Goal: Task Accomplishment & Management: Manage account settings

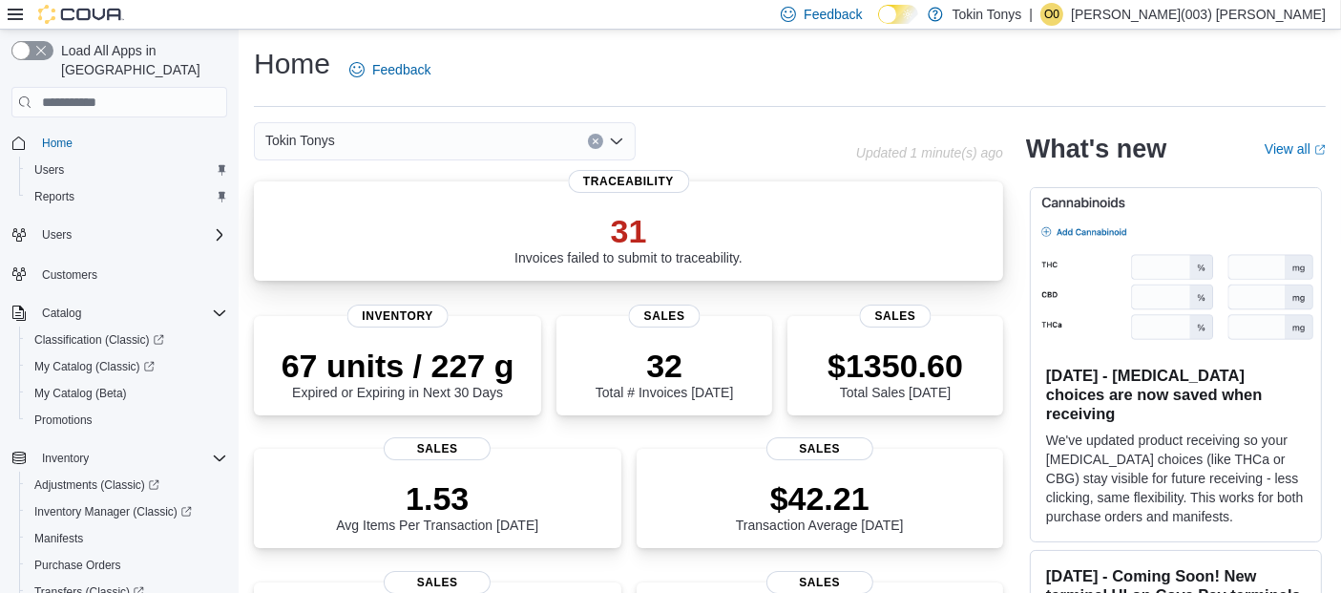
click at [630, 230] on p "31" at bounding box center [629, 231] width 228 height 38
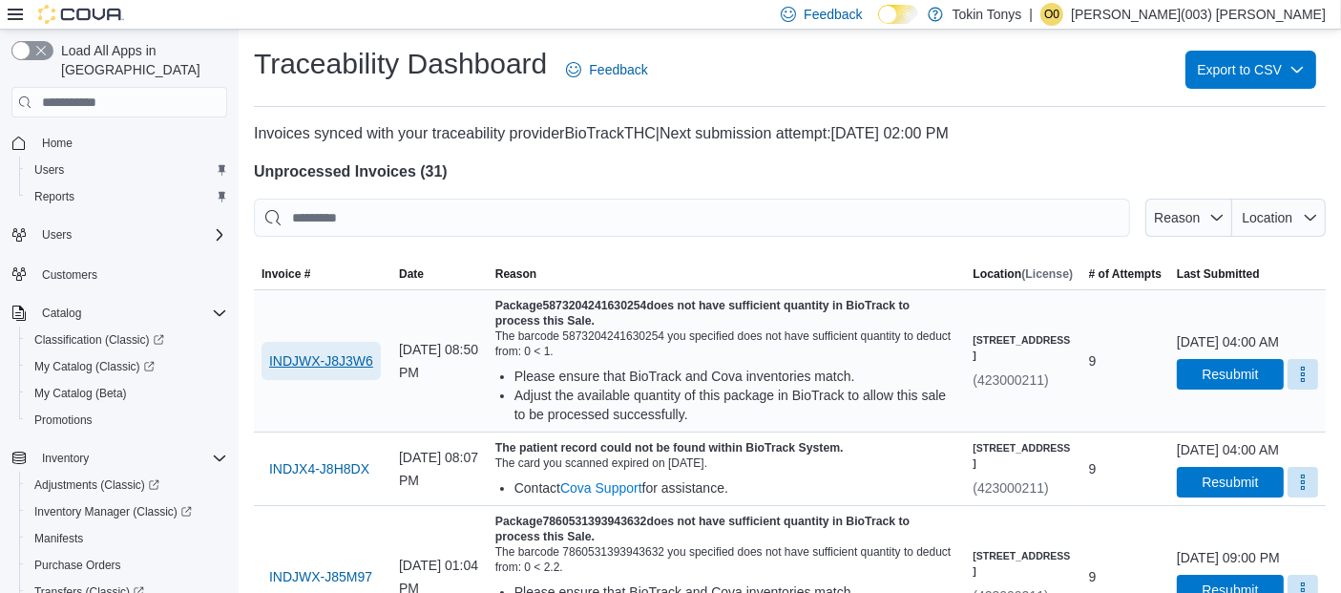
click at [317, 364] on span "INDJWX-J8J3W6" at bounding box center [321, 360] width 104 height 19
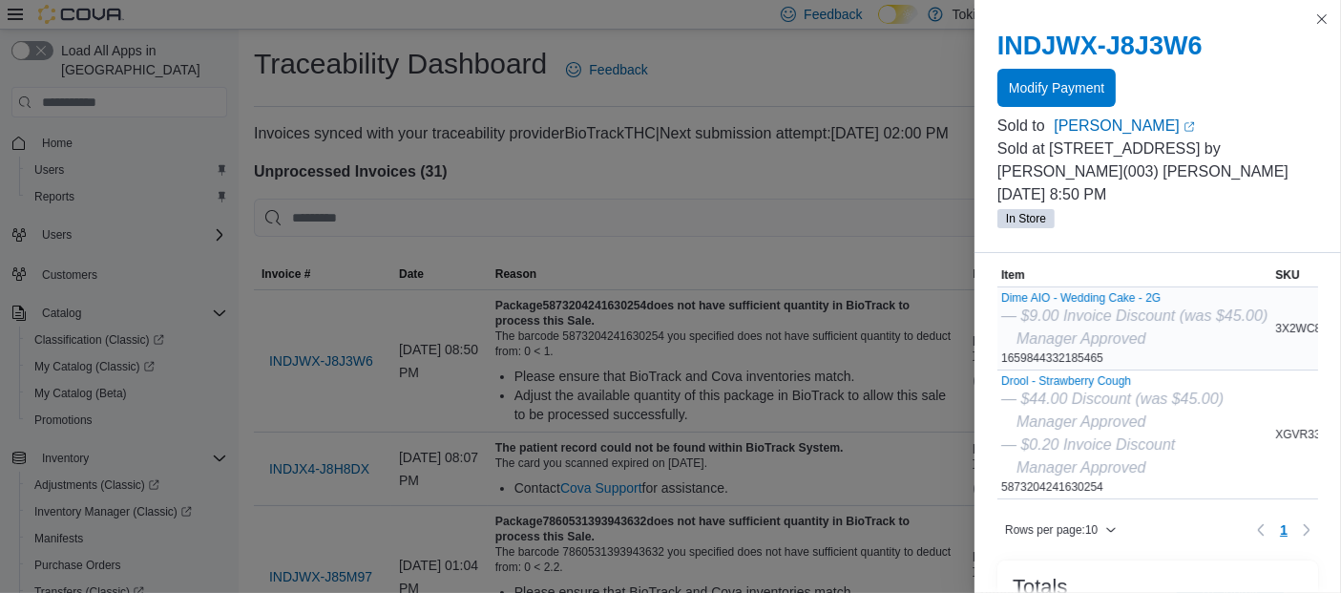
scroll to position [106, 0]
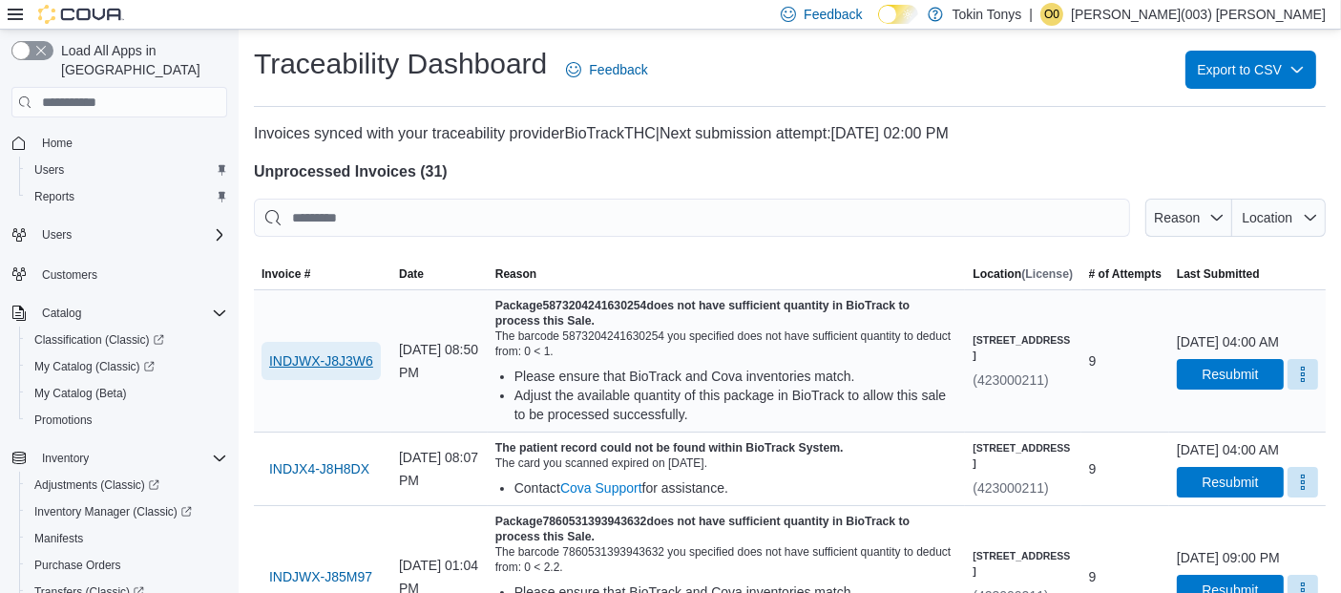
click at [360, 362] on span "INDJWX-J8J3W6" at bounding box center [321, 360] width 104 height 19
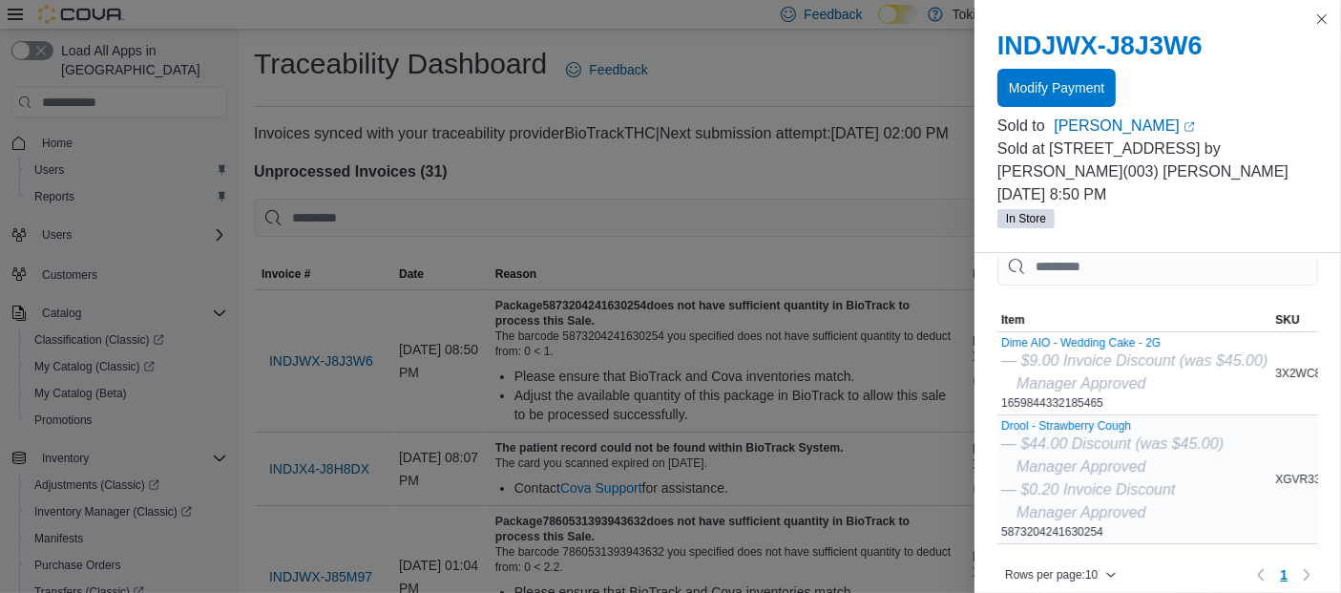
scroll to position [0, 0]
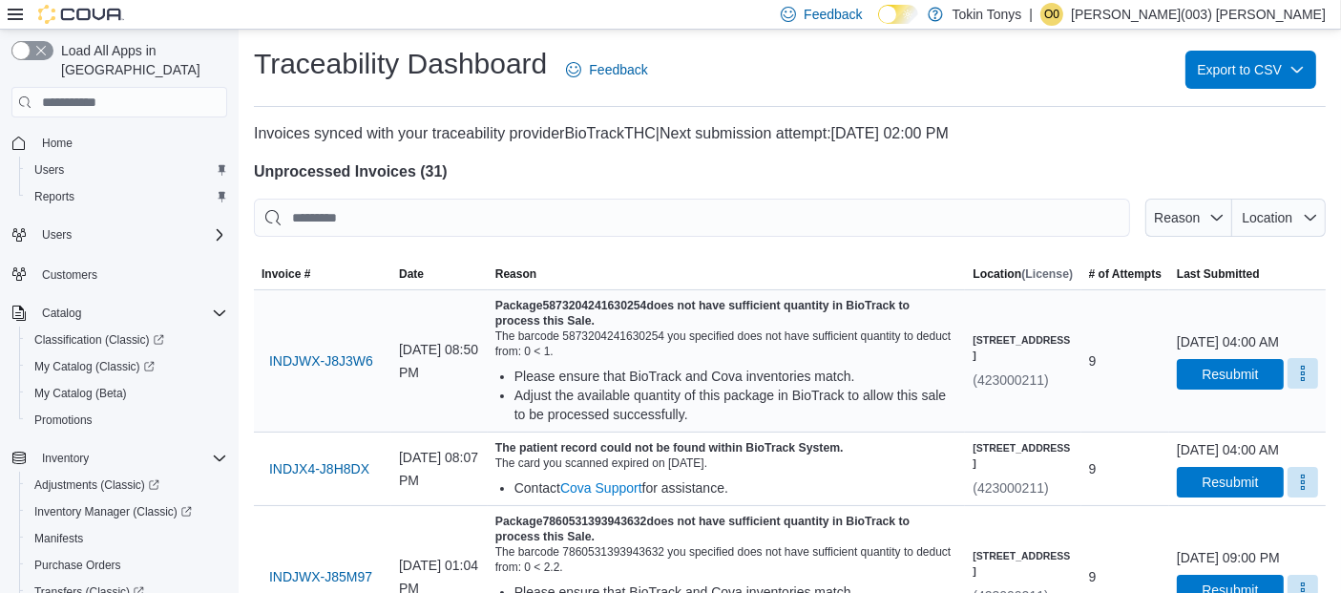
click at [1297, 380] on button "More" at bounding box center [1303, 373] width 31 height 31
click at [1177, 381] on button "Resubmit" at bounding box center [1230, 373] width 107 height 31
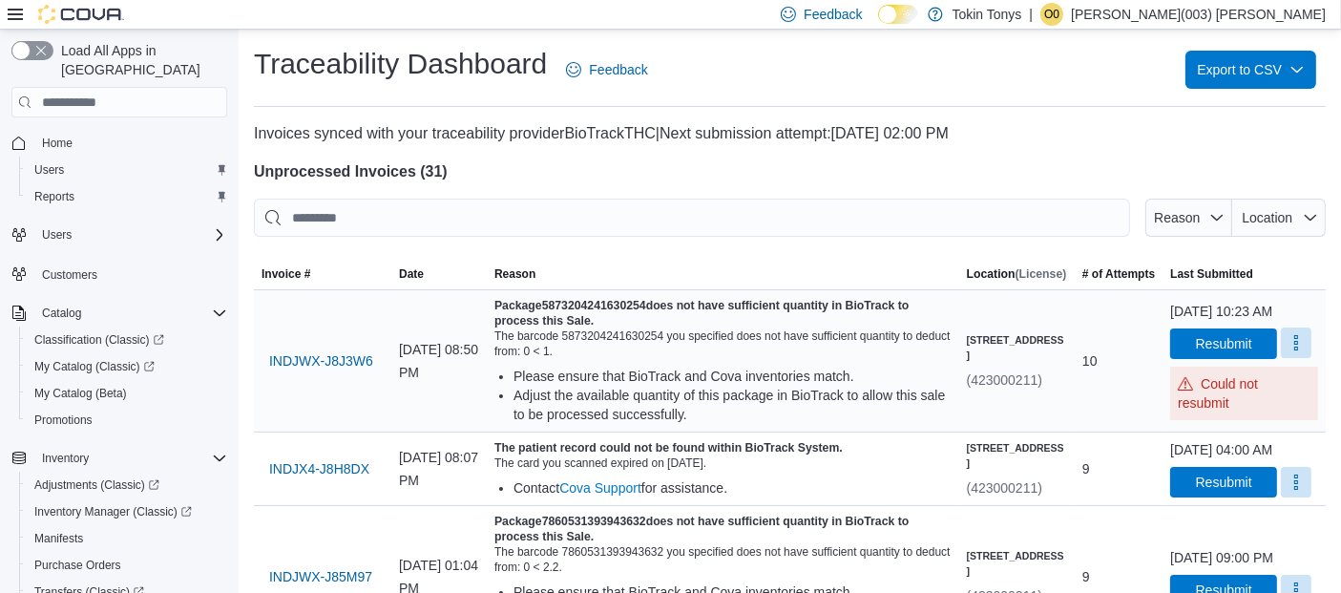
drag, startPoint x: 1288, startPoint y: 364, endPoint x: 1286, endPoint y: 375, distance: 11.6
click at [1296, 358] on button "More" at bounding box center [1296, 342] width 31 height 31
click at [1249, 399] on button "Mark as Resolved" at bounding box center [1257, 410] width 122 height 34
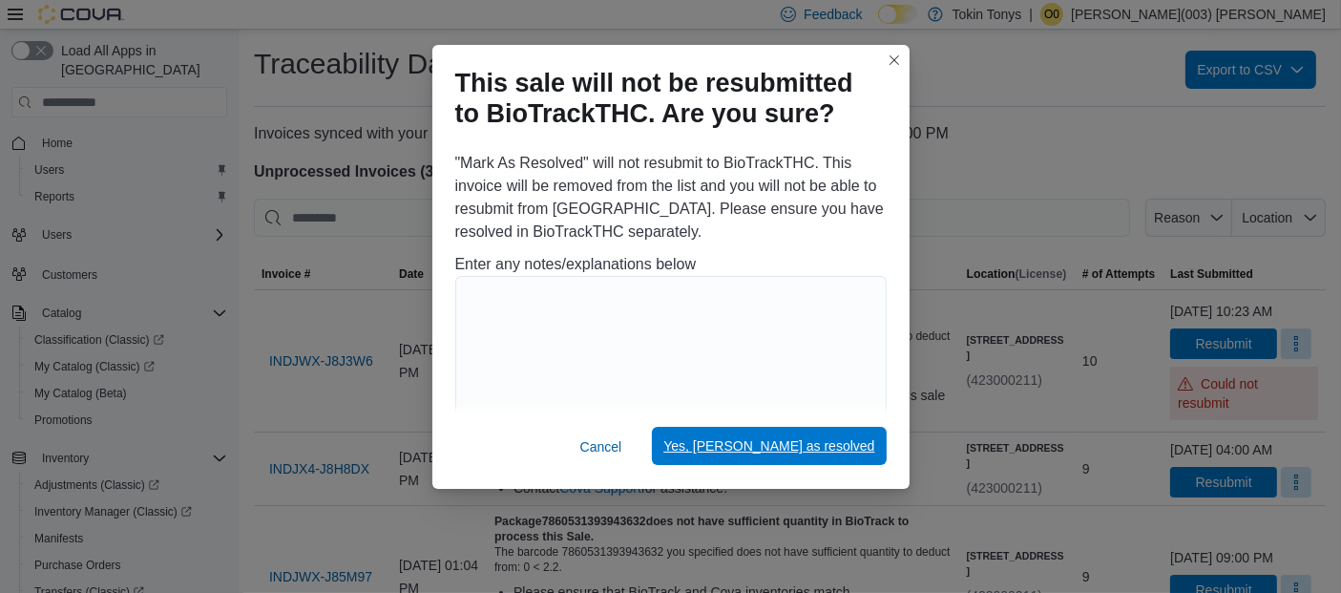
click at [807, 433] on span "Yes, mark as resolved" at bounding box center [769, 446] width 211 height 38
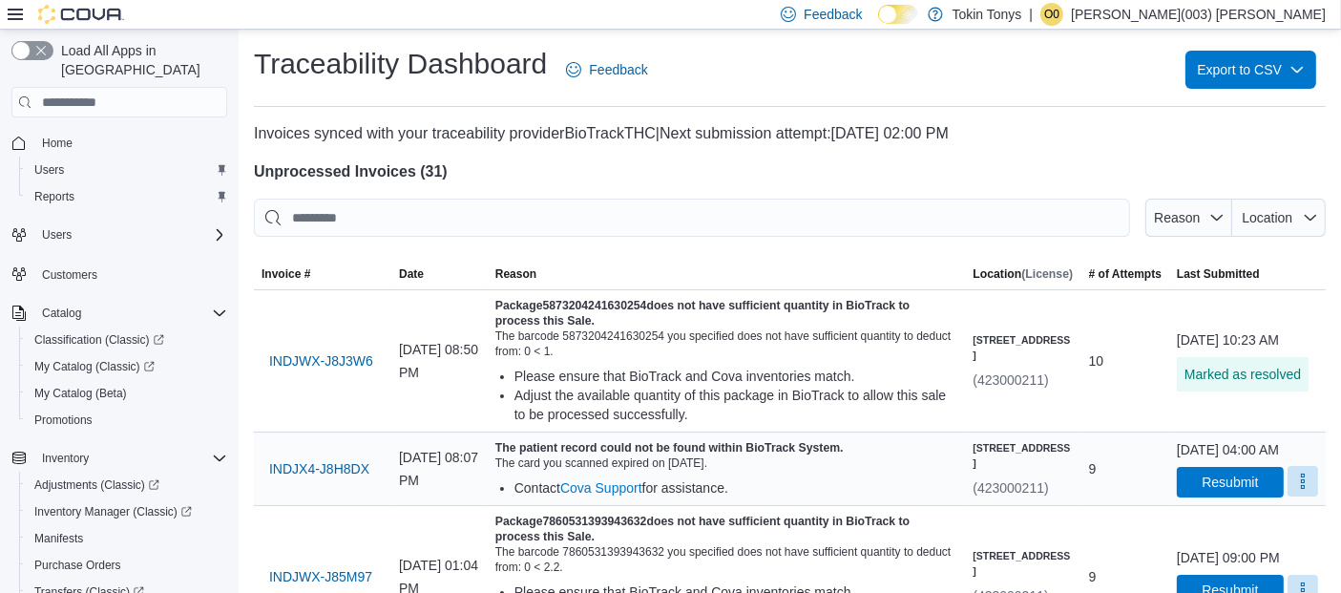
drag, startPoint x: 1287, startPoint y: 492, endPoint x: 1278, endPoint y: 500, distance: 12.2
click at [1288, 492] on button "More" at bounding box center [1303, 481] width 31 height 31
click at [1260, 450] on span "Mark as Resolved" at bounding box center [1257, 452] width 107 height 19
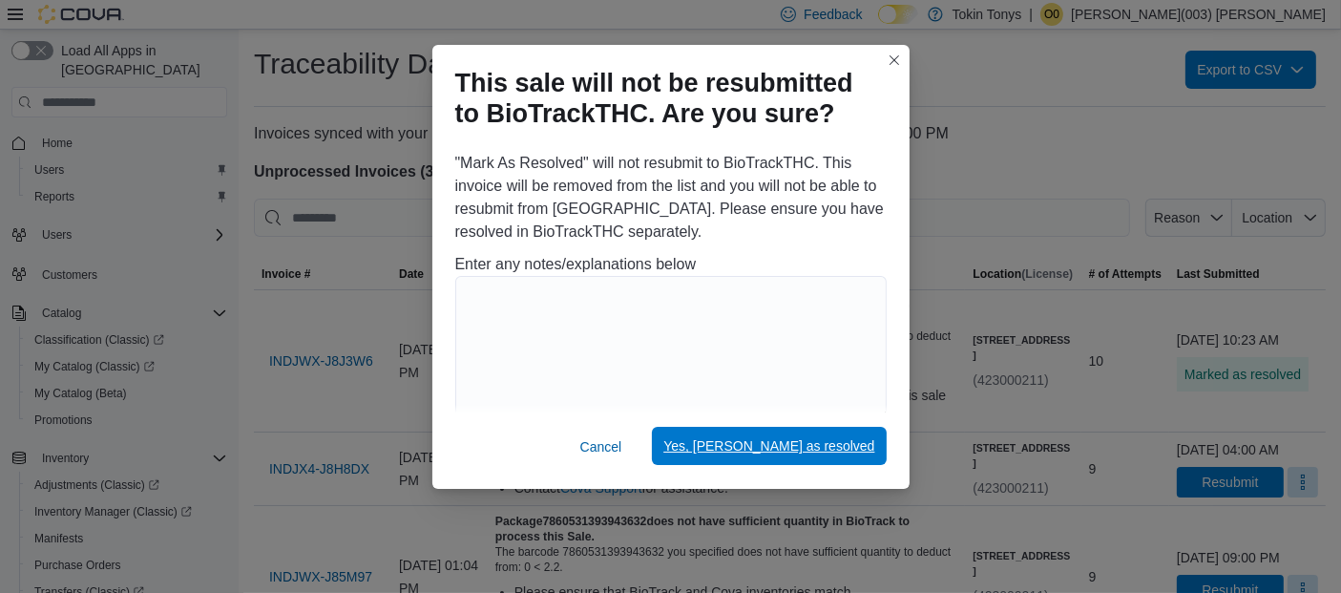
click at [836, 442] on span "Yes, mark as resolved" at bounding box center [769, 445] width 211 height 19
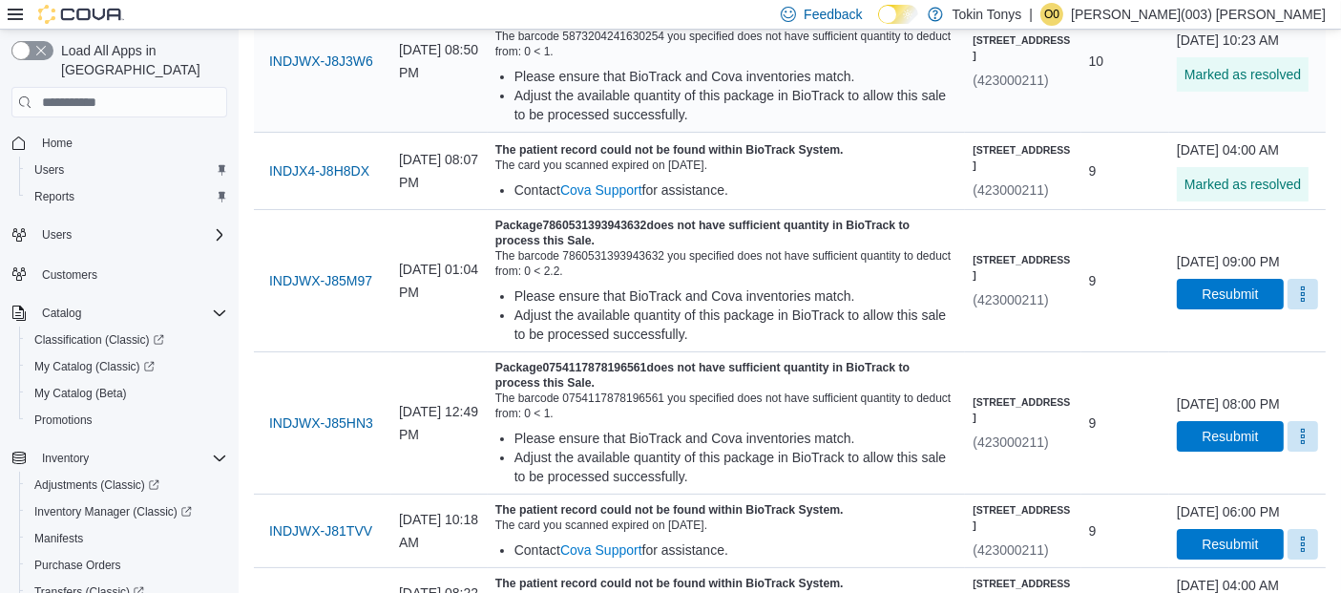
scroll to position [318, 0]
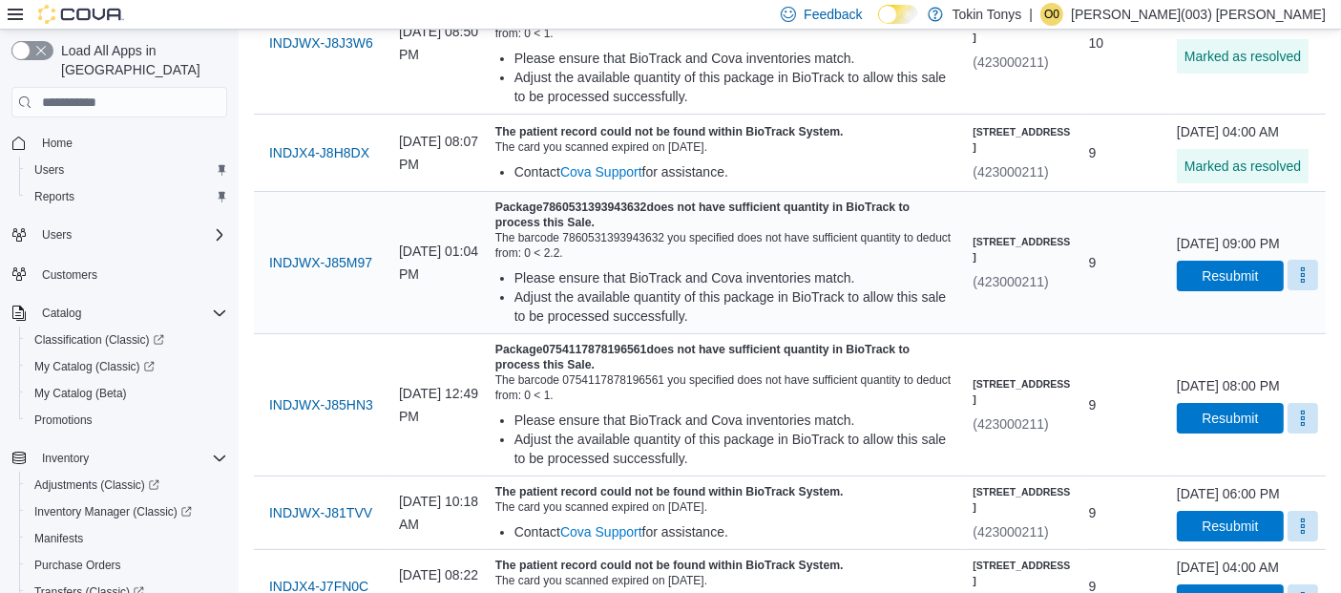
click at [1288, 290] on button "More" at bounding box center [1303, 275] width 31 height 31
click at [1225, 340] on button "Mark as Resolved" at bounding box center [1257, 351] width 122 height 34
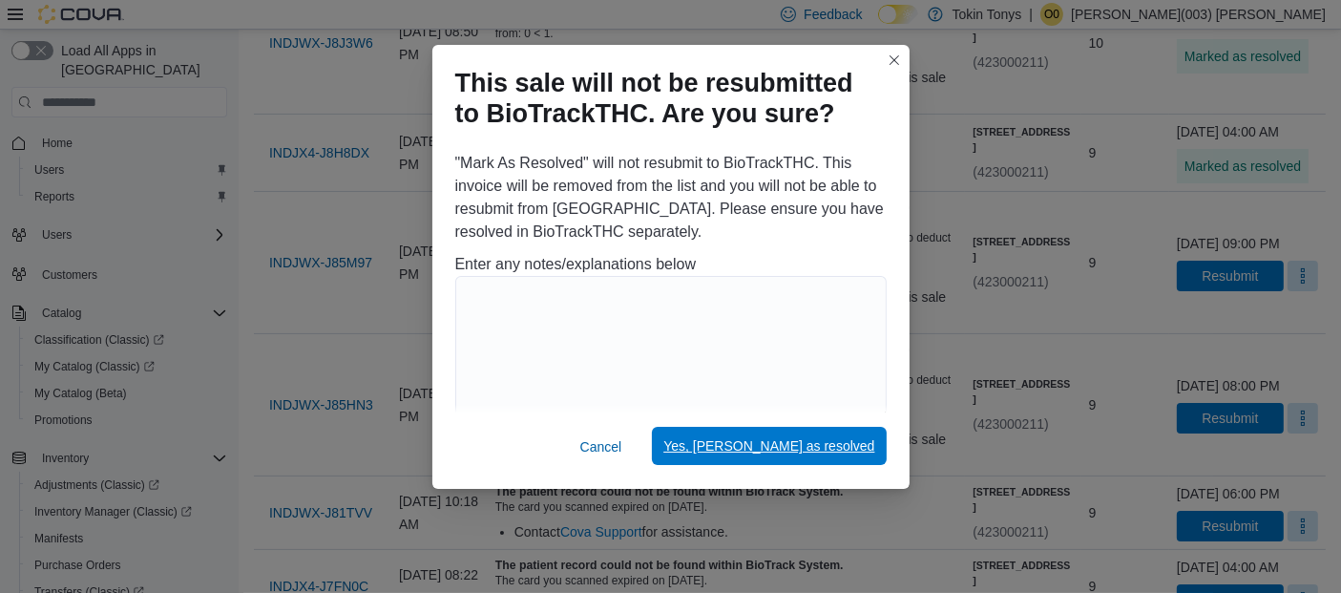
click at [822, 442] on span "Yes, mark as resolved" at bounding box center [769, 445] width 211 height 19
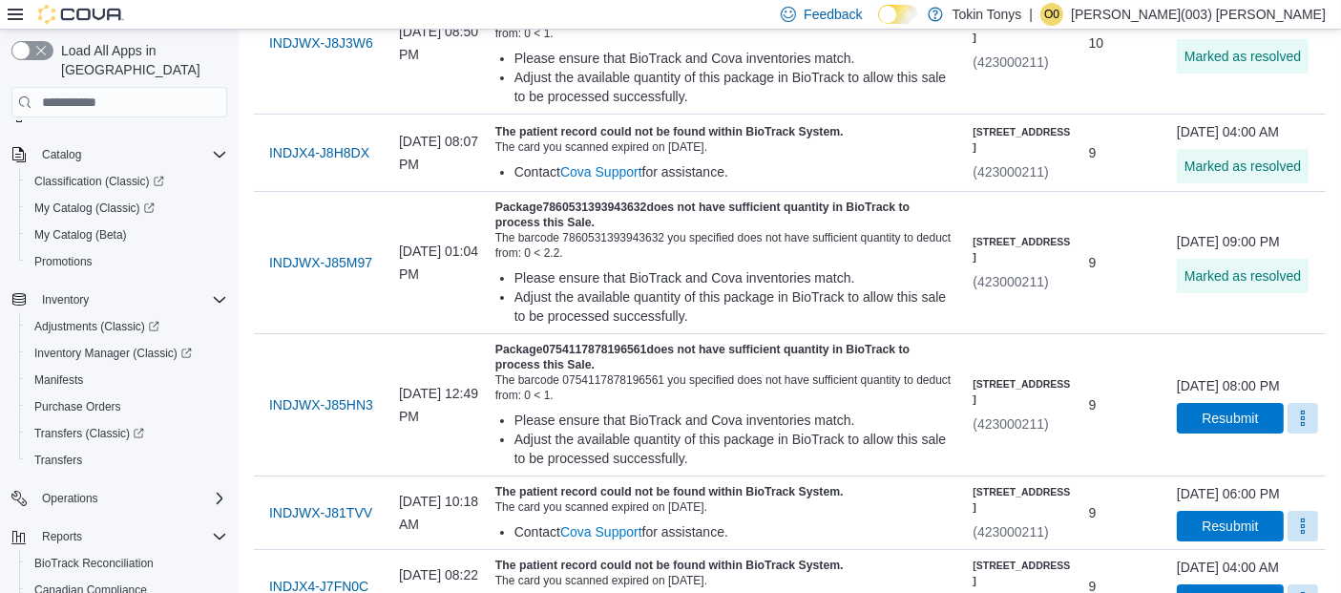
scroll to position [306, 0]
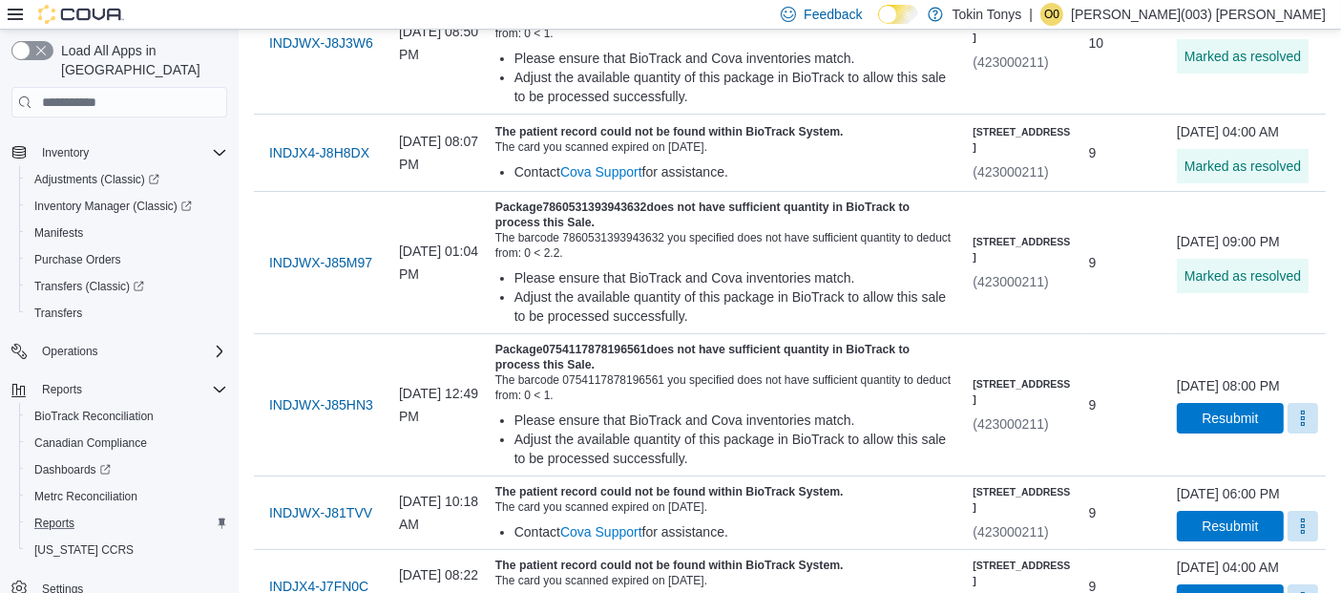
click at [44, 510] on button "Reports" at bounding box center [127, 523] width 216 height 27
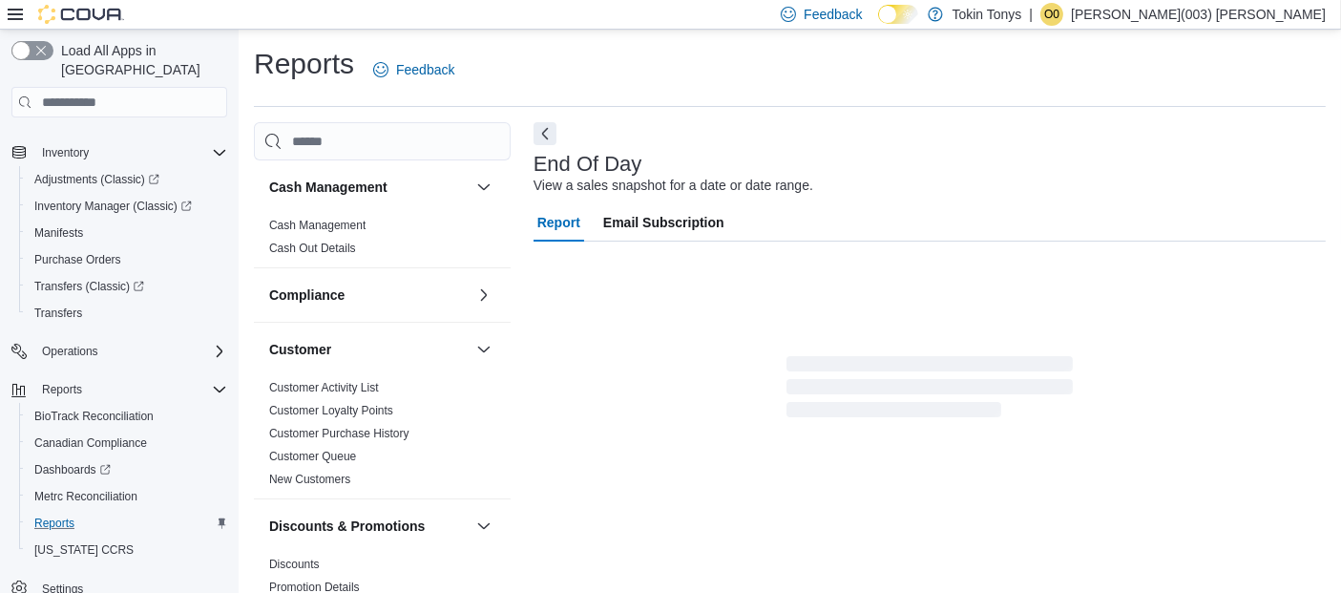
scroll to position [27, 0]
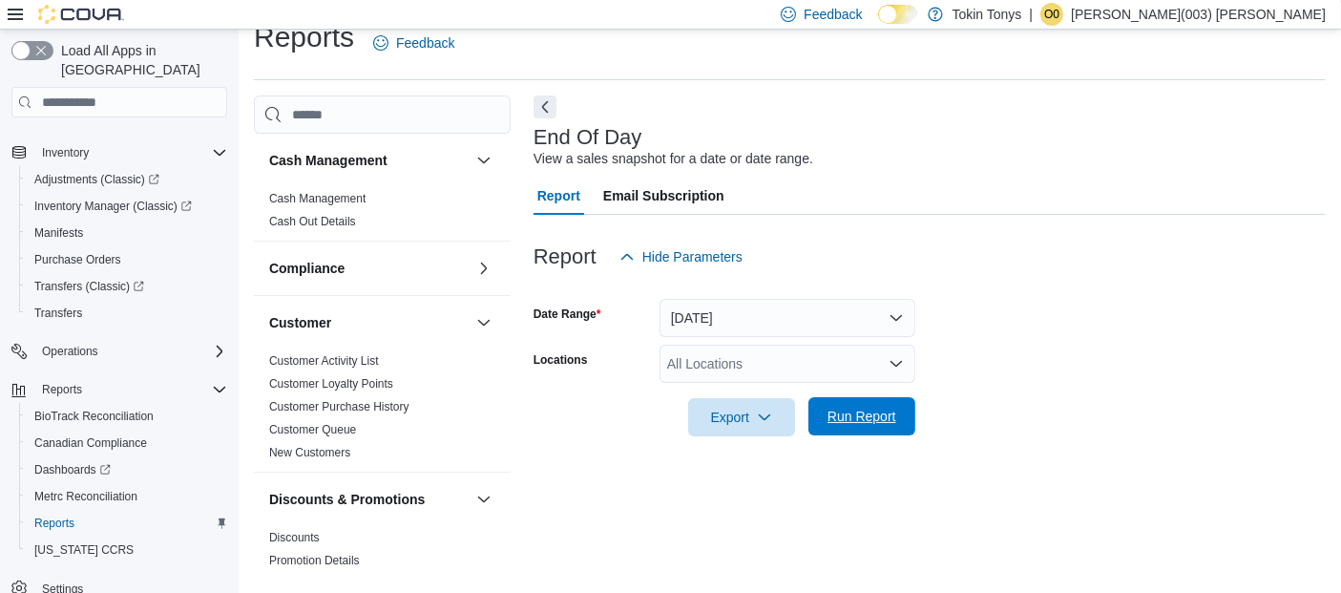
click at [857, 424] on span "Run Report" at bounding box center [862, 416] width 69 height 19
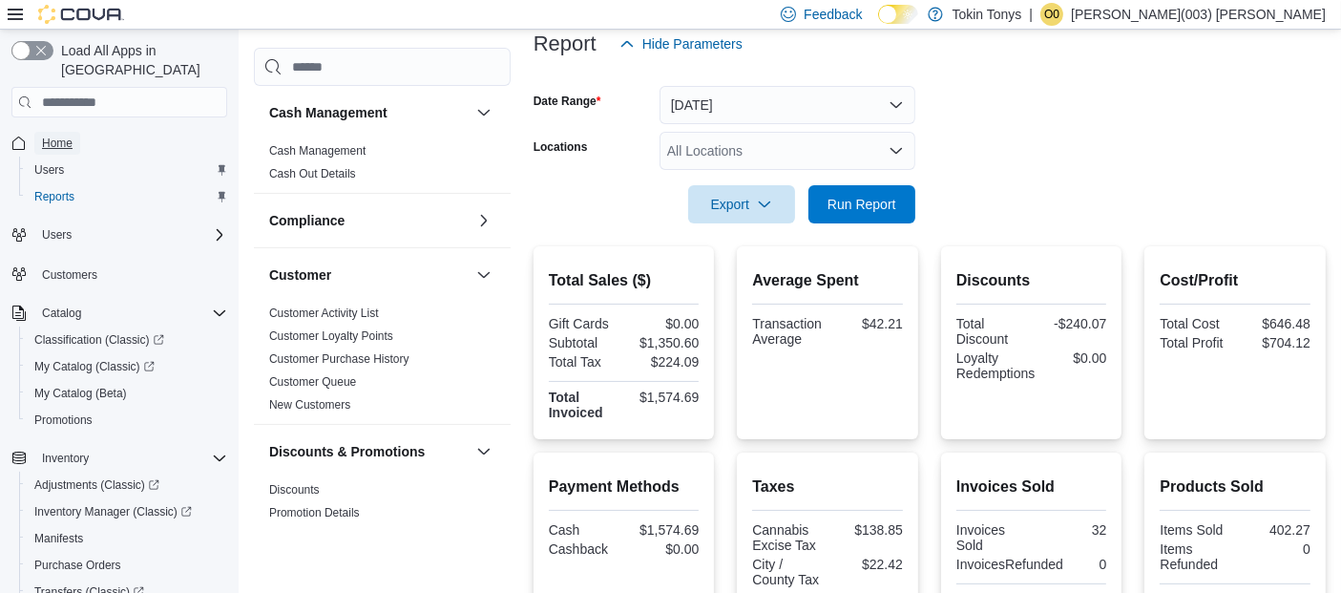
click at [61, 136] on span "Home" at bounding box center [57, 143] width 31 height 15
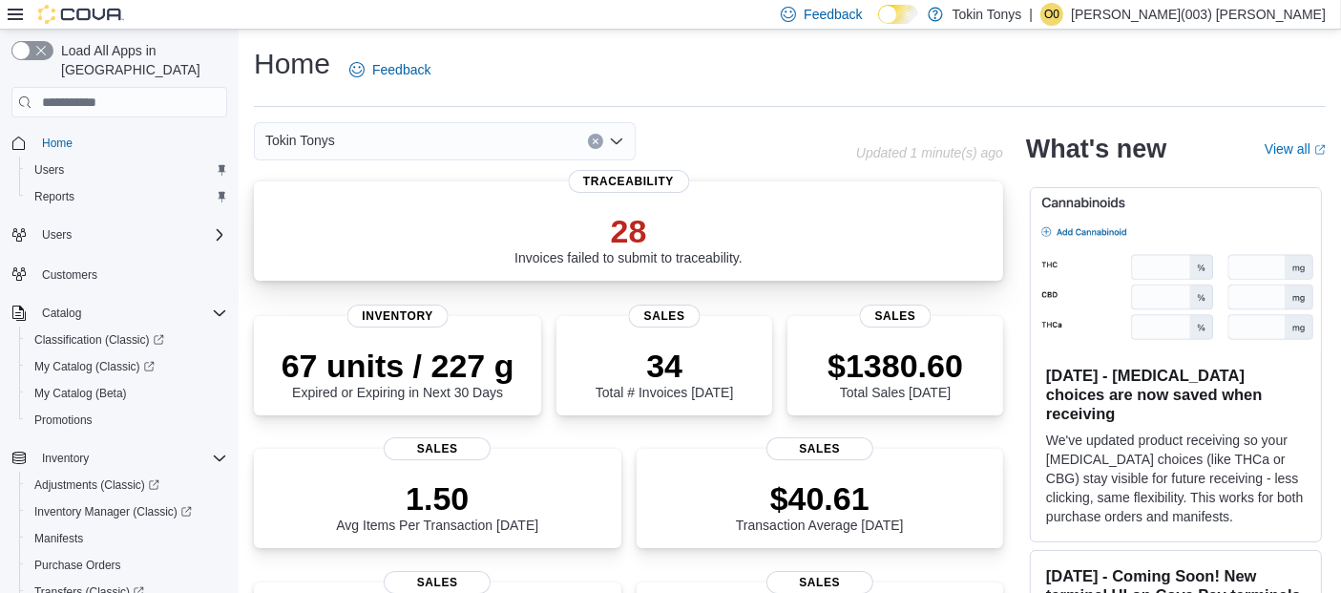
click at [616, 241] on p "28" at bounding box center [629, 231] width 228 height 38
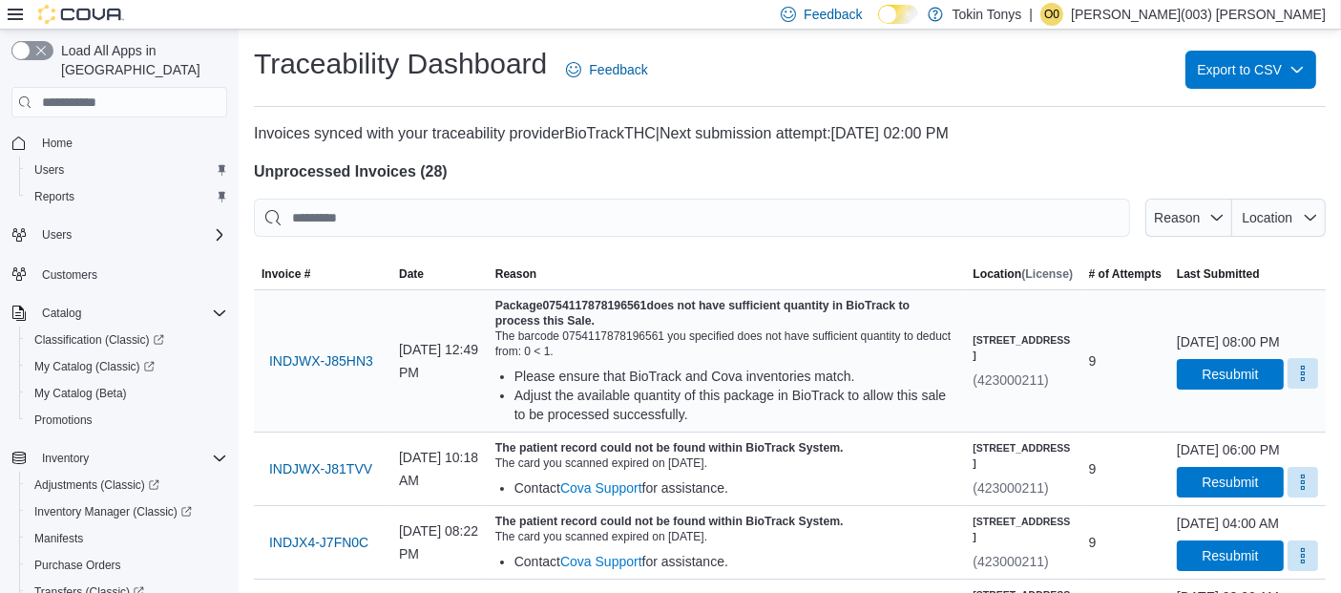
click at [1288, 383] on button "More" at bounding box center [1303, 373] width 31 height 31
click at [1248, 422] on span "Mark as Resolved" at bounding box center [1257, 431] width 107 height 19
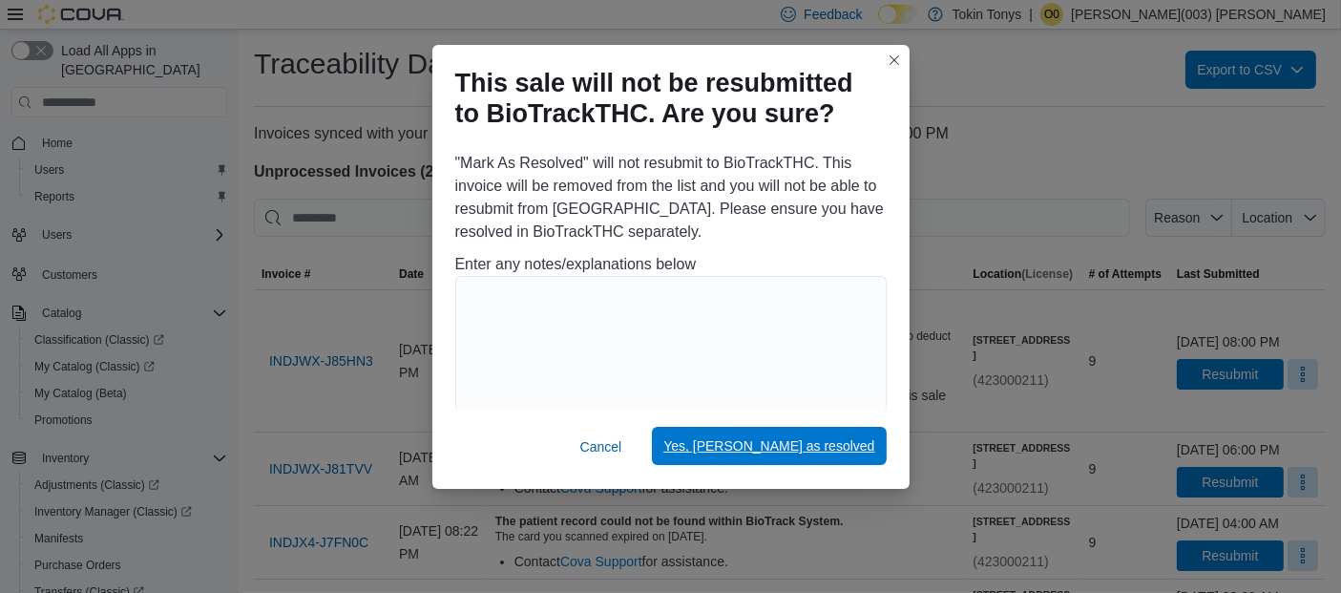
click at [883, 453] on button "Yes, mark as resolved" at bounding box center [769, 446] width 234 height 38
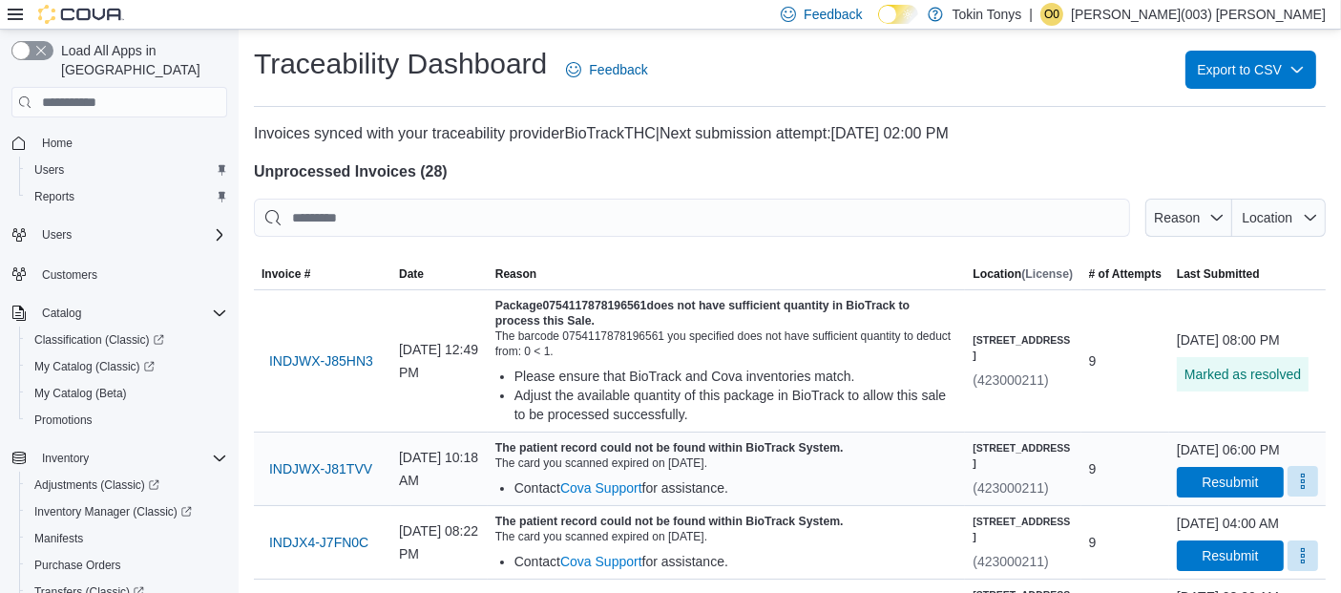
click at [1298, 496] on button "More" at bounding box center [1303, 481] width 31 height 31
click at [1227, 457] on span "Mark as Resolved" at bounding box center [1257, 452] width 107 height 19
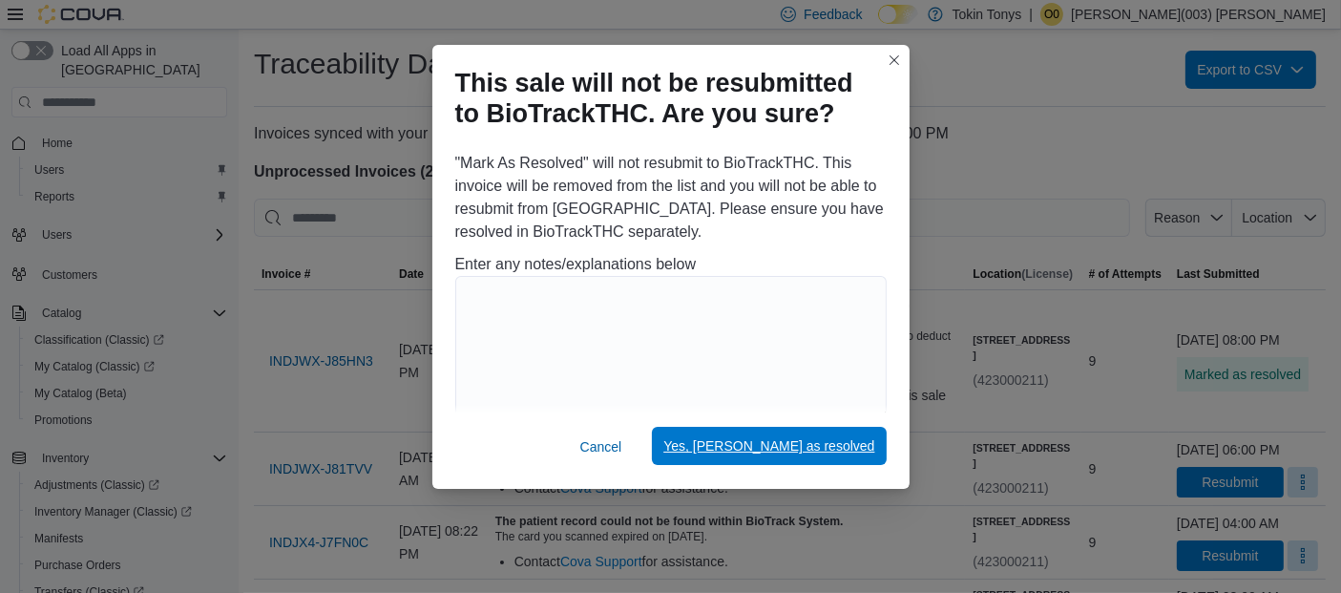
click at [863, 446] on span "Yes, mark as resolved" at bounding box center [769, 445] width 211 height 19
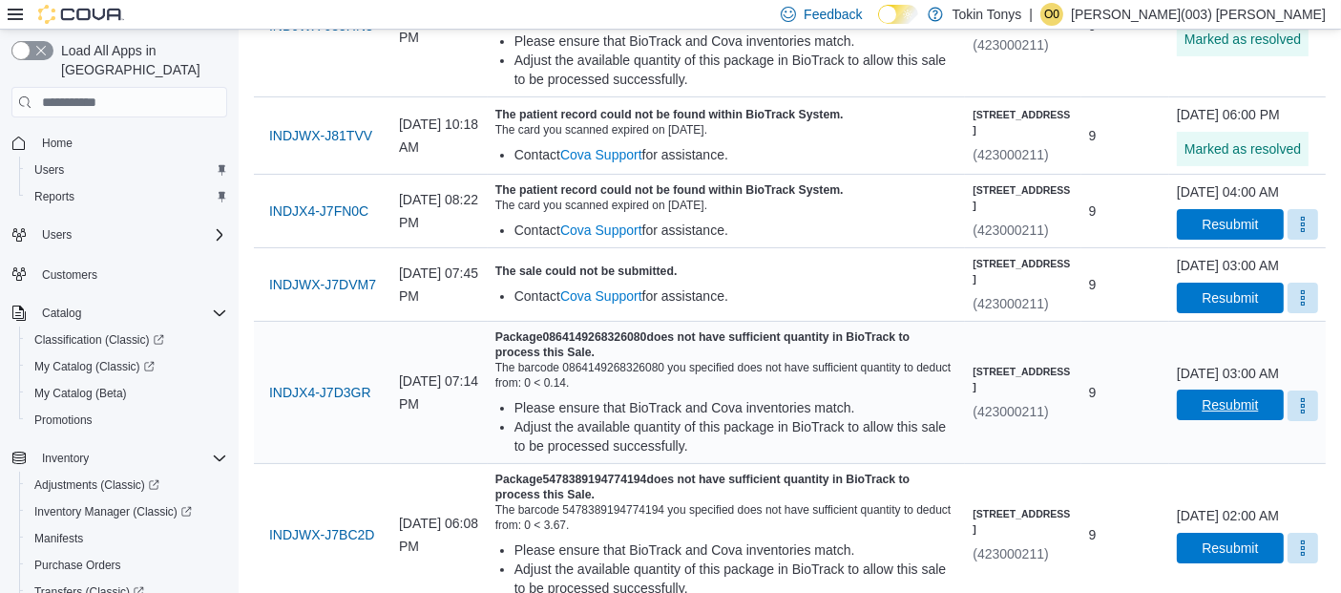
scroll to position [424, 0]
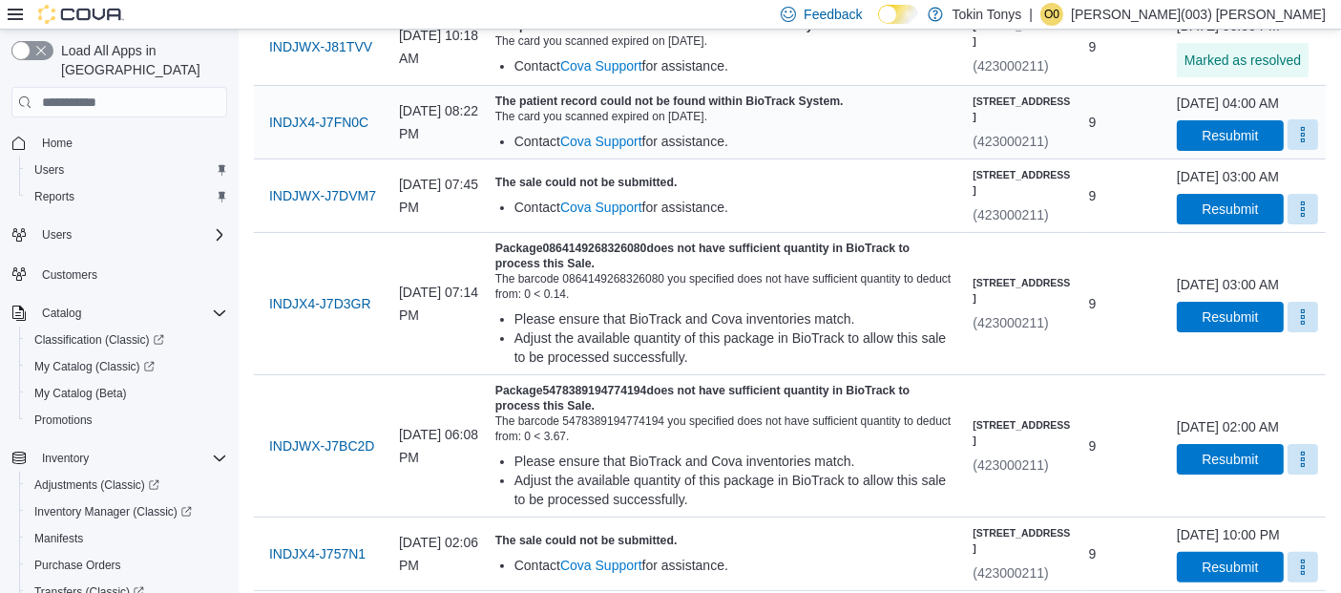
click at [1290, 150] on button "More" at bounding box center [1303, 134] width 31 height 31
click at [1253, 213] on span "Mark as Resolved" at bounding box center [1257, 220] width 107 height 19
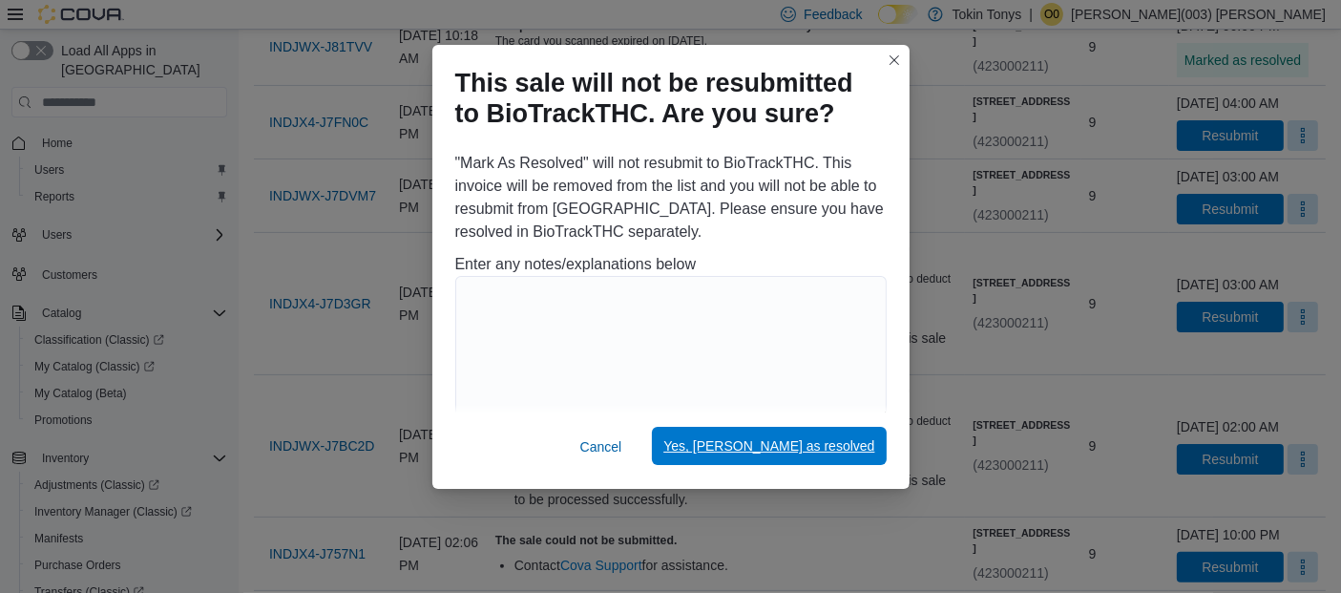
click at [834, 433] on span "Yes, mark as resolved" at bounding box center [769, 446] width 211 height 38
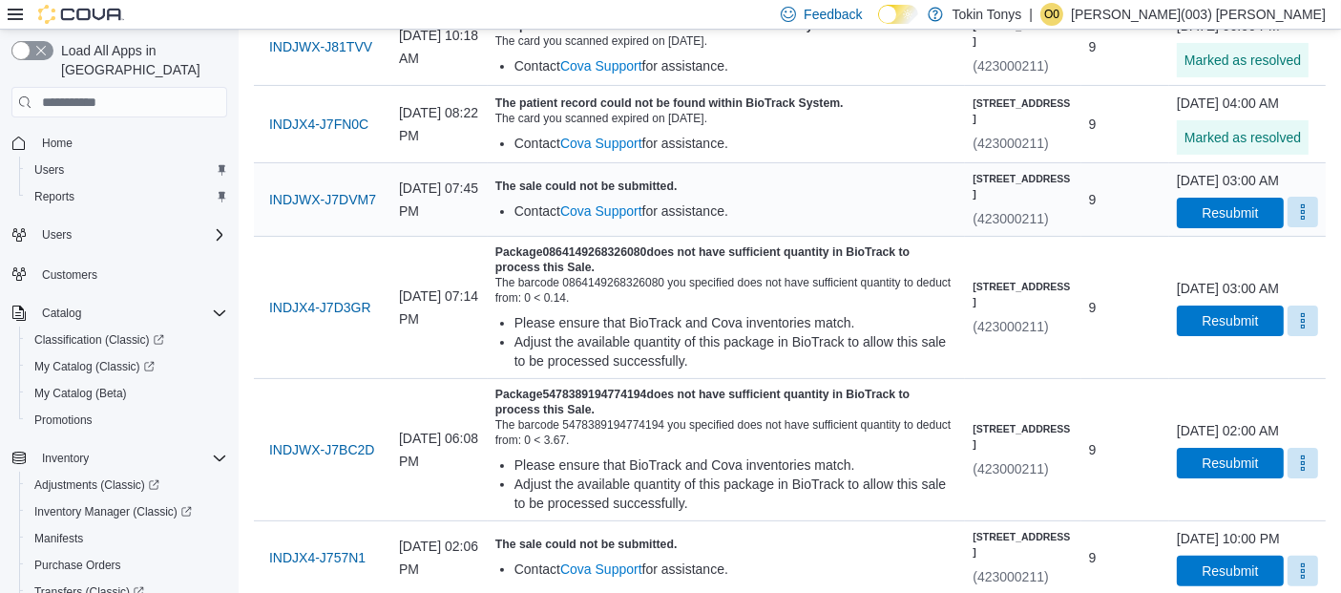
click at [1288, 227] on button "More" at bounding box center [1303, 212] width 31 height 31
click at [1218, 320] on span "Mark as Resolved" at bounding box center [1257, 316] width 107 height 19
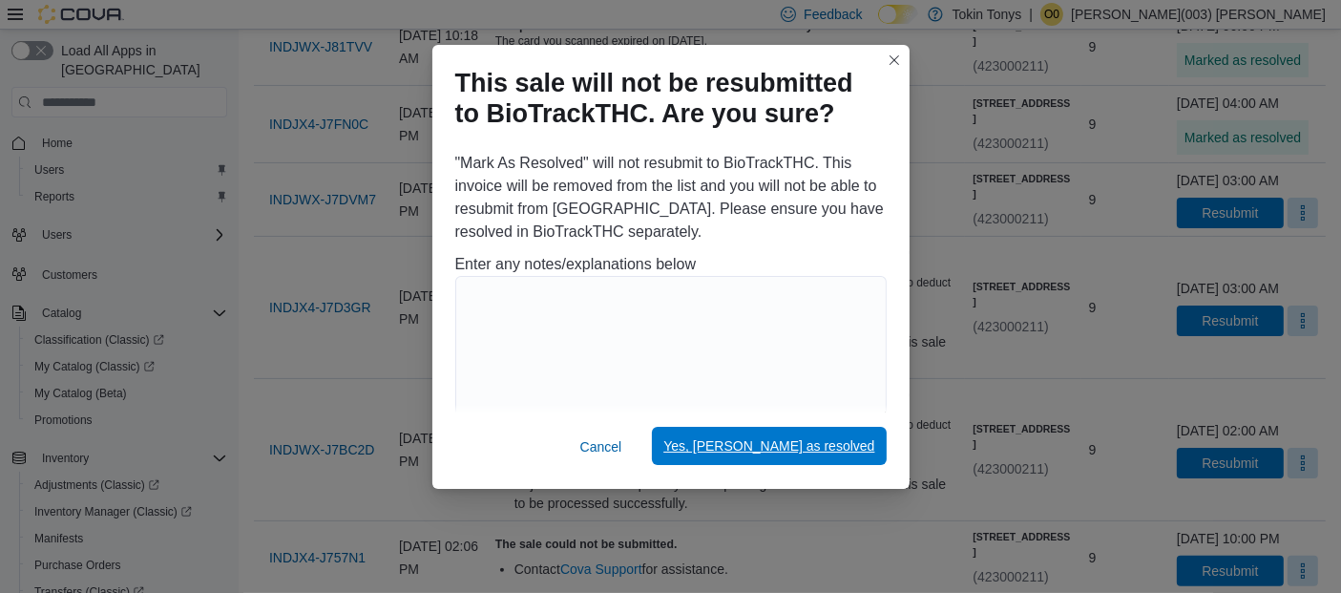
click at [867, 443] on span "Yes, mark as resolved" at bounding box center [769, 445] width 211 height 19
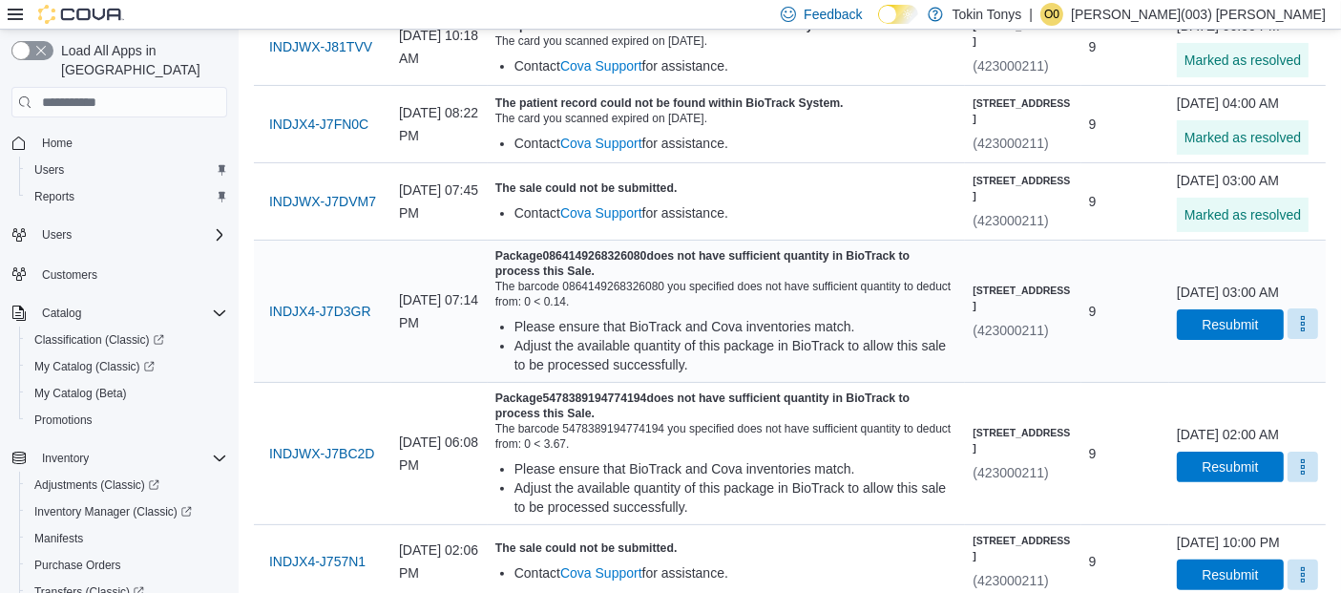
click at [1288, 339] on button "More" at bounding box center [1303, 323] width 31 height 31
click at [1246, 429] on span "Mark as Resolved" at bounding box center [1257, 438] width 107 height 19
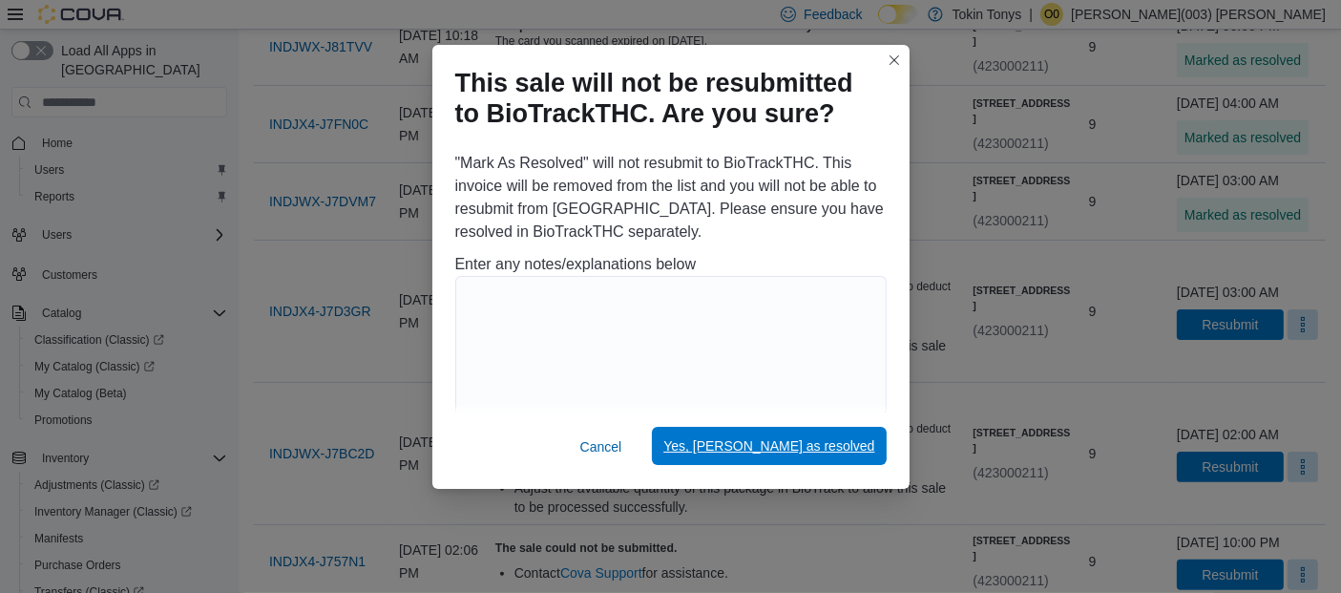
click at [799, 447] on span "Yes, mark as resolved" at bounding box center [769, 445] width 211 height 19
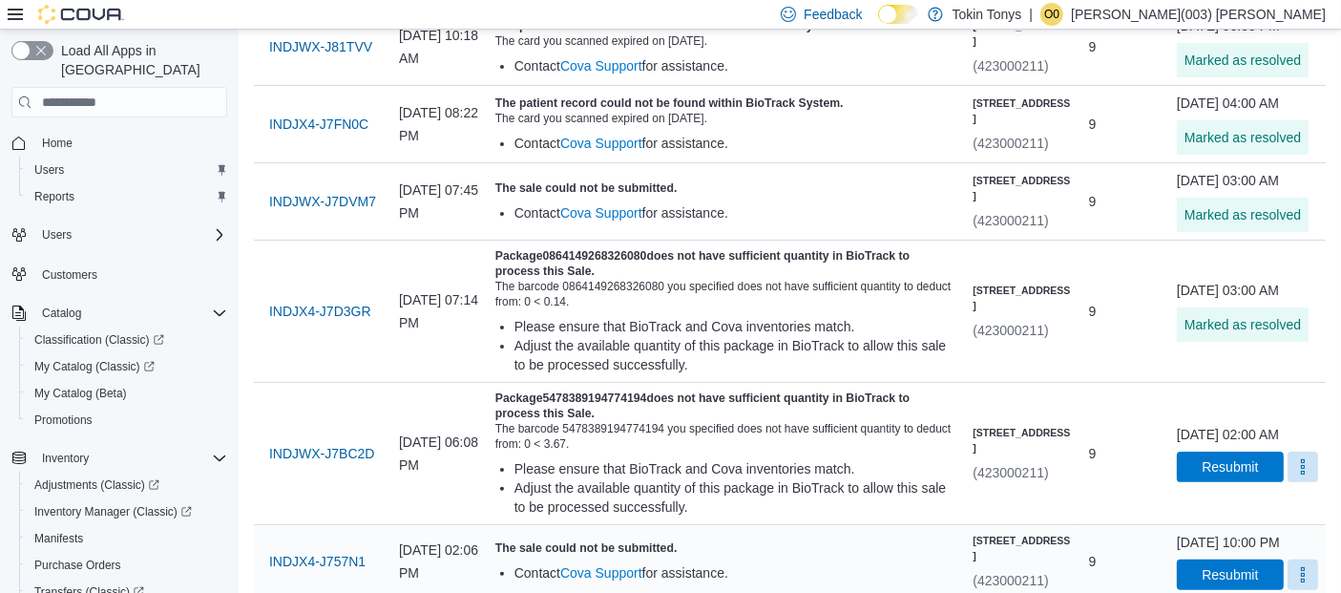
scroll to position [636, 0]
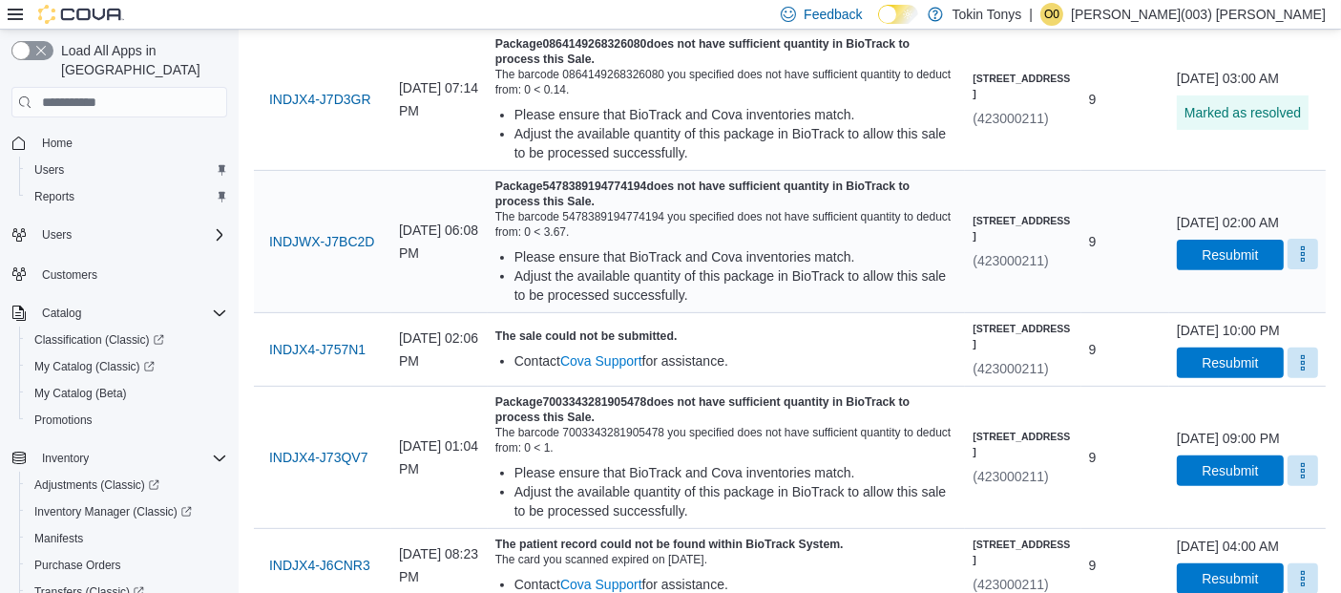
drag, startPoint x: 1293, startPoint y: 314, endPoint x: 1285, endPoint y: 324, distance: 12.2
click at [1293, 269] on button "More" at bounding box center [1303, 254] width 31 height 31
click at [1229, 350] on button "Mark as Resolved" at bounding box center [1257, 367] width 122 height 34
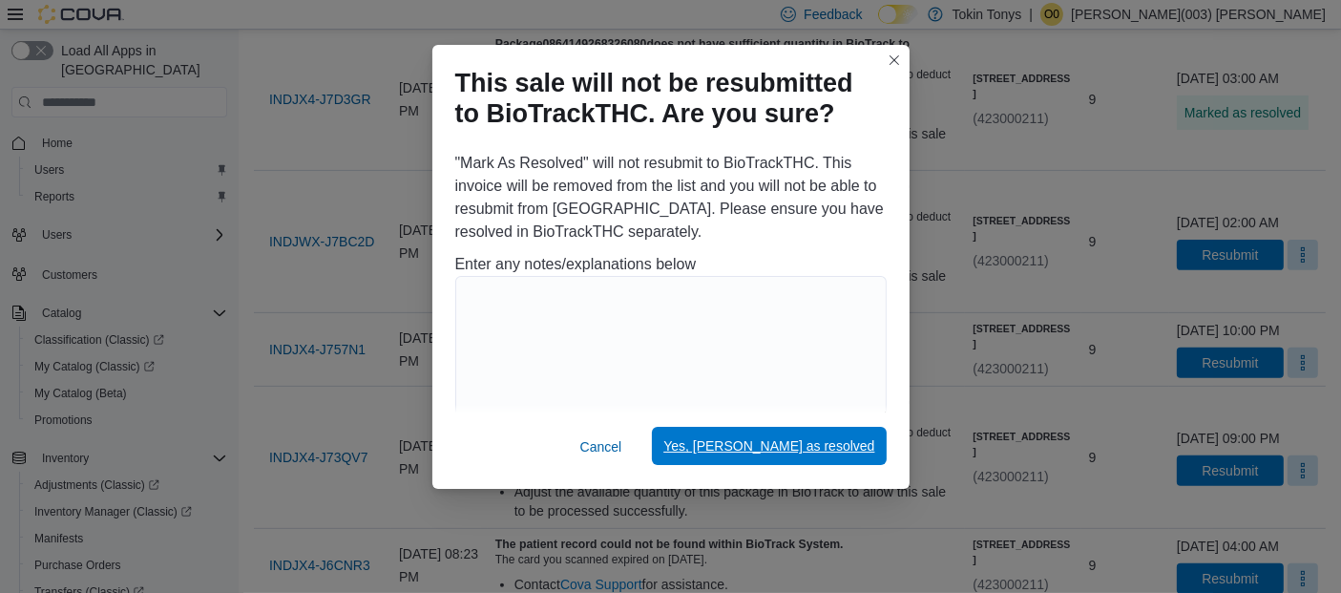
click at [804, 434] on span "Yes, mark as resolved" at bounding box center [769, 446] width 211 height 38
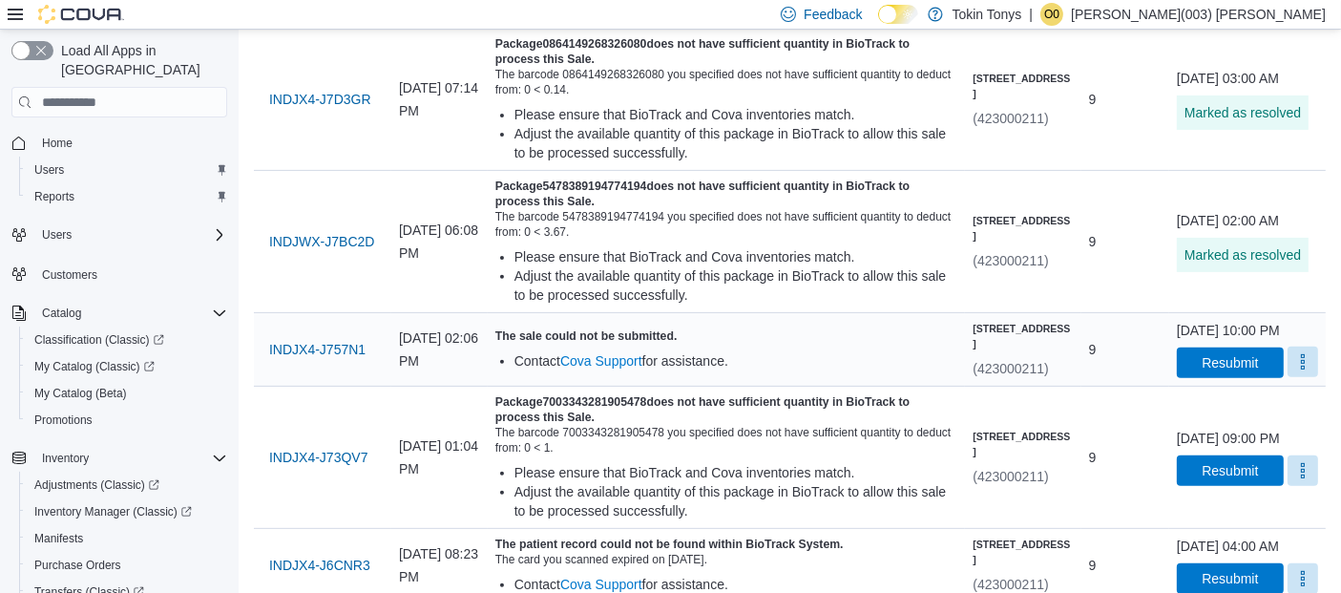
click at [1288, 377] on button "More" at bounding box center [1303, 362] width 31 height 31
click at [1216, 488] on span "Mark as Resolved" at bounding box center [1257, 484] width 107 height 19
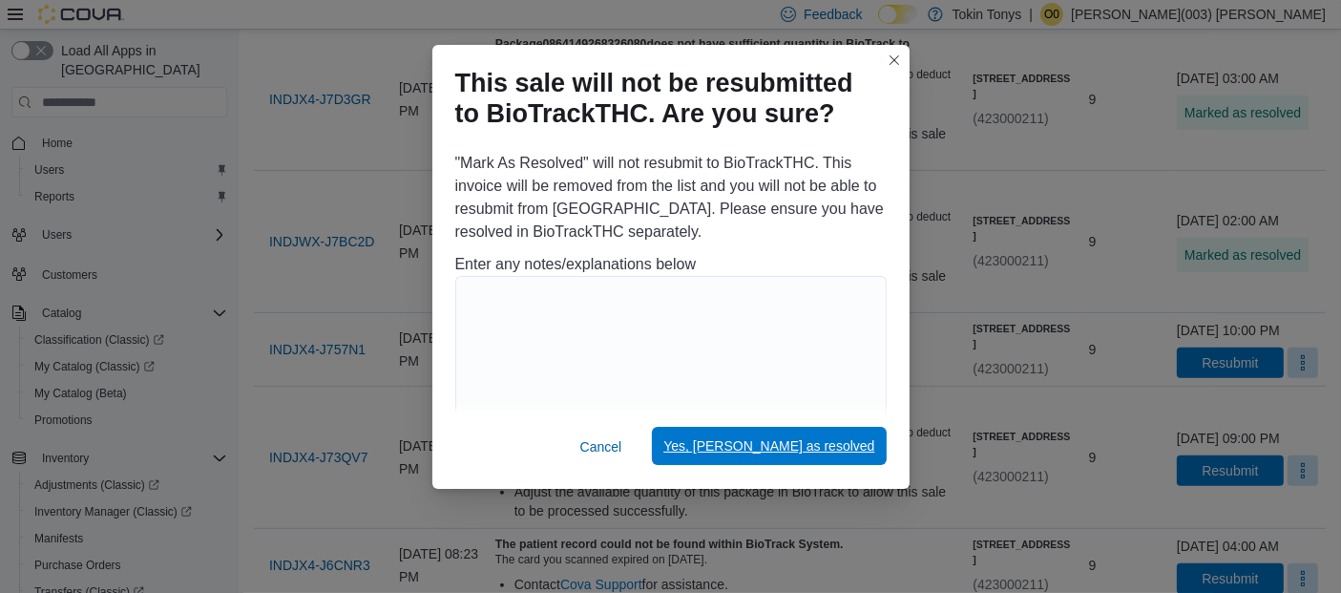
click at [808, 440] on span "Yes, mark as resolved" at bounding box center [769, 445] width 211 height 19
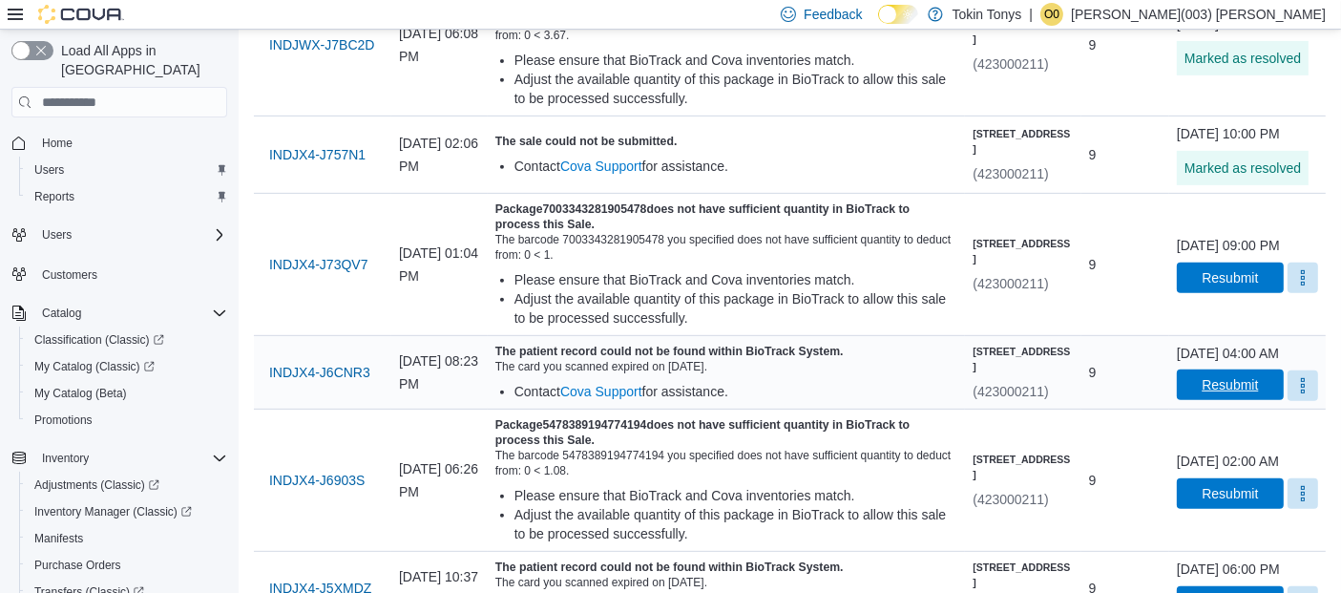
scroll to position [848, 0]
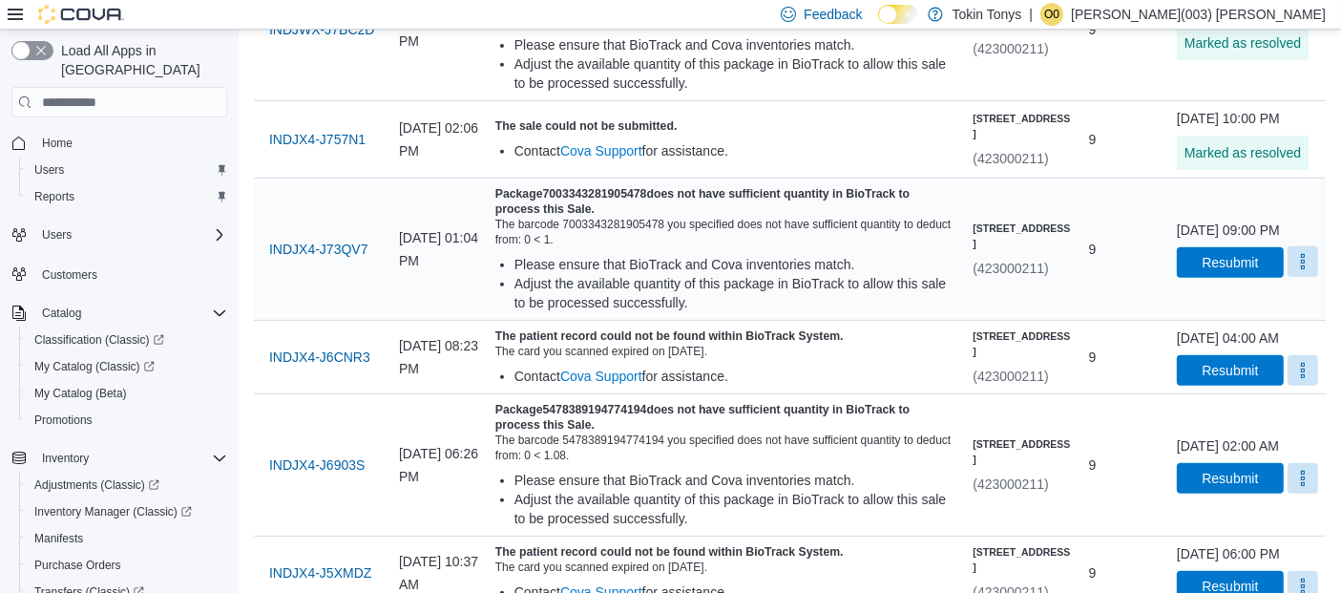
click at [1288, 277] on button "More" at bounding box center [1303, 261] width 31 height 31
click at [1241, 402] on span "Mark as Resolved" at bounding box center [1257, 394] width 107 height 19
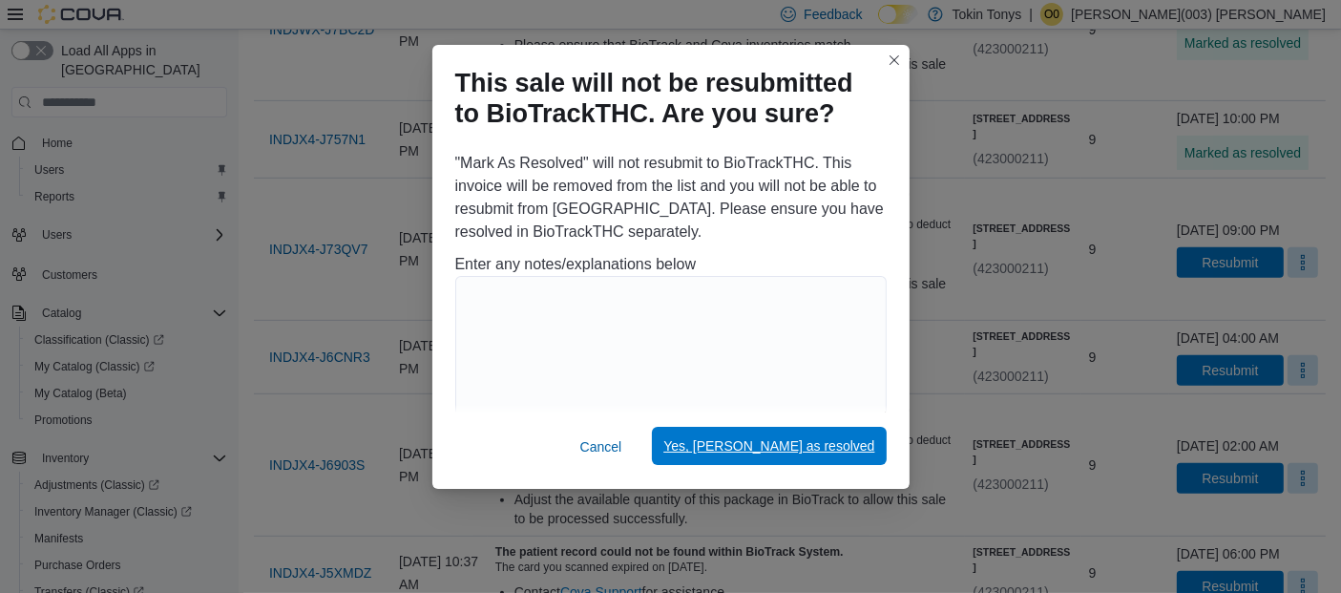
click at [826, 449] on span "Yes, mark as resolved" at bounding box center [769, 445] width 211 height 19
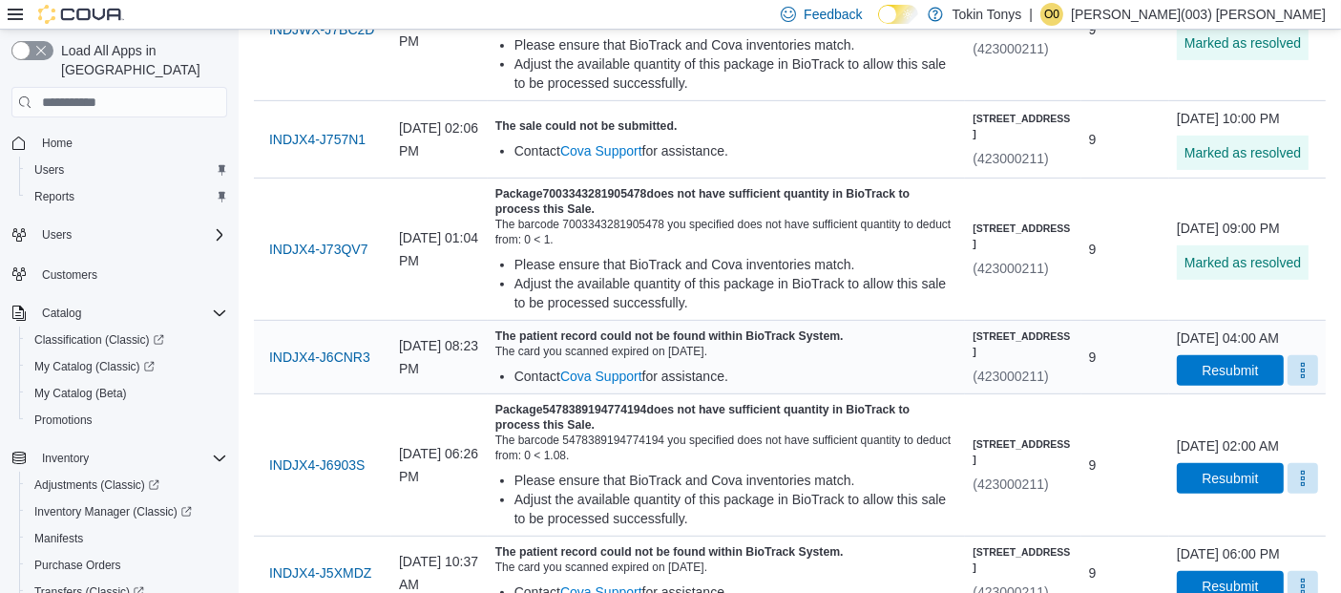
click at [1290, 386] on div "September 09, 2025 at 04:00 AM Resubmit" at bounding box center [1247, 356] width 141 height 57
click at [1289, 385] on button "More" at bounding box center [1303, 369] width 31 height 31
click at [1210, 505] on span "Mark as Resolved" at bounding box center [1257, 511] width 107 height 19
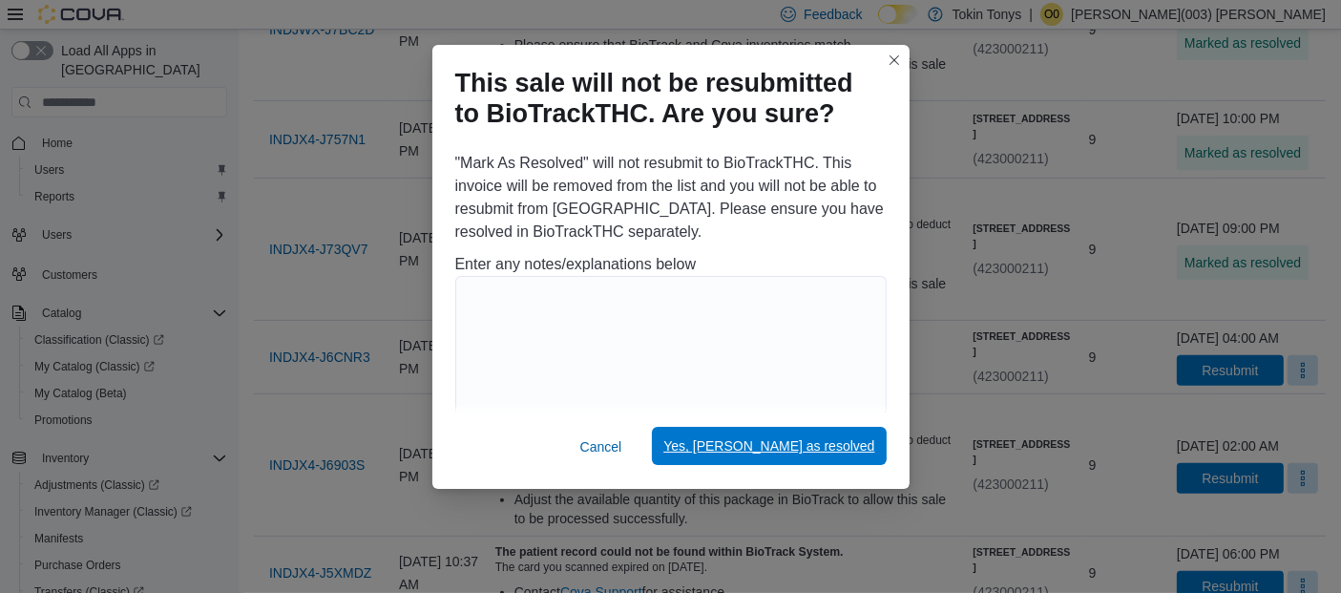
click at [878, 451] on button "Yes, mark as resolved" at bounding box center [769, 446] width 234 height 38
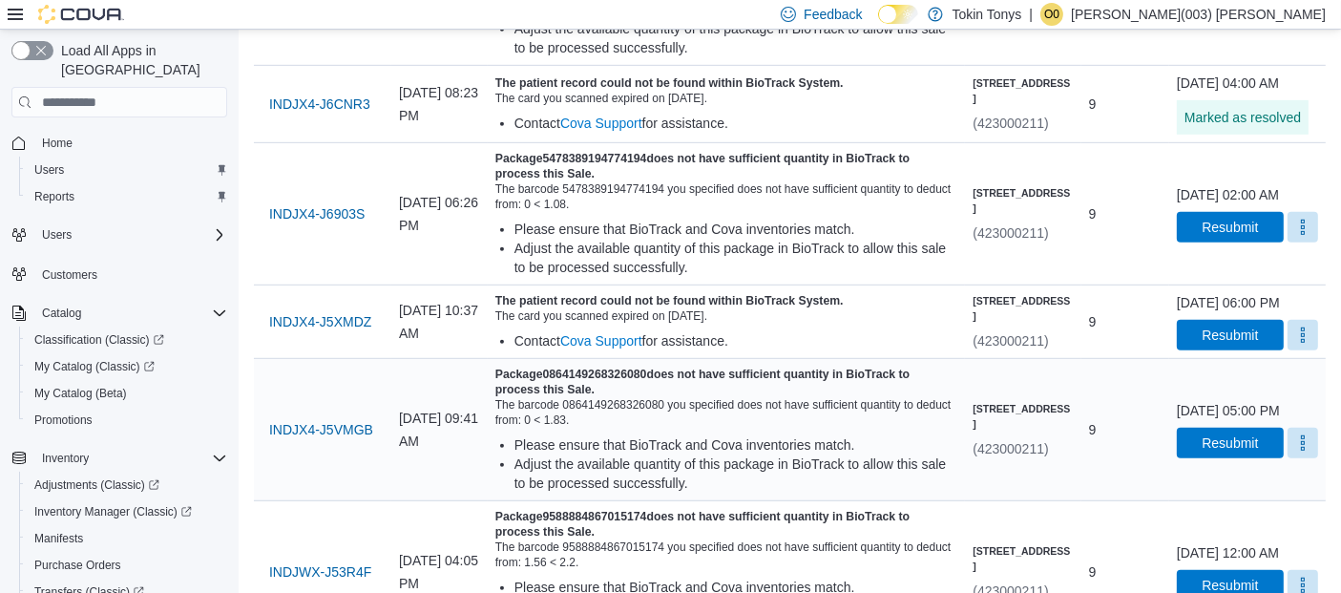
scroll to position [1167, 0]
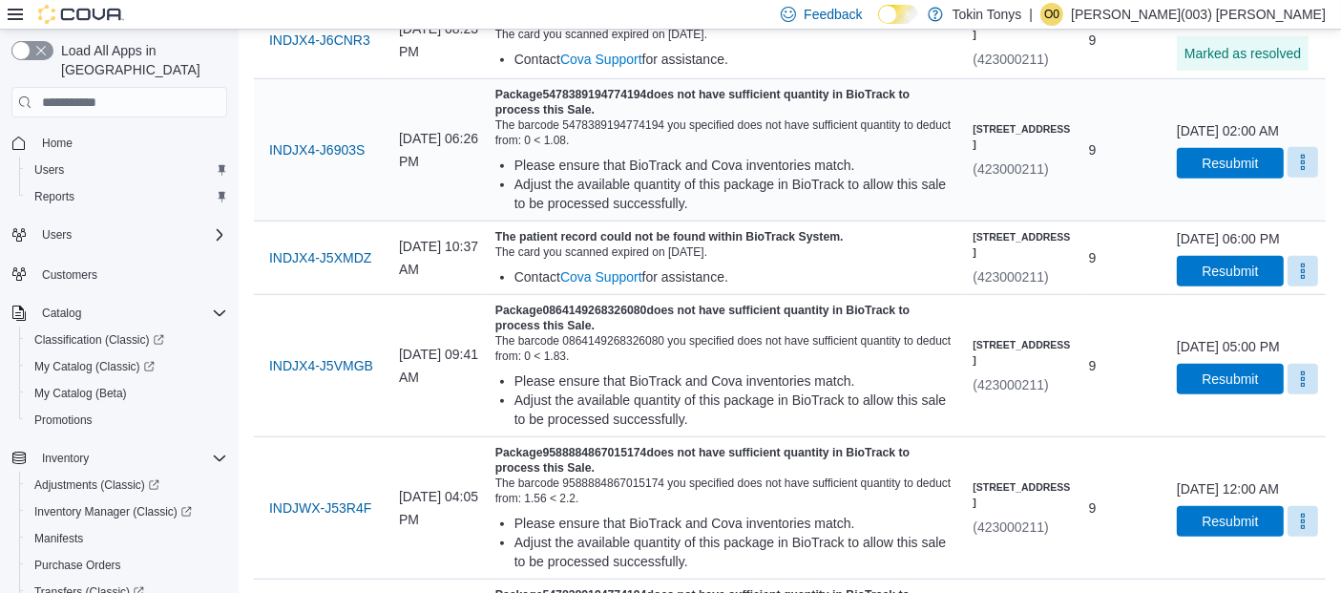
click at [1293, 178] on button "More" at bounding box center [1303, 162] width 31 height 31
click at [1248, 309] on span "Mark as Resolved" at bounding box center [1257, 313] width 107 height 19
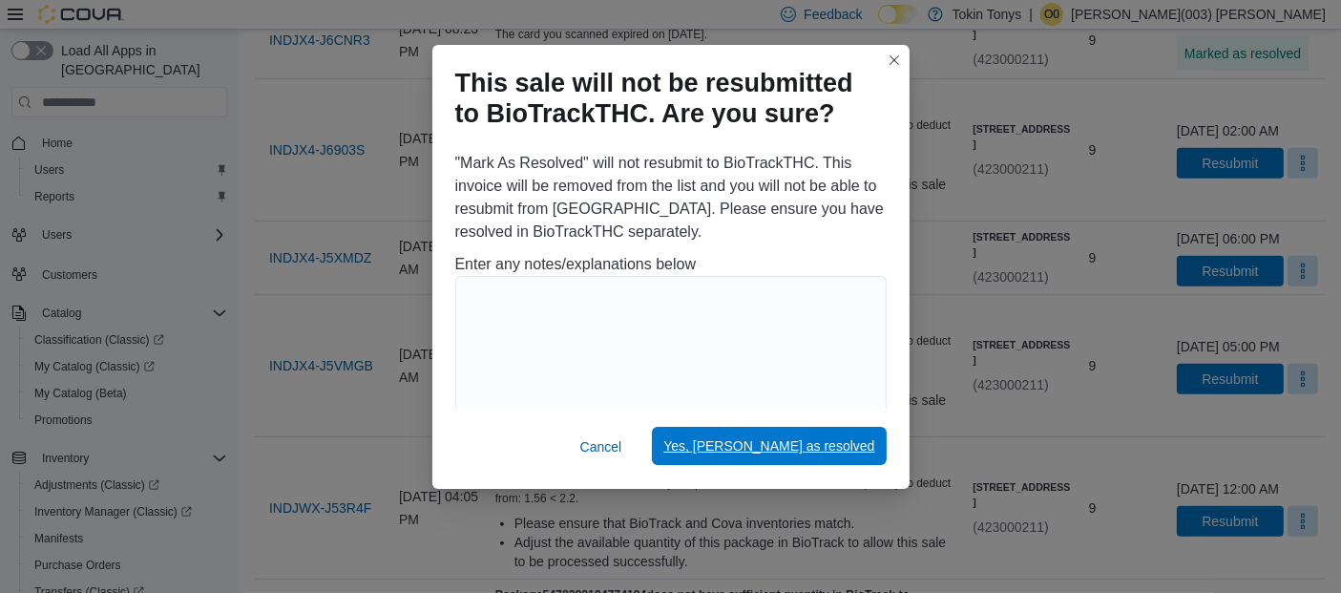
click at [803, 453] on span "Yes, mark as resolved" at bounding box center [769, 445] width 211 height 19
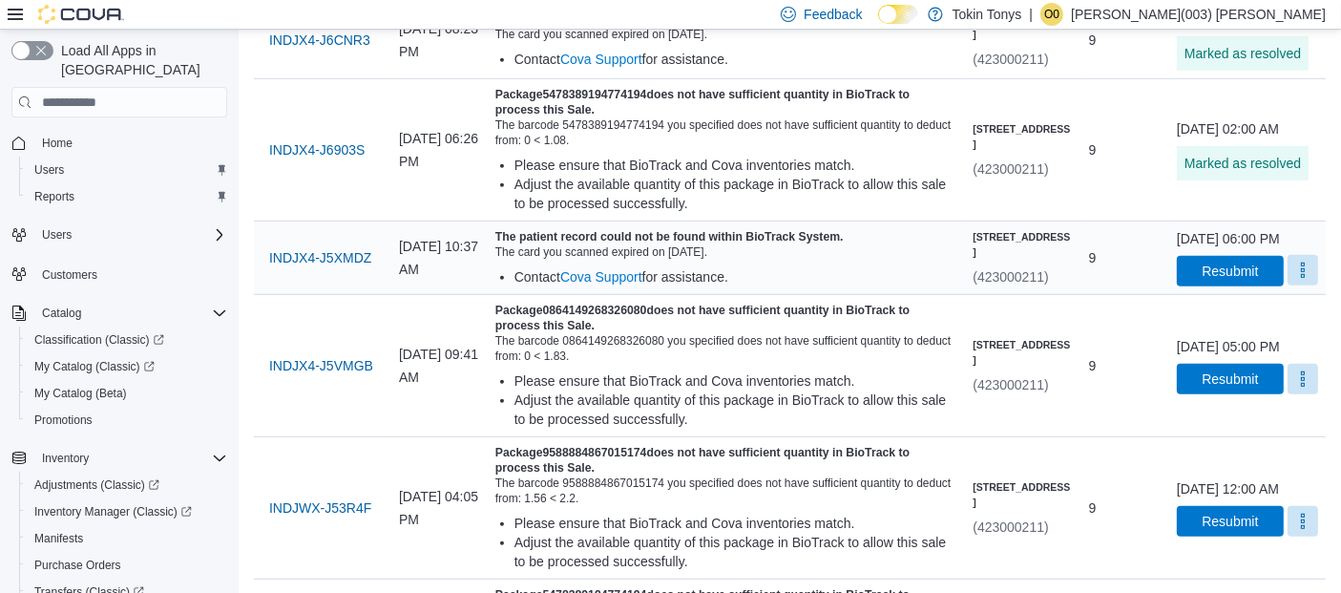
click at [1292, 285] on button "More" at bounding box center [1303, 270] width 31 height 31
click at [1246, 426] on span "Mark as Resolved" at bounding box center [1257, 430] width 107 height 19
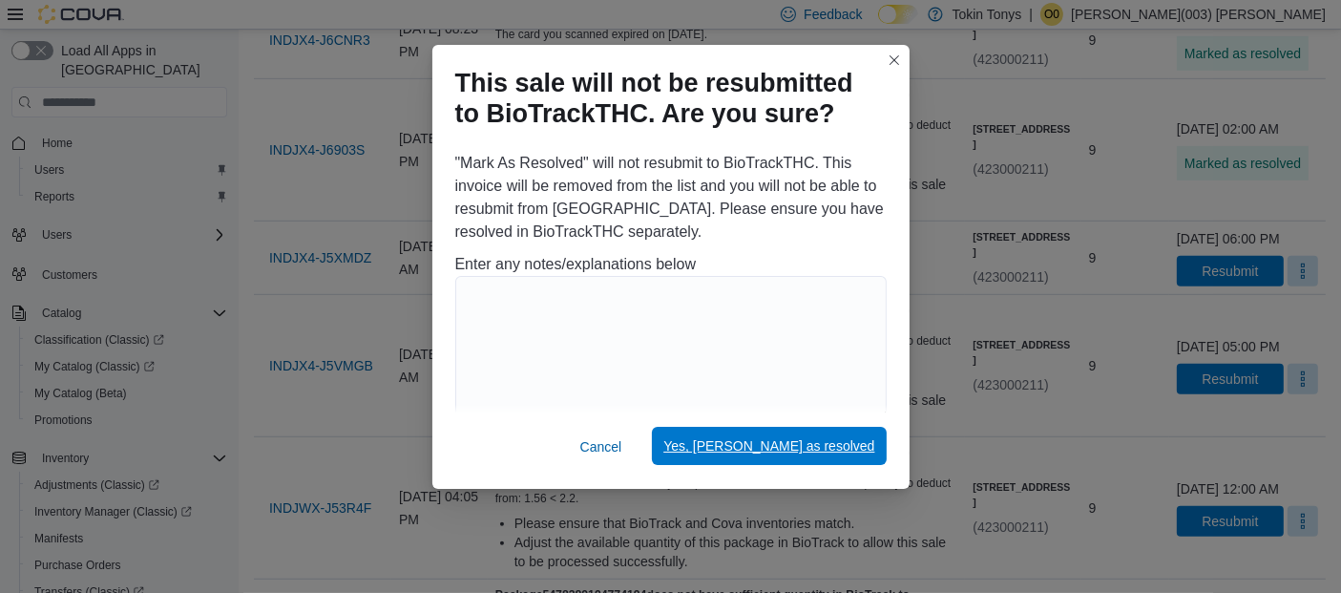
click at [845, 454] on span "Yes, mark as resolved" at bounding box center [769, 445] width 211 height 19
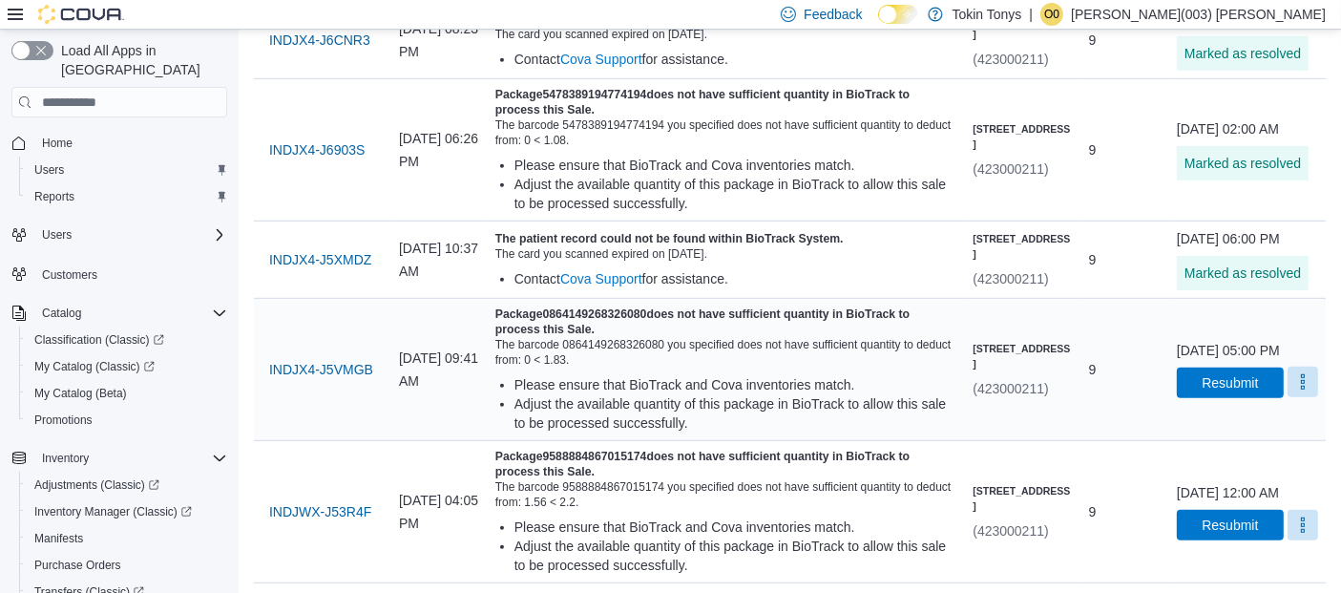
click at [1300, 397] on button "More" at bounding box center [1303, 382] width 31 height 31
click at [1231, 458] on span "Mark as Resolved" at bounding box center [1257, 456] width 107 height 19
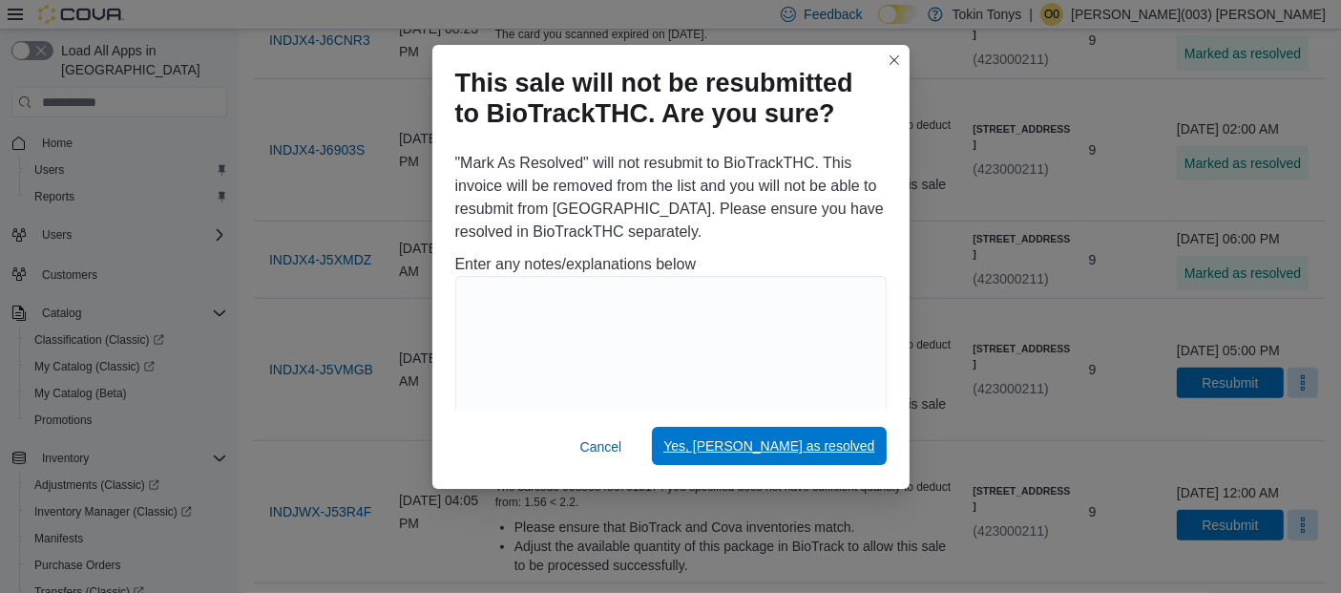
click at [826, 462] on span "Yes, mark as resolved" at bounding box center [769, 446] width 211 height 38
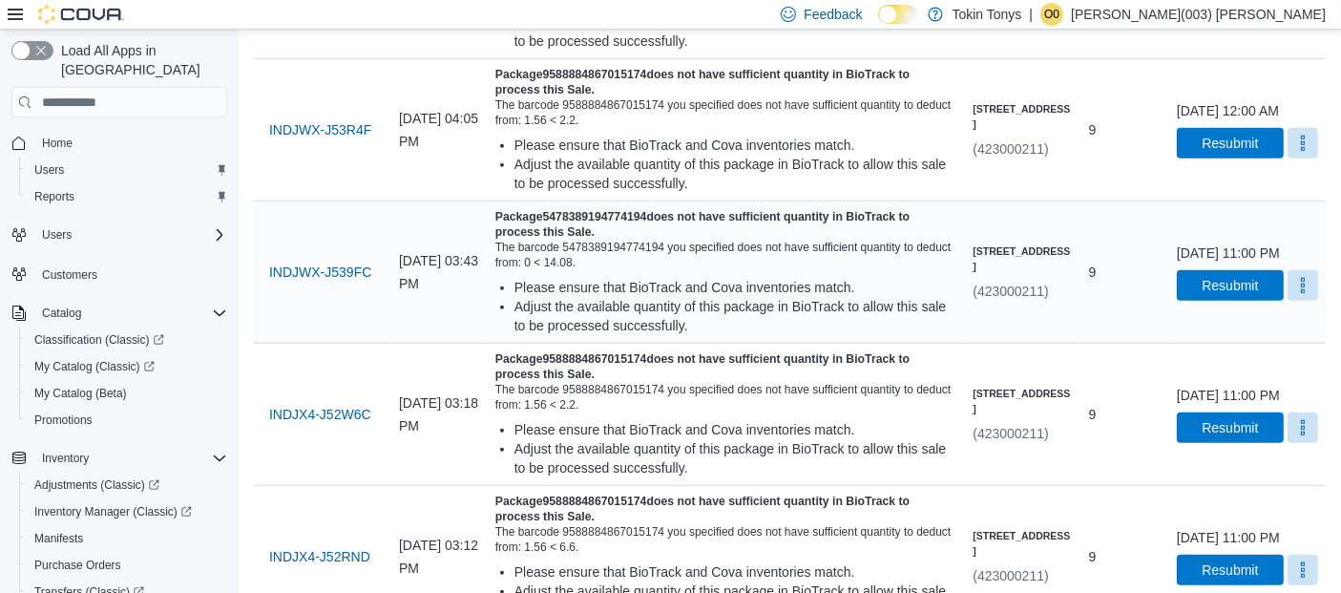
scroll to position [1591, 0]
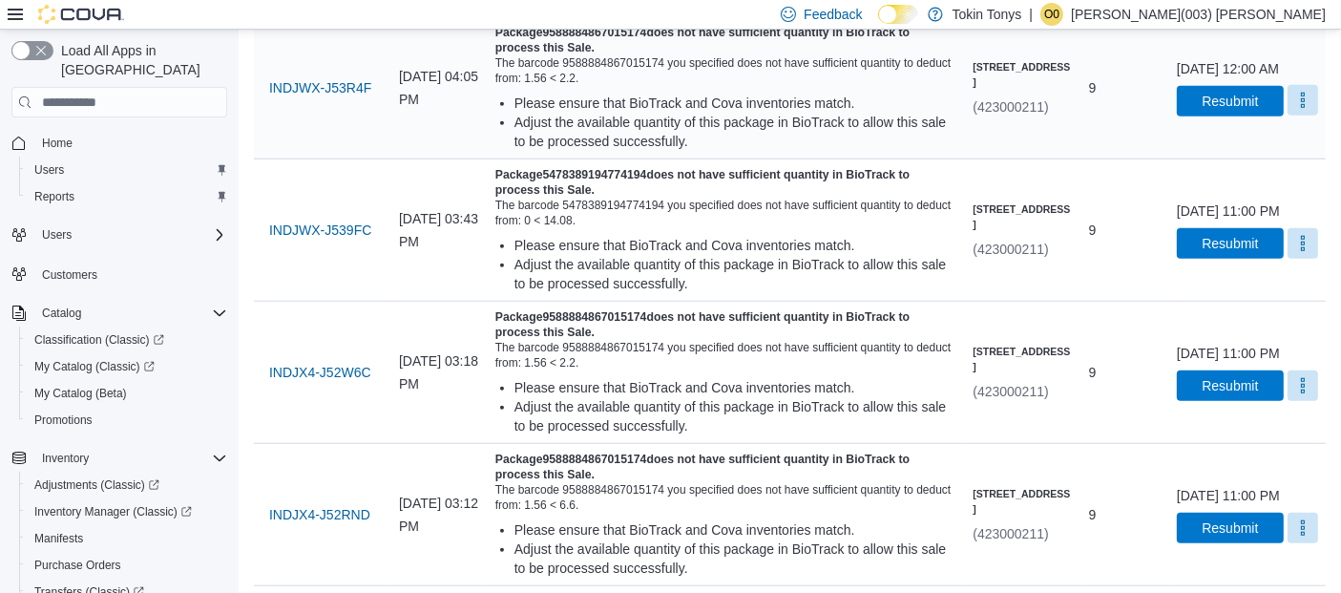
click at [1288, 116] on button "More" at bounding box center [1303, 100] width 31 height 31
click at [1226, 277] on span "Mark as Resolved" at bounding box center [1257, 269] width 107 height 19
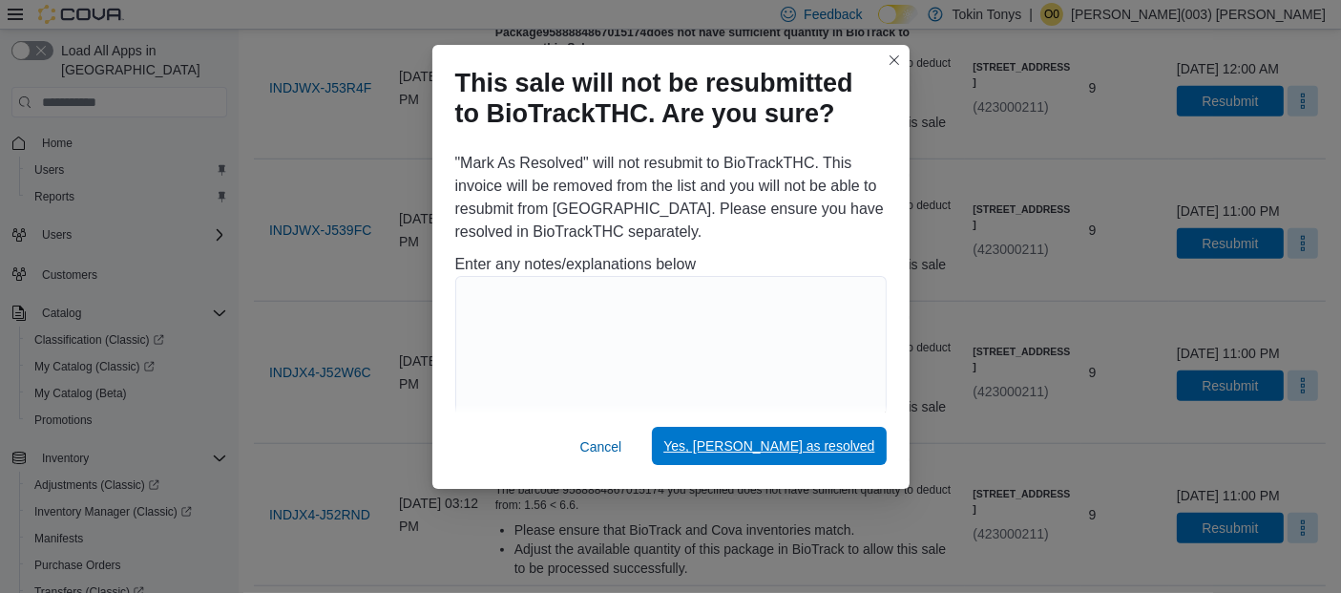
click at [824, 444] on span "Yes, mark as resolved" at bounding box center [769, 445] width 211 height 19
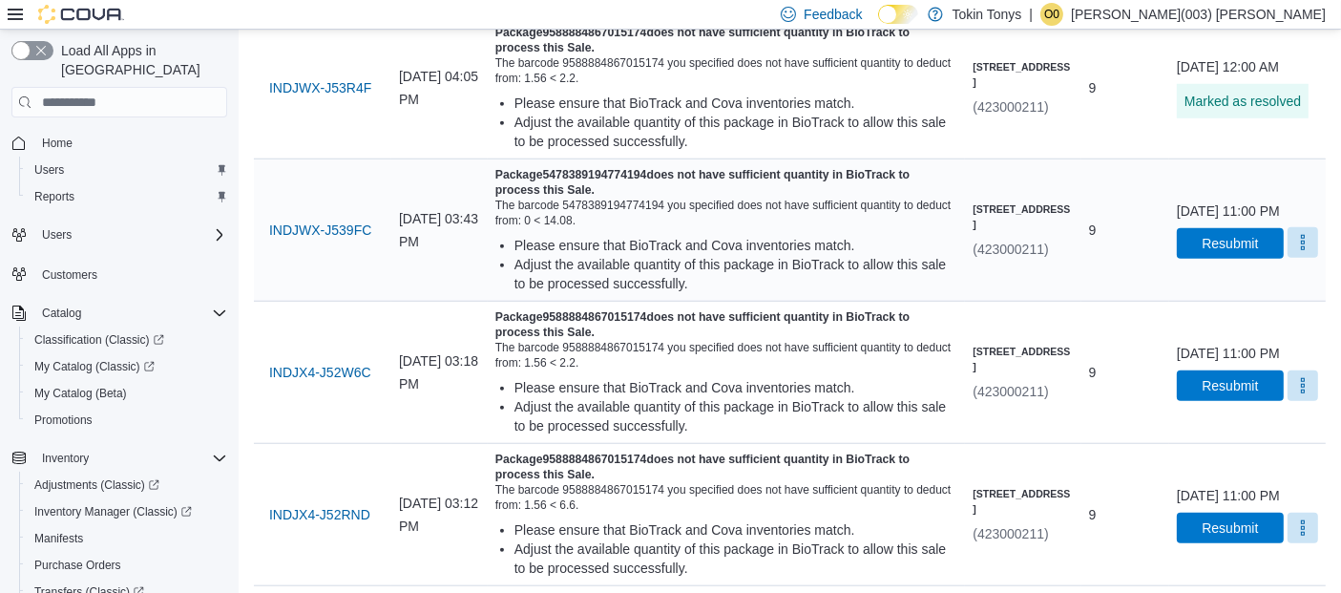
click at [1296, 258] on button "More" at bounding box center [1303, 242] width 31 height 31
click at [1191, 412] on div "You are in a dialog. Press Escape, or tap/click outside the dialog to close. Ma…" at bounding box center [1257, 412] width 137 height 50
click at [1208, 406] on span "Mark as Resolved" at bounding box center [1257, 411] width 107 height 19
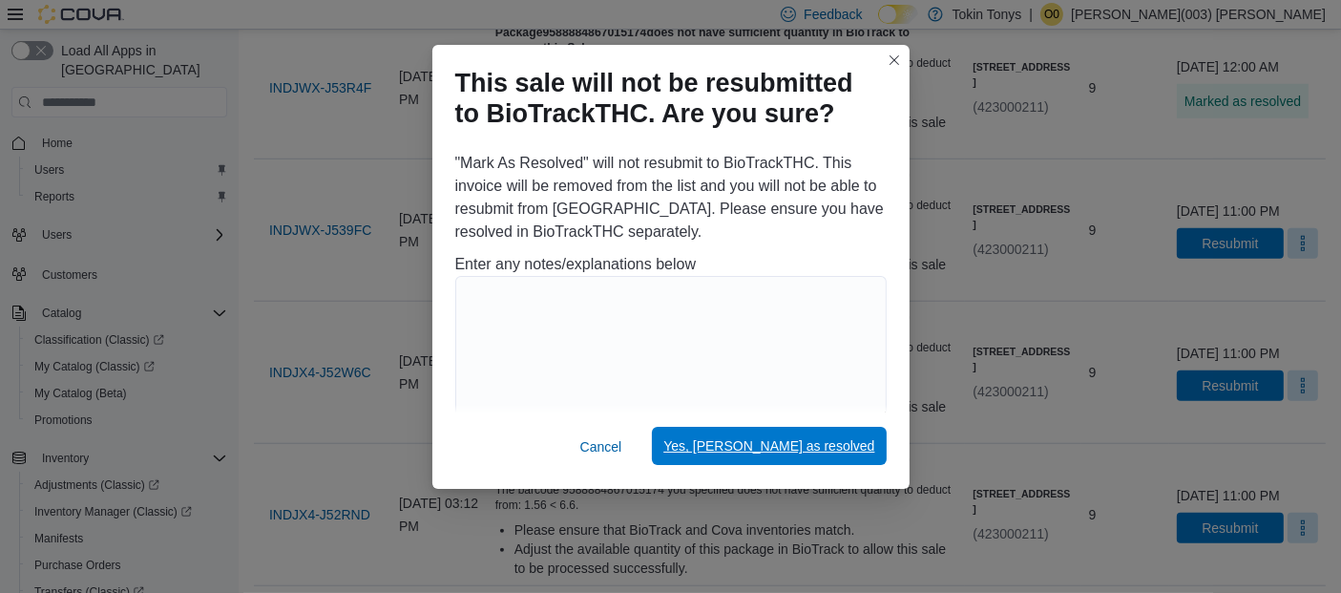
click at [880, 451] on button "Yes, mark as resolved" at bounding box center [769, 446] width 234 height 38
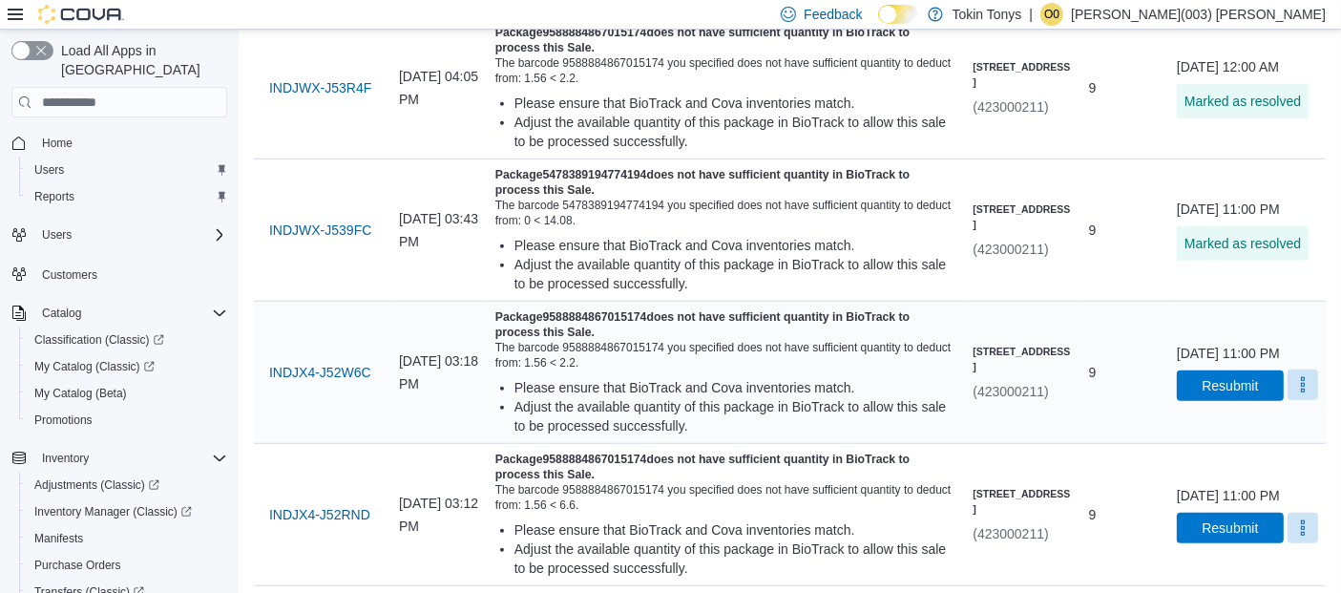
click at [1288, 400] on button "More" at bounding box center [1303, 385] width 31 height 31
click at [1237, 465] on span "Mark as Resolved" at bounding box center [1257, 458] width 107 height 19
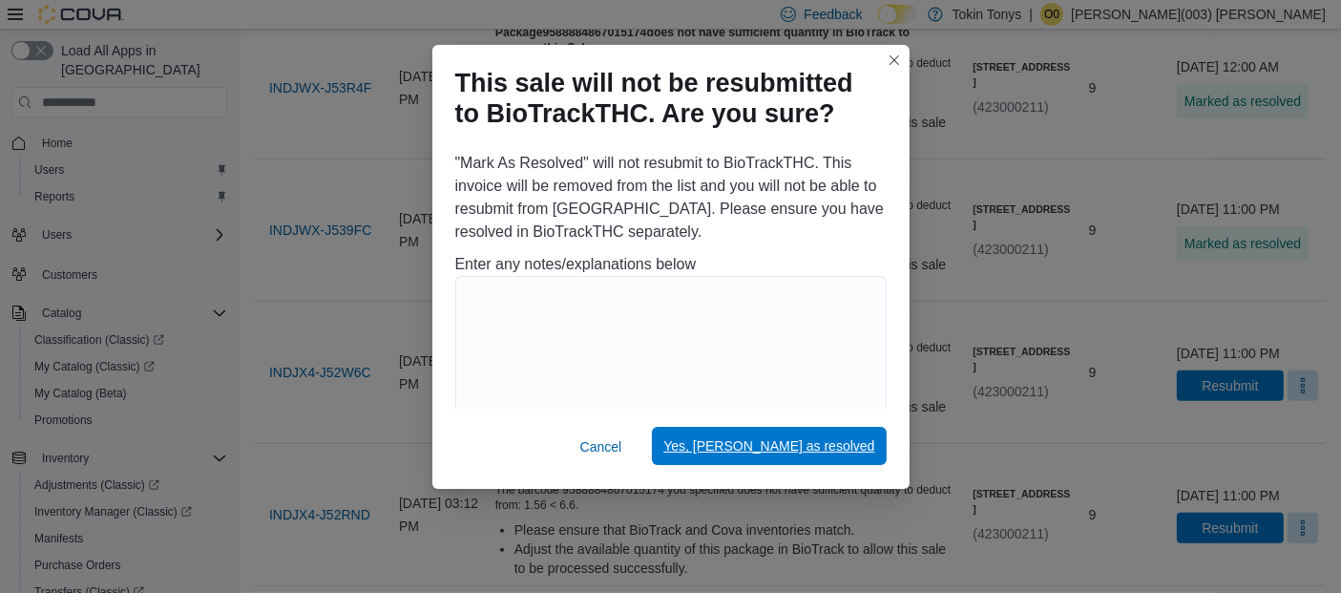
click at [785, 451] on span "Yes, mark as resolved" at bounding box center [769, 445] width 211 height 19
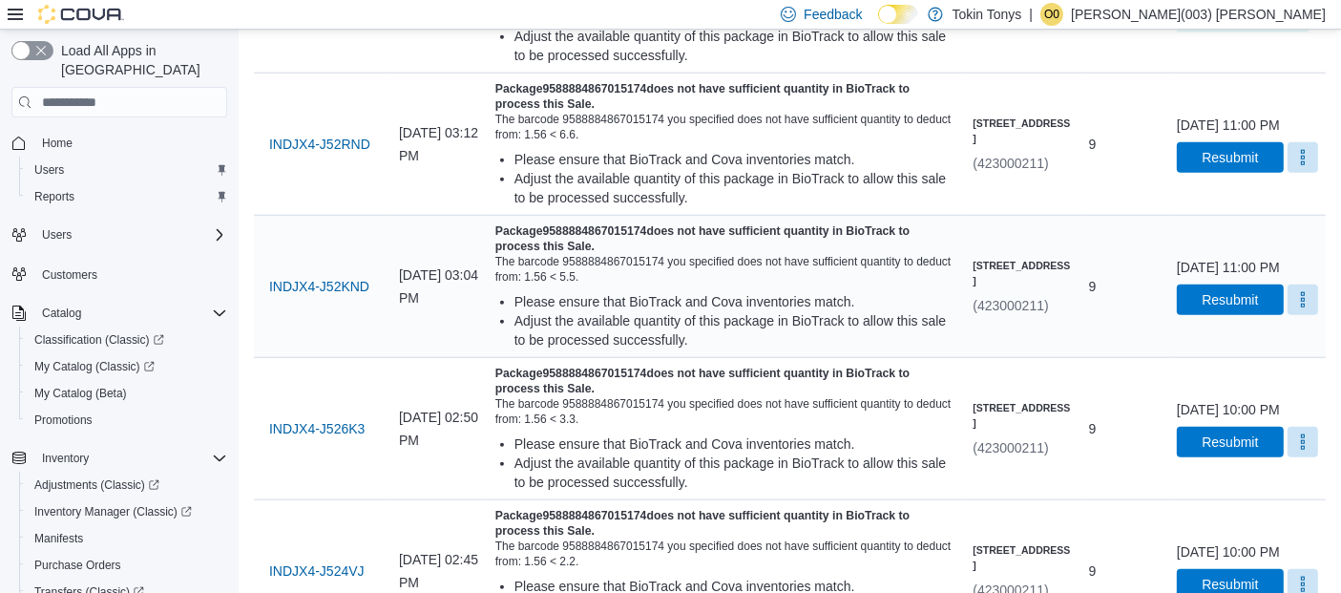
scroll to position [2016, 0]
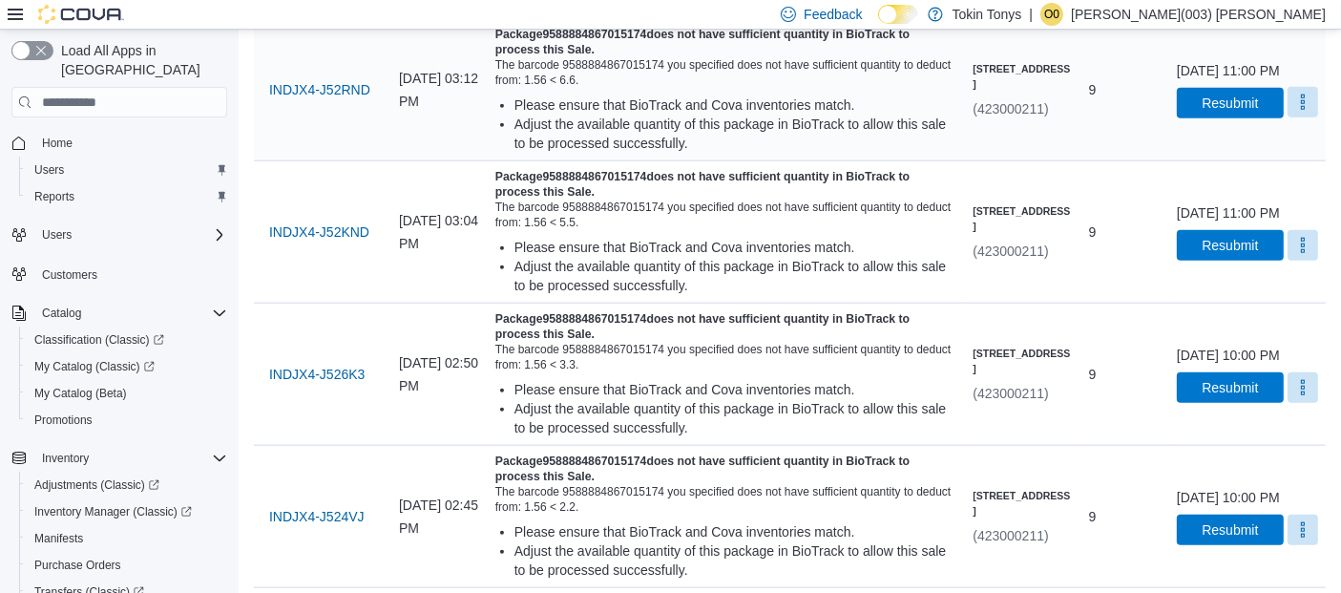
click at [1289, 117] on button "More" at bounding box center [1303, 102] width 31 height 31
click at [1225, 274] on span "Mark as Resolved" at bounding box center [1257, 271] width 107 height 19
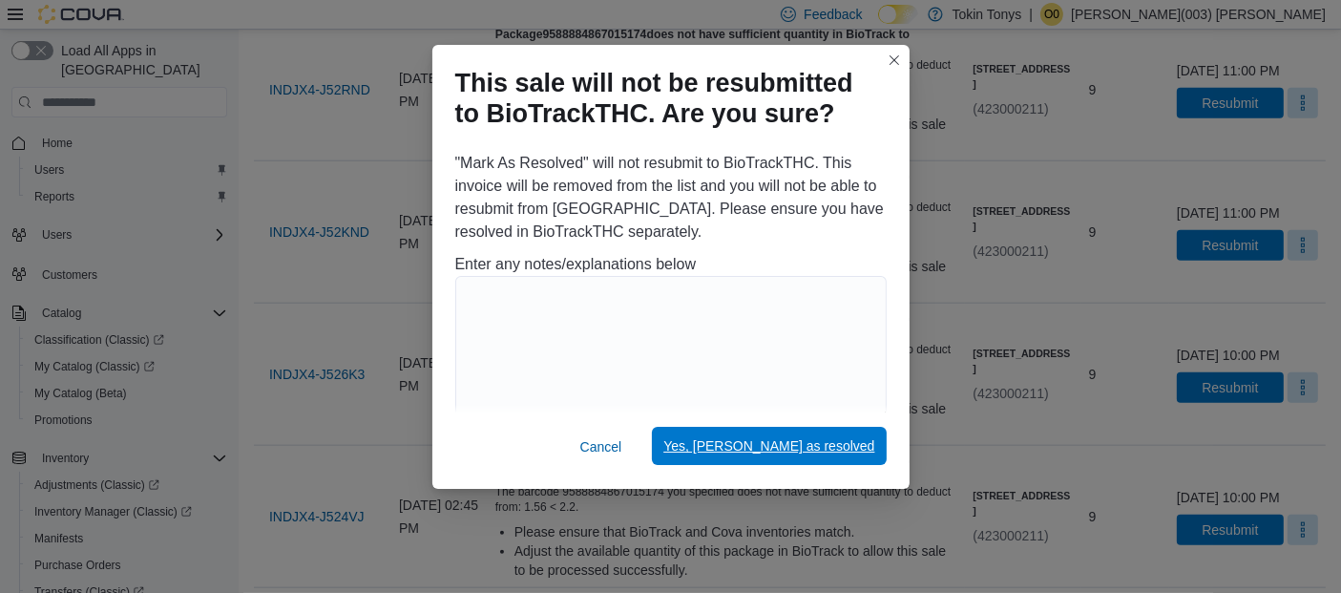
click at [829, 439] on span "Yes, mark as resolved" at bounding box center [769, 445] width 211 height 19
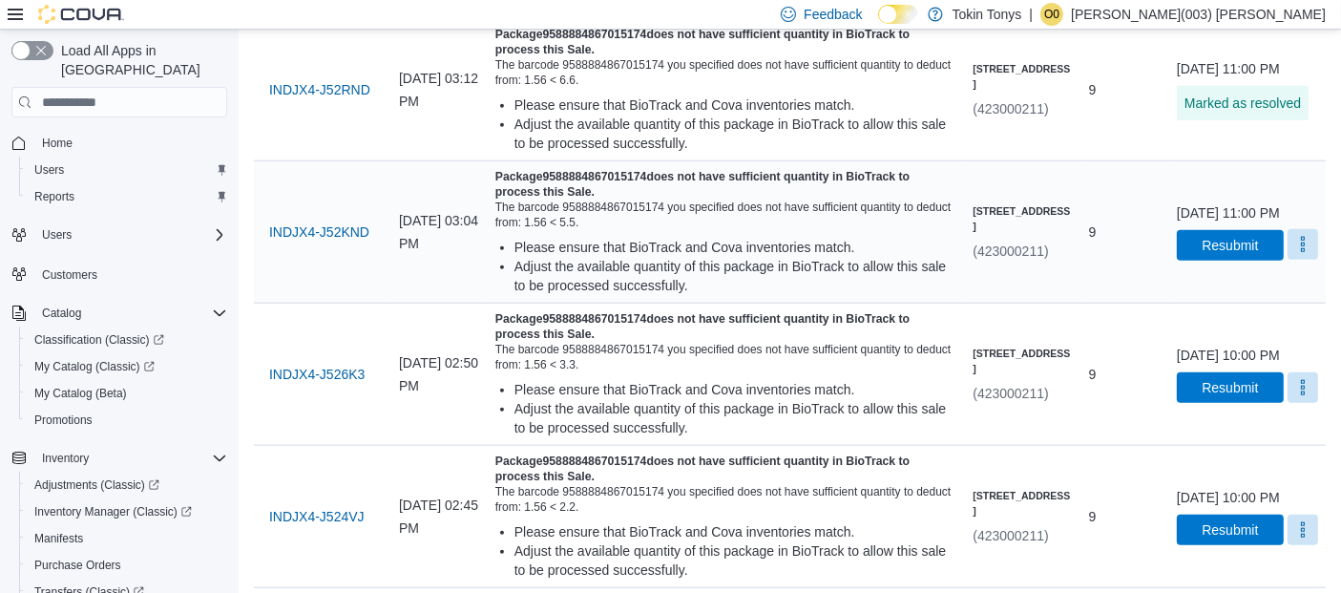
click at [1288, 260] on button "More" at bounding box center [1303, 244] width 31 height 31
click at [1203, 410] on button "Mark as Resolved" at bounding box center [1257, 412] width 122 height 34
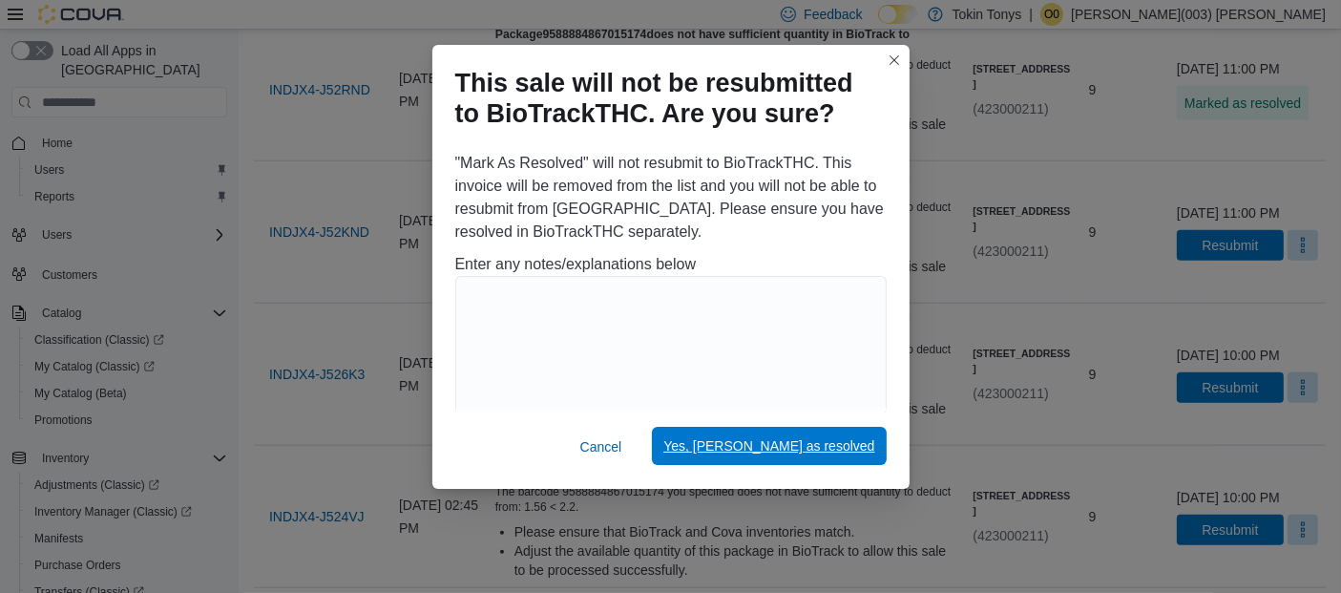
click at [840, 452] on span "Yes, mark as resolved" at bounding box center [769, 445] width 211 height 19
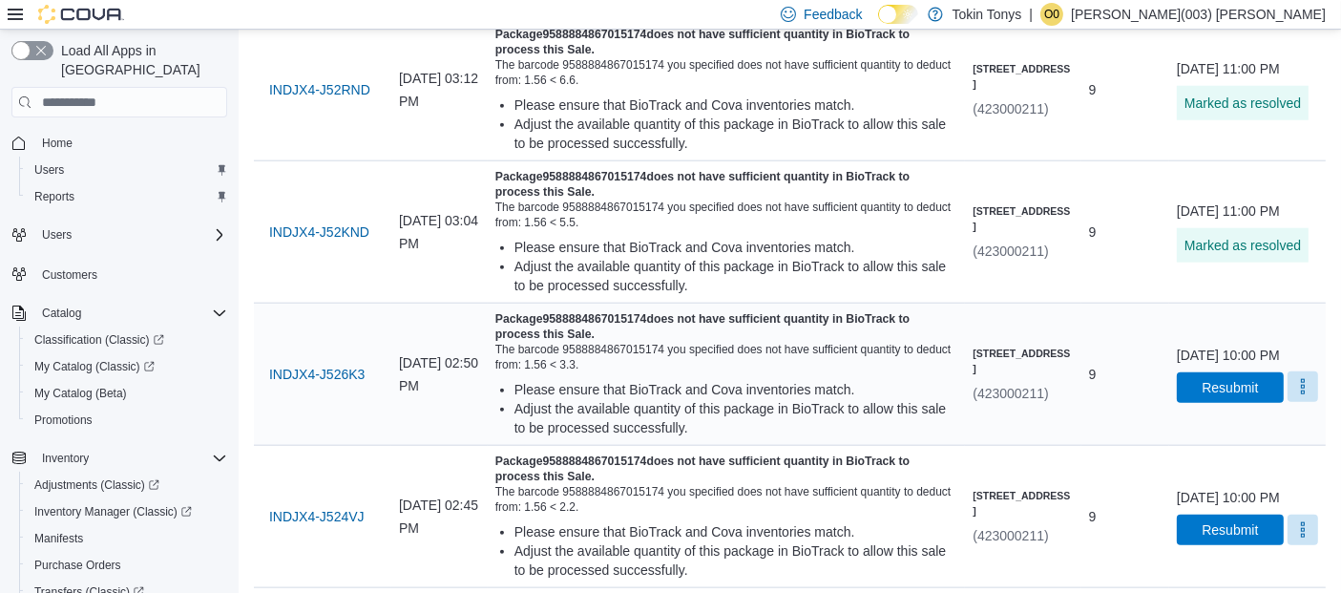
click at [1288, 402] on button "More" at bounding box center [1303, 386] width 31 height 31
click at [1235, 454] on span "Mark as Resolved" at bounding box center [1257, 459] width 107 height 19
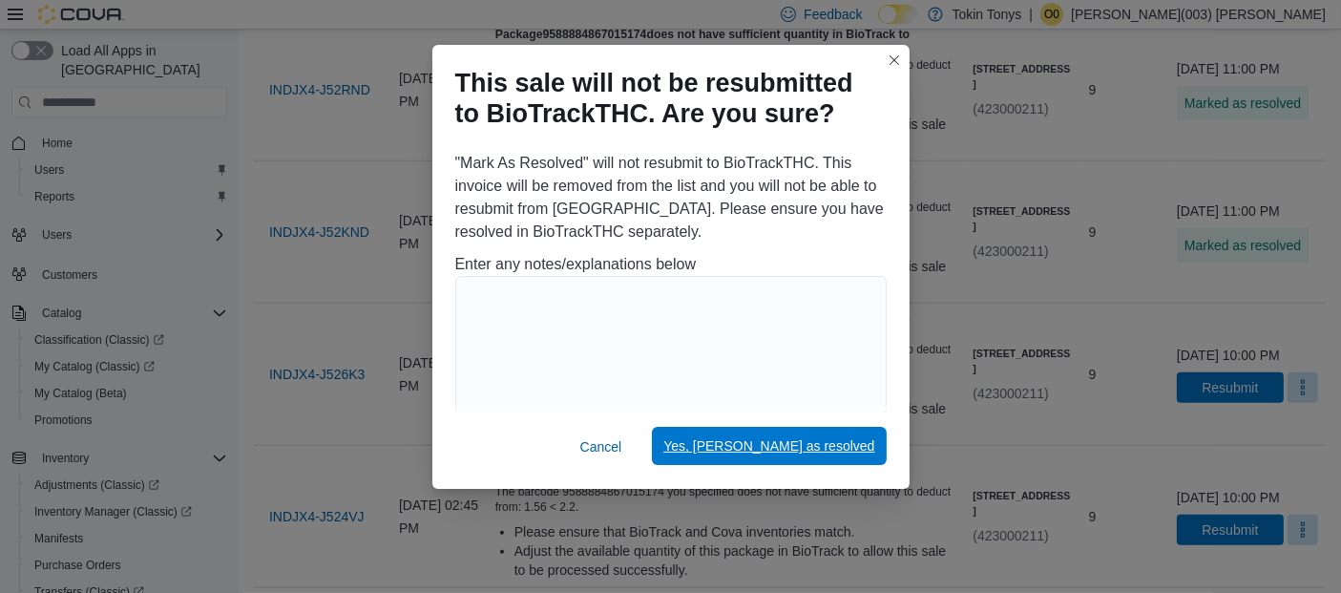
click at [826, 439] on span "Yes, mark as resolved" at bounding box center [769, 445] width 211 height 19
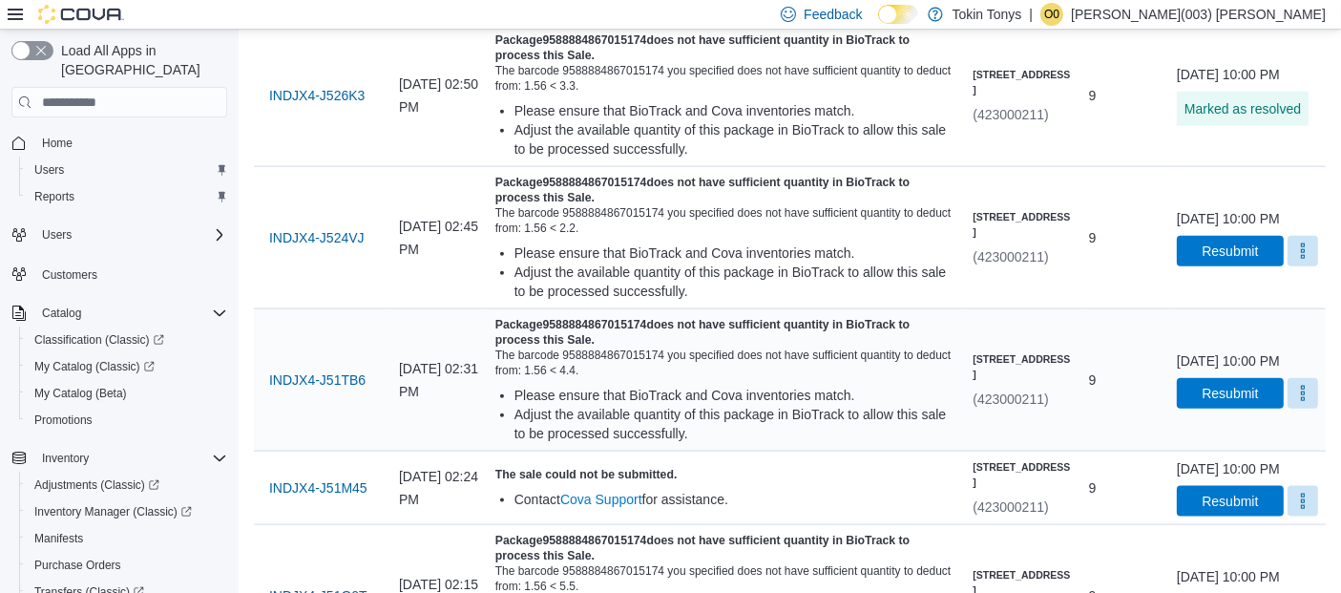
scroll to position [2334, 0]
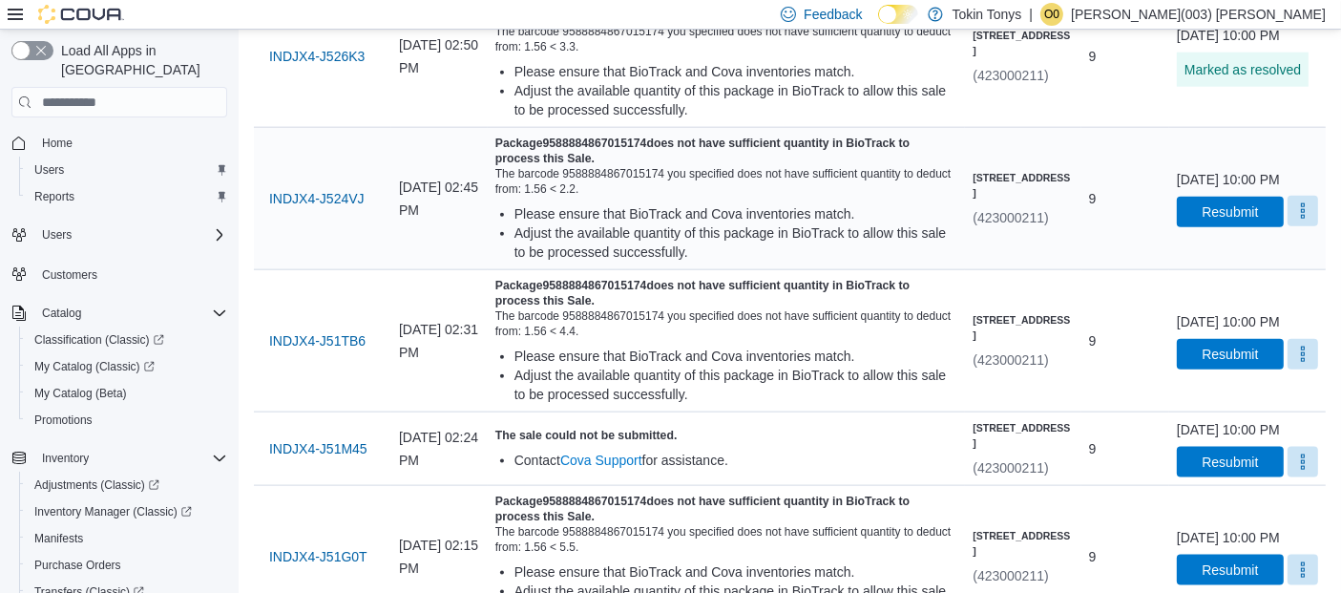
click at [1293, 226] on button "More" at bounding box center [1303, 211] width 31 height 31
click at [1239, 376] on span "Mark as Resolved" at bounding box center [1257, 379] width 107 height 19
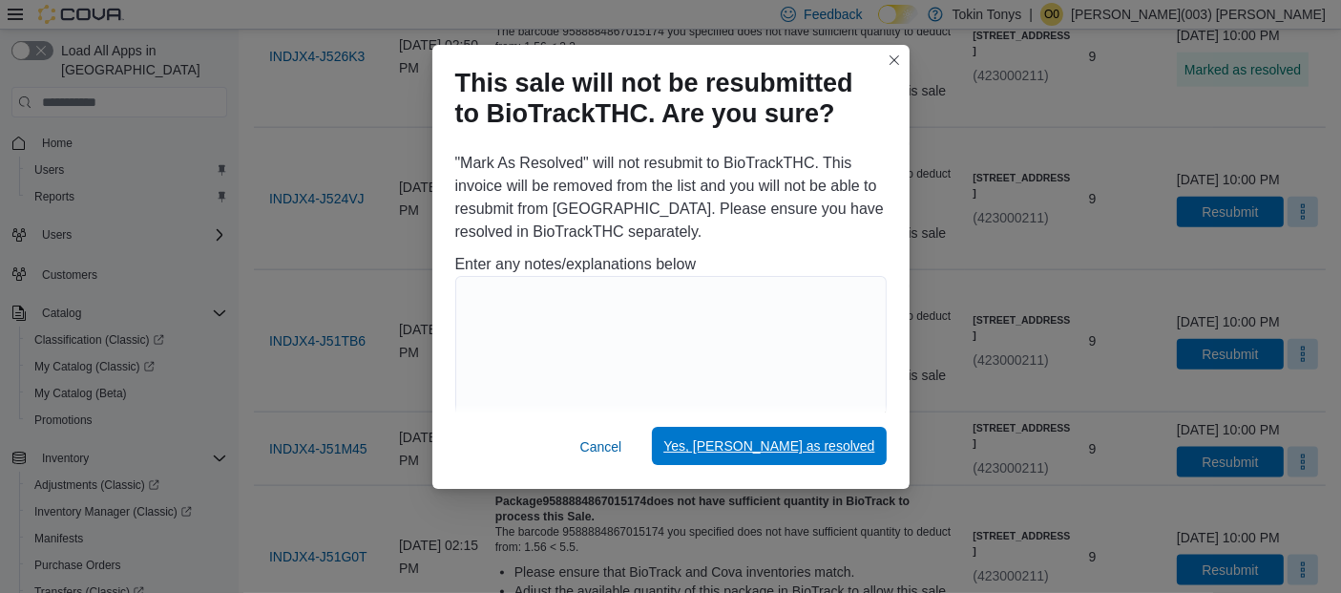
click at [855, 446] on span "Yes, mark as resolved" at bounding box center [769, 445] width 211 height 19
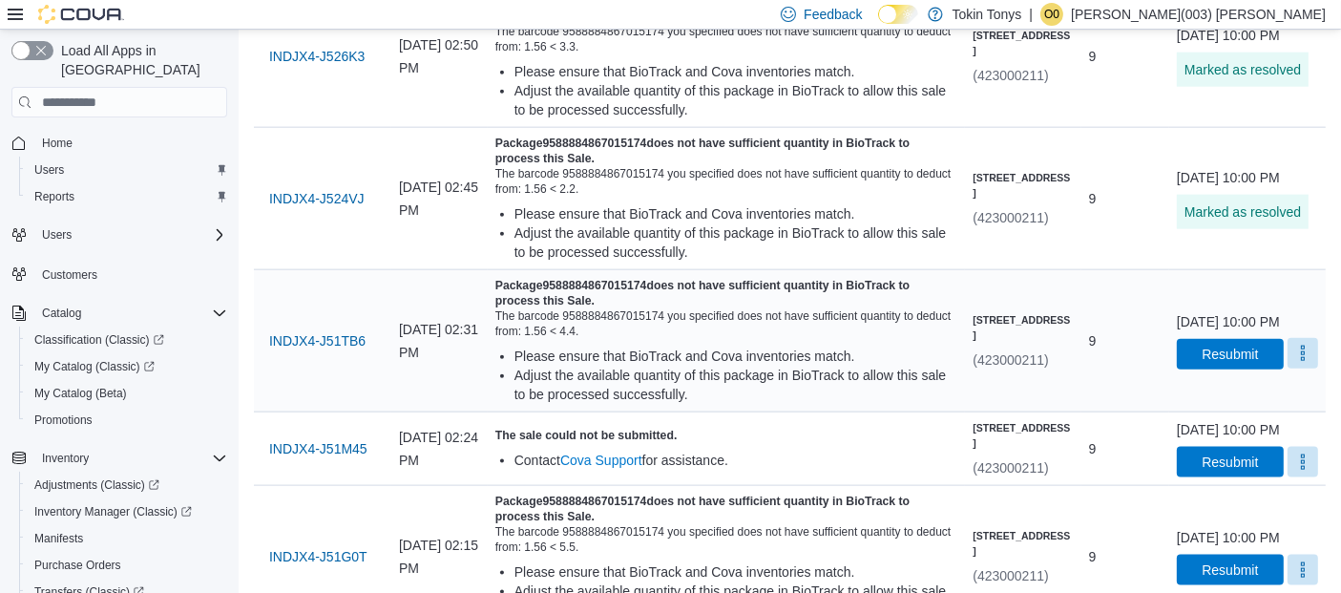
click at [1288, 369] on button "More" at bounding box center [1303, 353] width 31 height 31
click at [1222, 509] on button "Mark as Resolved" at bounding box center [1257, 520] width 122 height 34
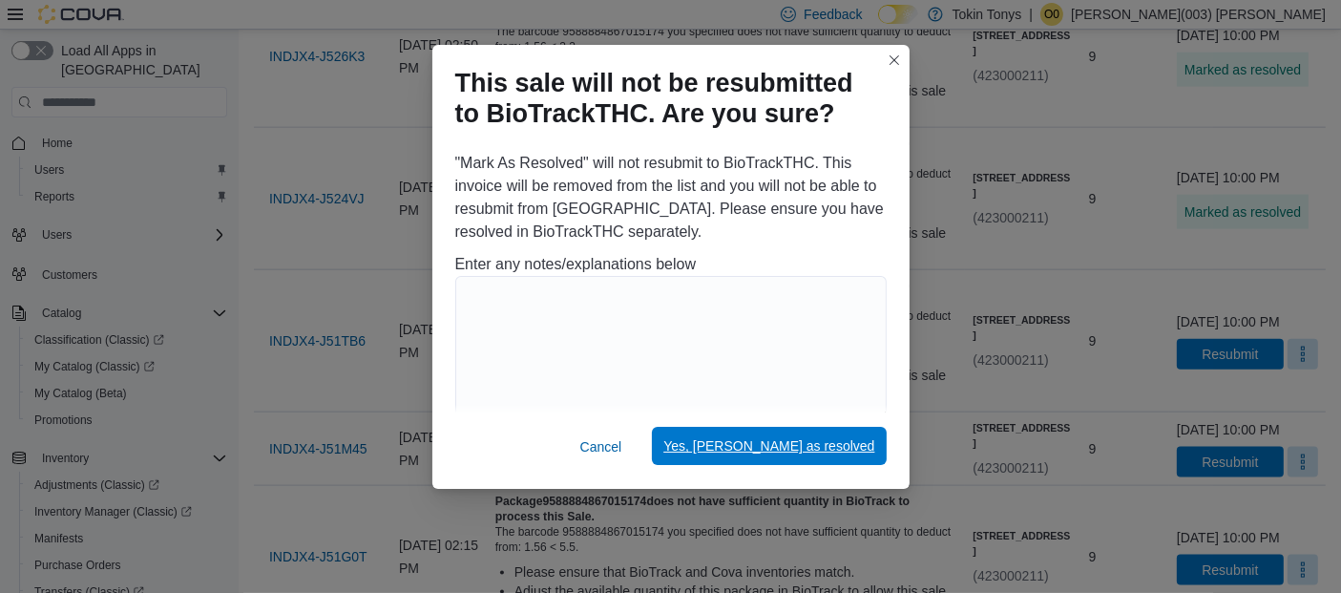
click at [842, 446] on span "Yes, mark as resolved" at bounding box center [769, 445] width 211 height 19
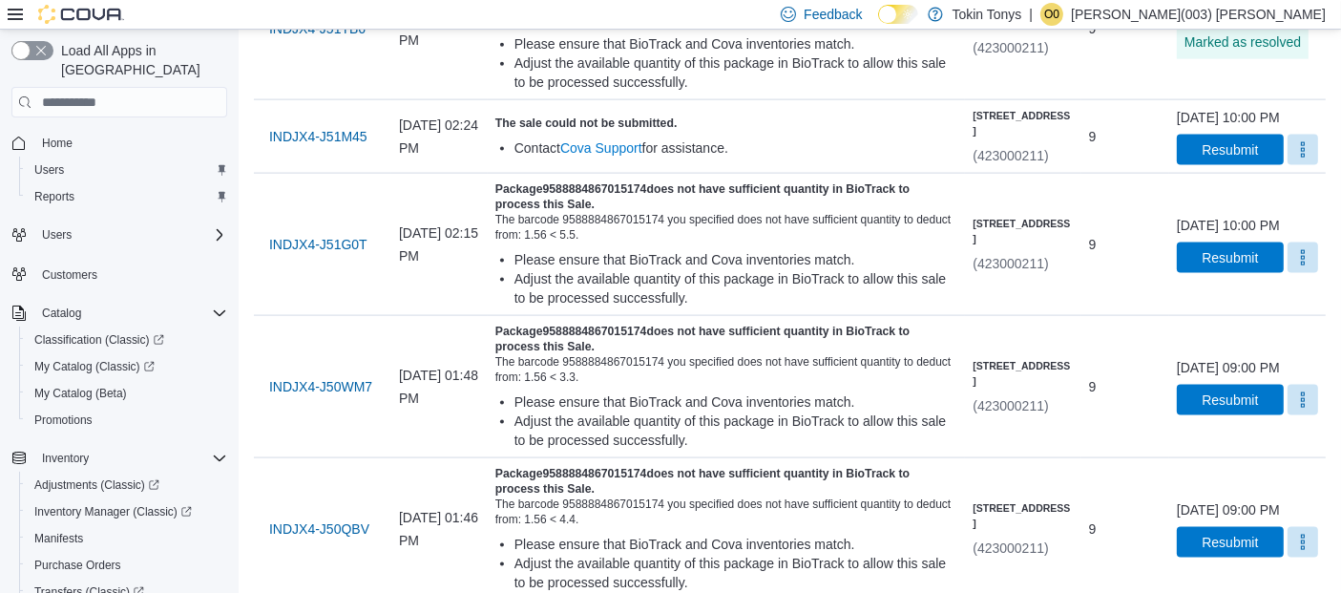
scroll to position [2651, 0]
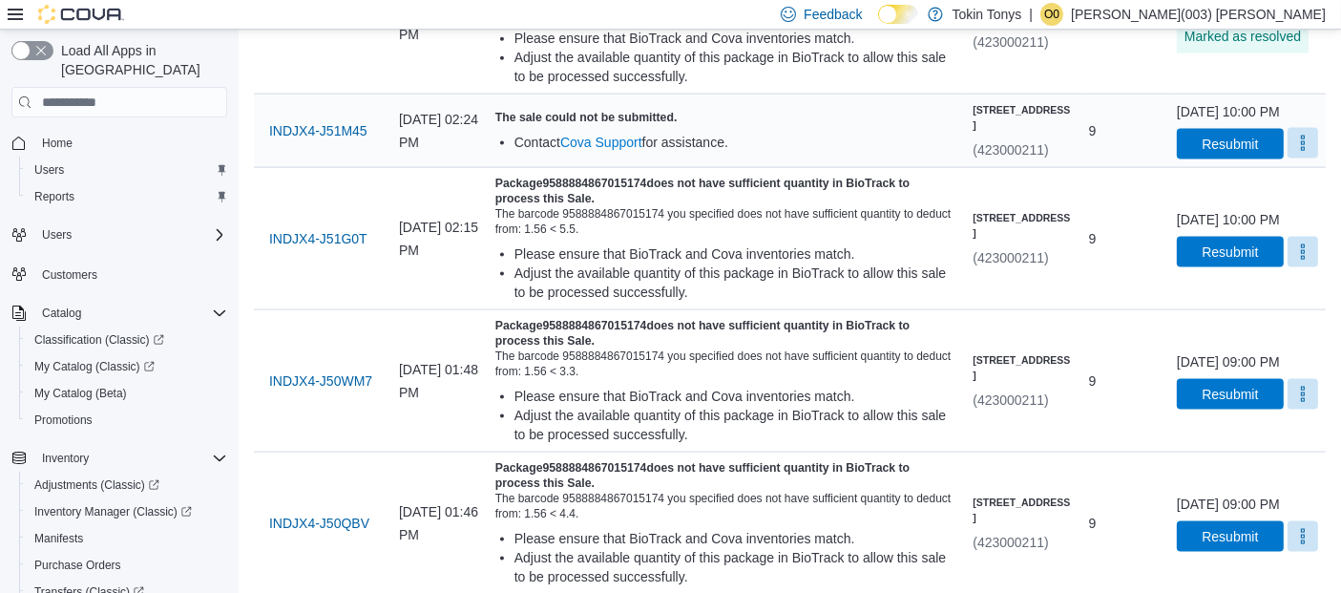
click at [1299, 158] on button "More" at bounding box center [1303, 143] width 31 height 31
click at [1288, 317] on span "Mark as Resolved" at bounding box center [1257, 319] width 107 height 19
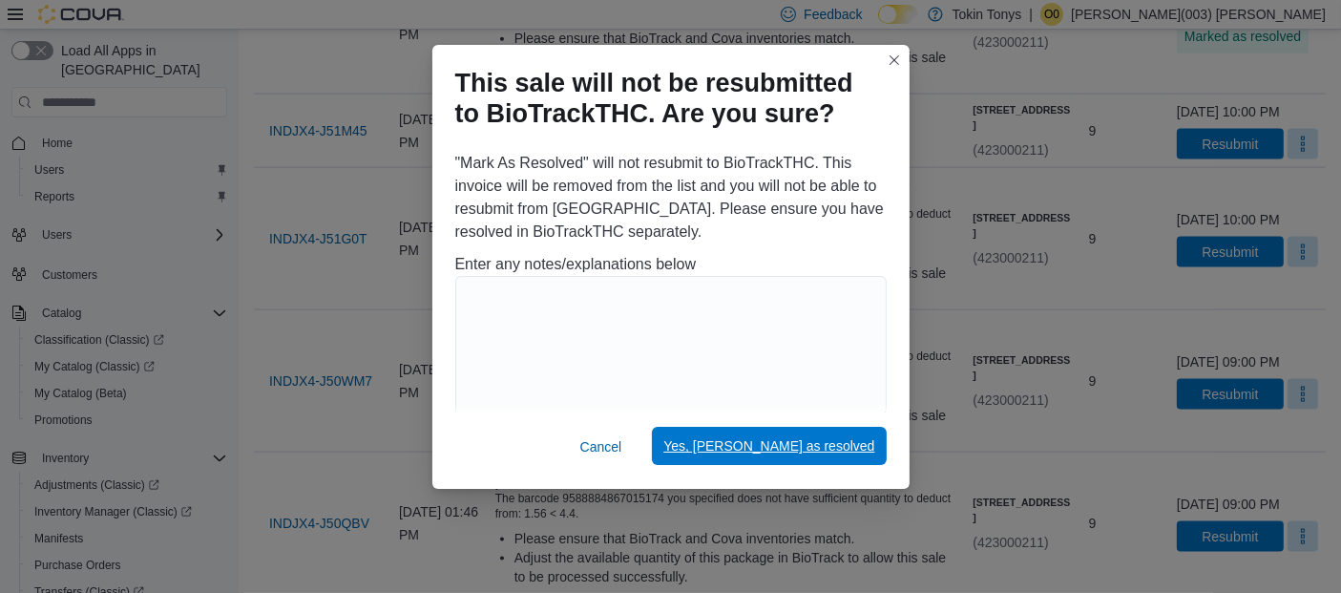
click at [851, 453] on span "Yes, mark as resolved" at bounding box center [769, 445] width 211 height 19
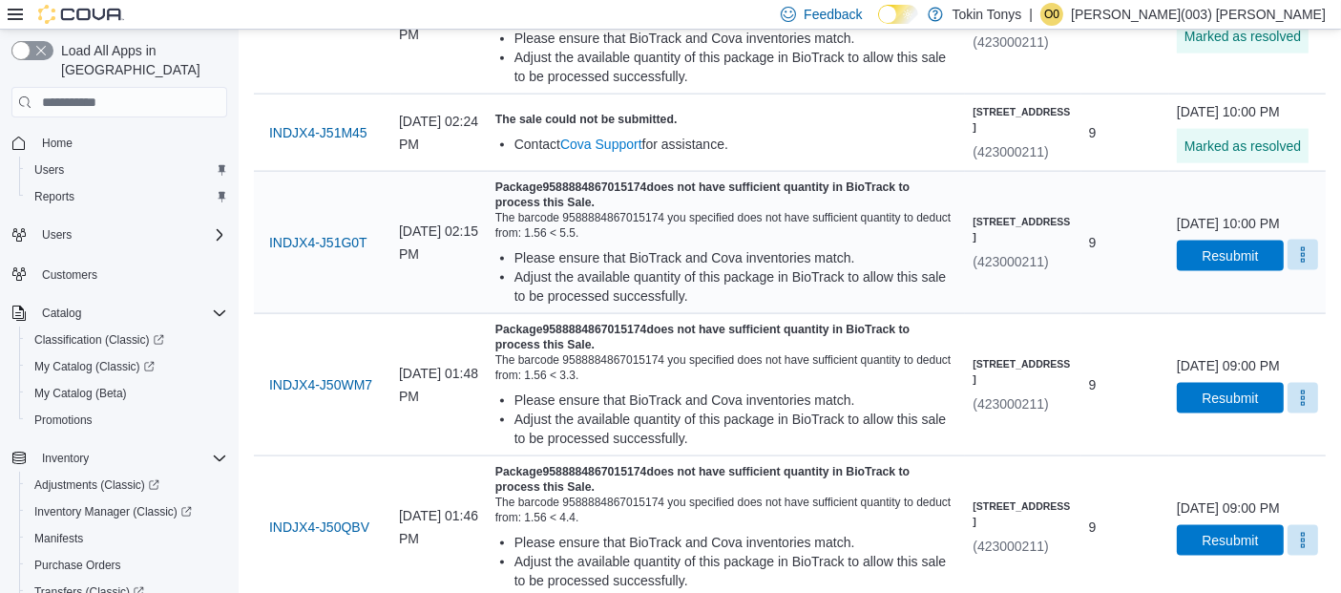
click at [1297, 270] on button "More" at bounding box center [1303, 255] width 31 height 31
click at [1216, 446] on span "Mark as Resolved" at bounding box center [1257, 441] width 107 height 19
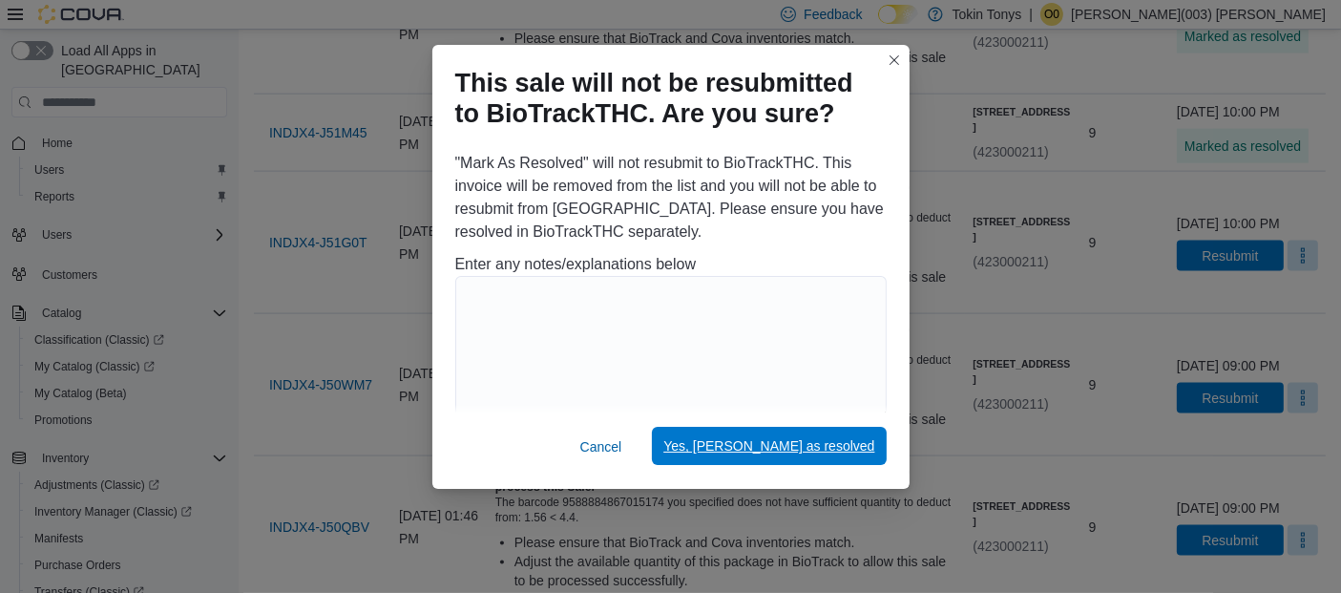
click at [861, 446] on span "Yes, mark as resolved" at bounding box center [769, 445] width 211 height 19
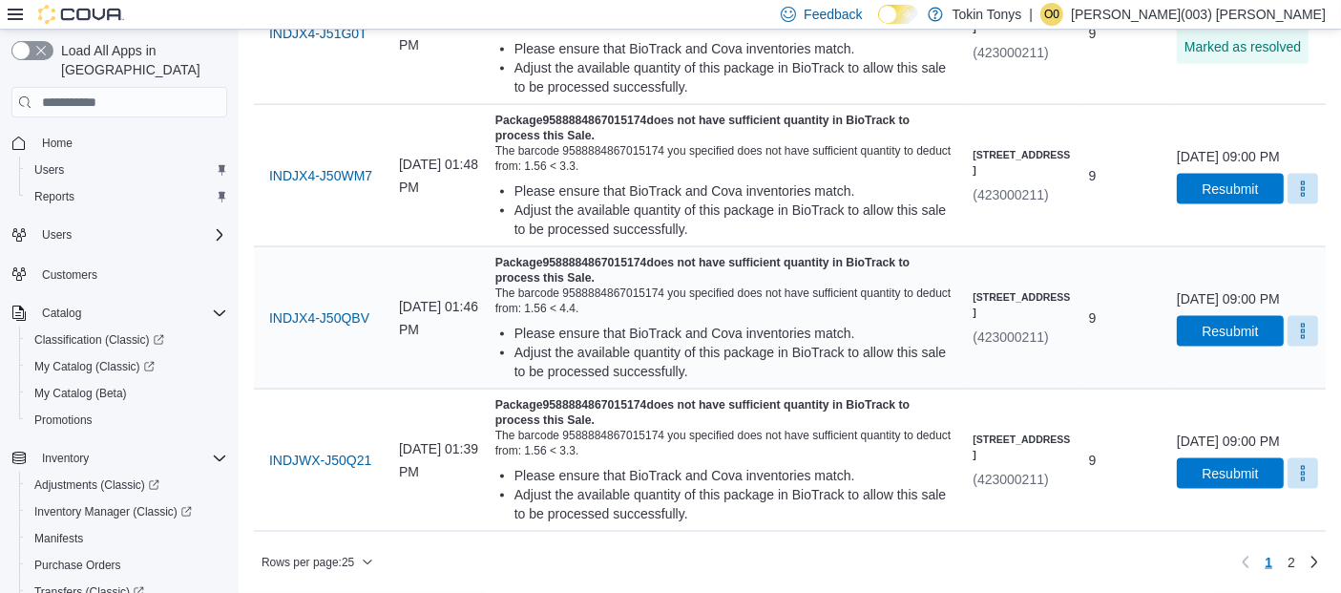
scroll to position [2970, 0]
click at [1289, 203] on button "More" at bounding box center [1303, 188] width 31 height 31
click at [1275, 365] on span "Mark as Resolved" at bounding box center [1257, 374] width 107 height 19
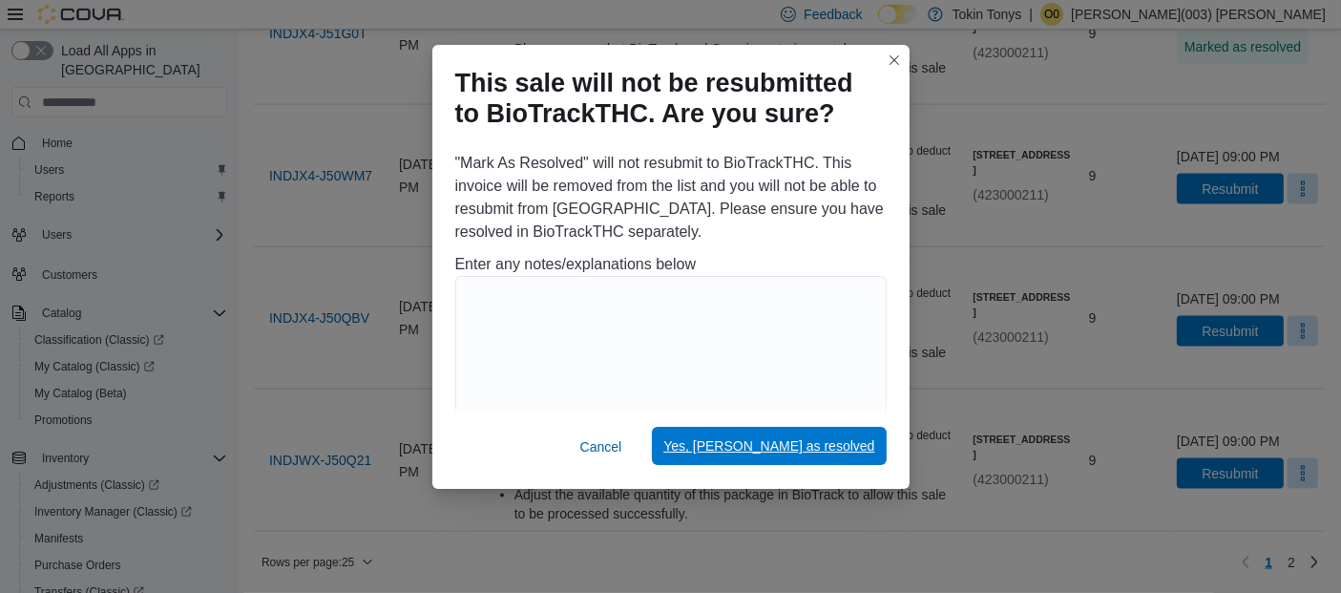
click at [856, 452] on span "Yes, mark as resolved" at bounding box center [769, 445] width 211 height 19
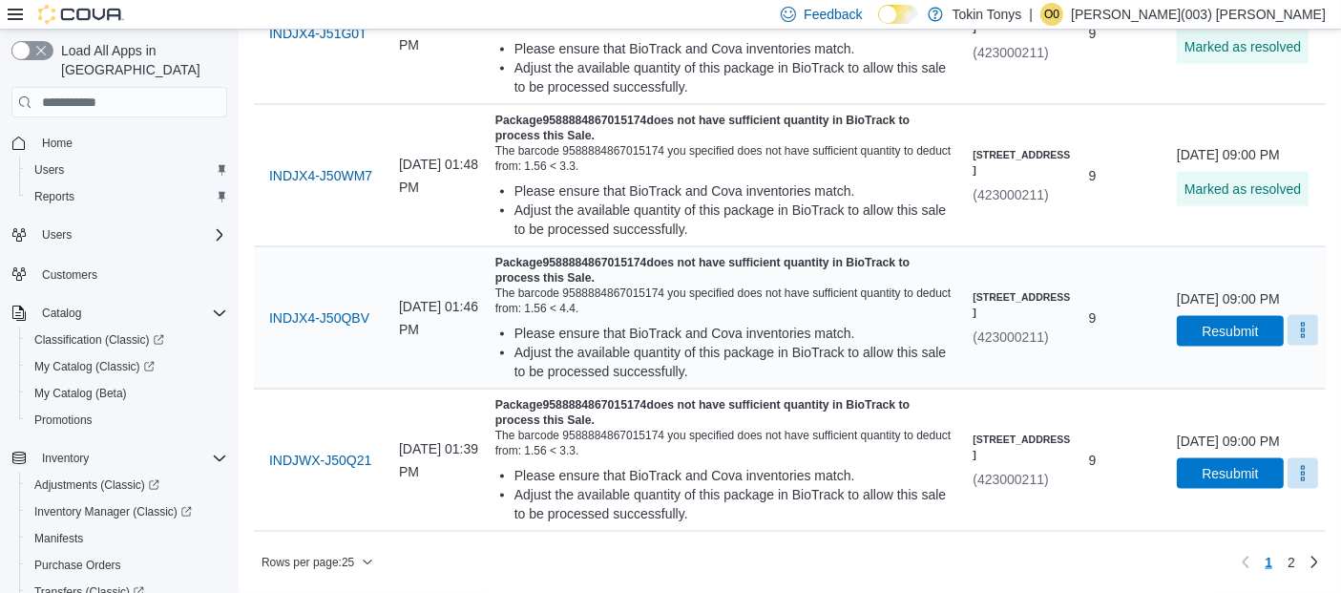
click at [1288, 346] on button "More" at bounding box center [1303, 330] width 31 height 31
click at [1204, 506] on span "Mark as Resolved" at bounding box center [1257, 515] width 107 height 19
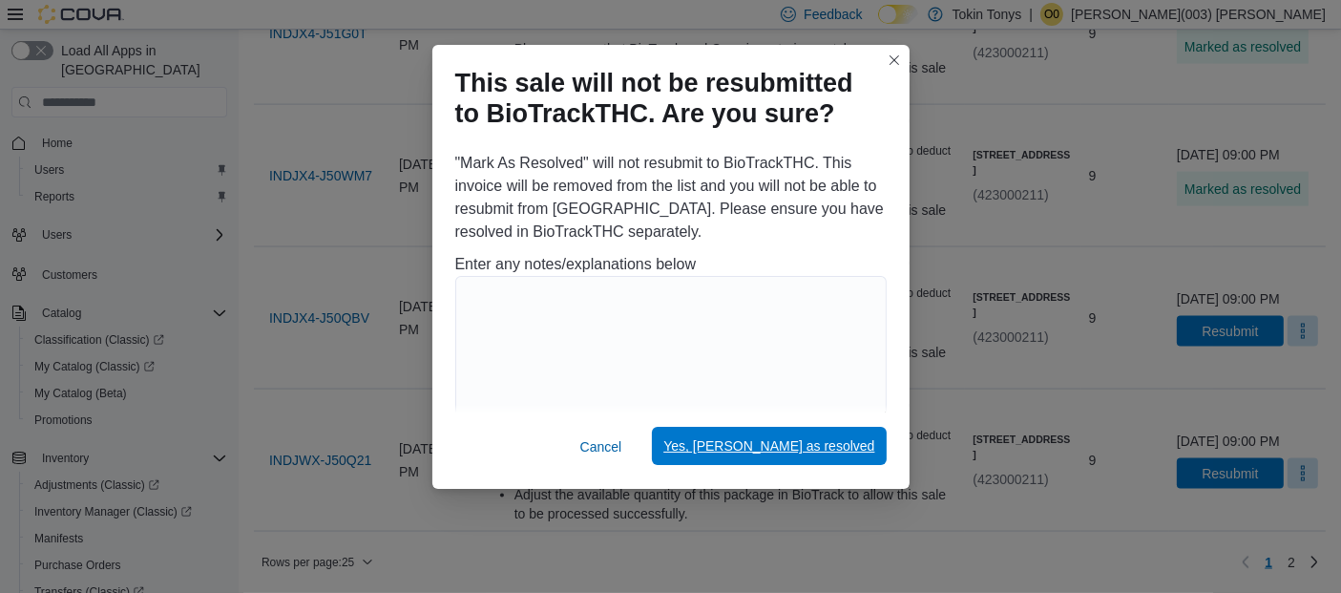
click at [826, 449] on span "Yes, mark as resolved" at bounding box center [769, 445] width 211 height 19
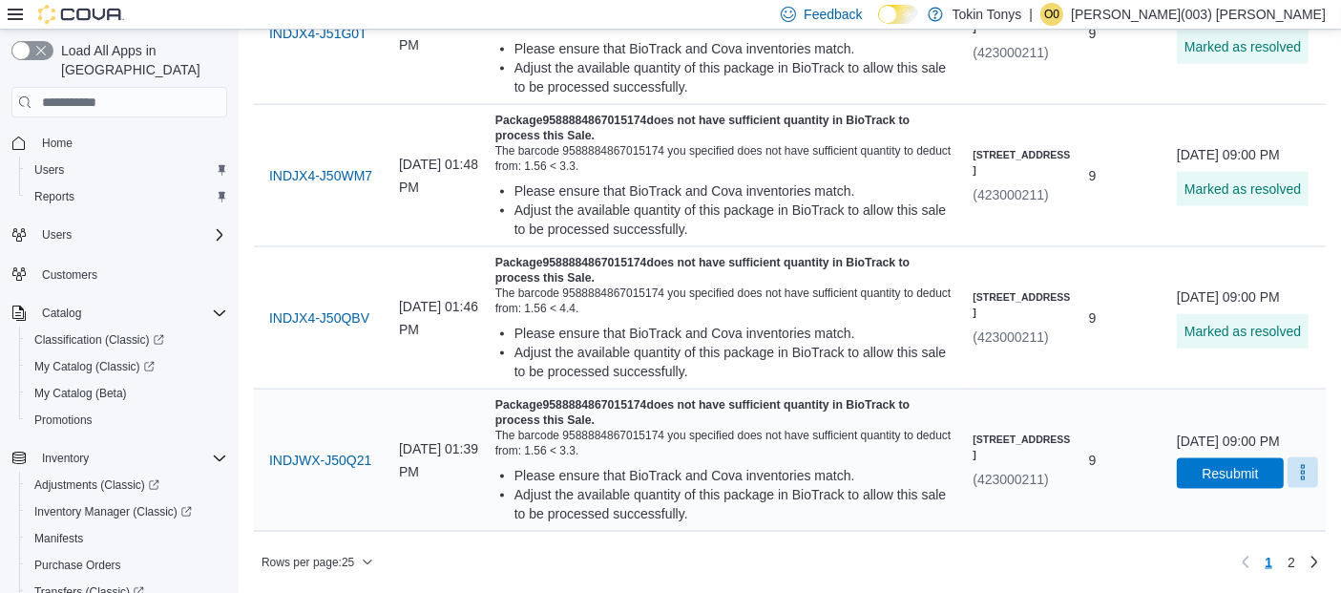
click at [1289, 488] on button "More" at bounding box center [1303, 472] width 31 height 31
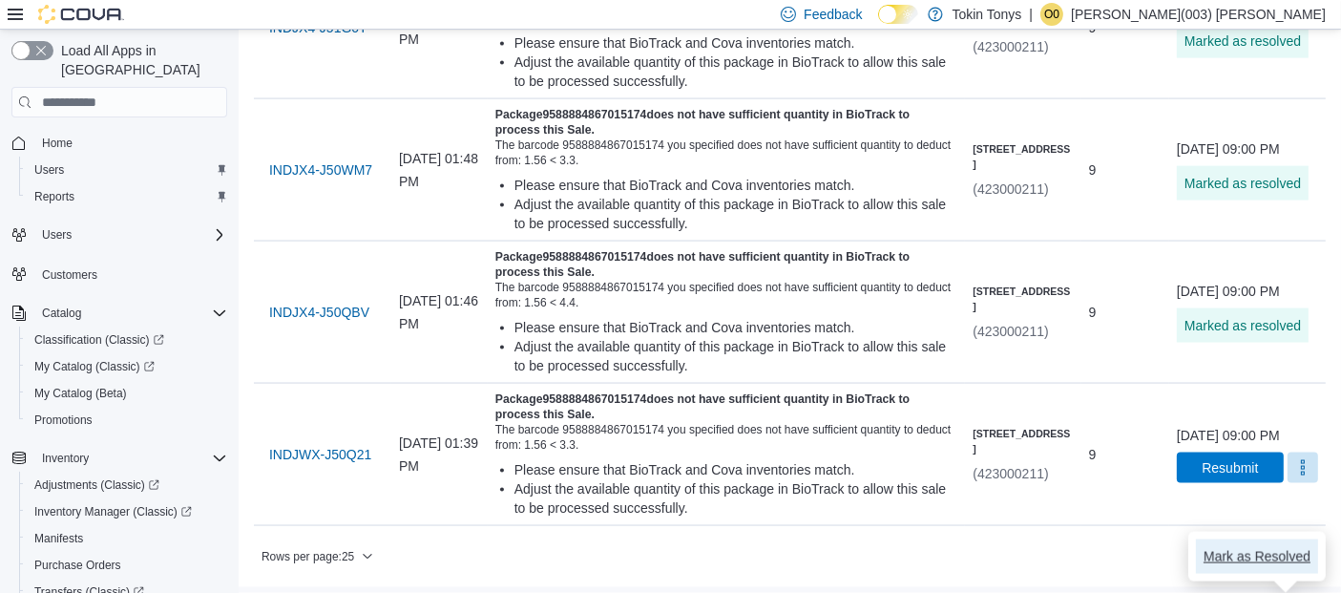
click at [1228, 547] on span "Mark as Resolved" at bounding box center [1257, 556] width 107 height 19
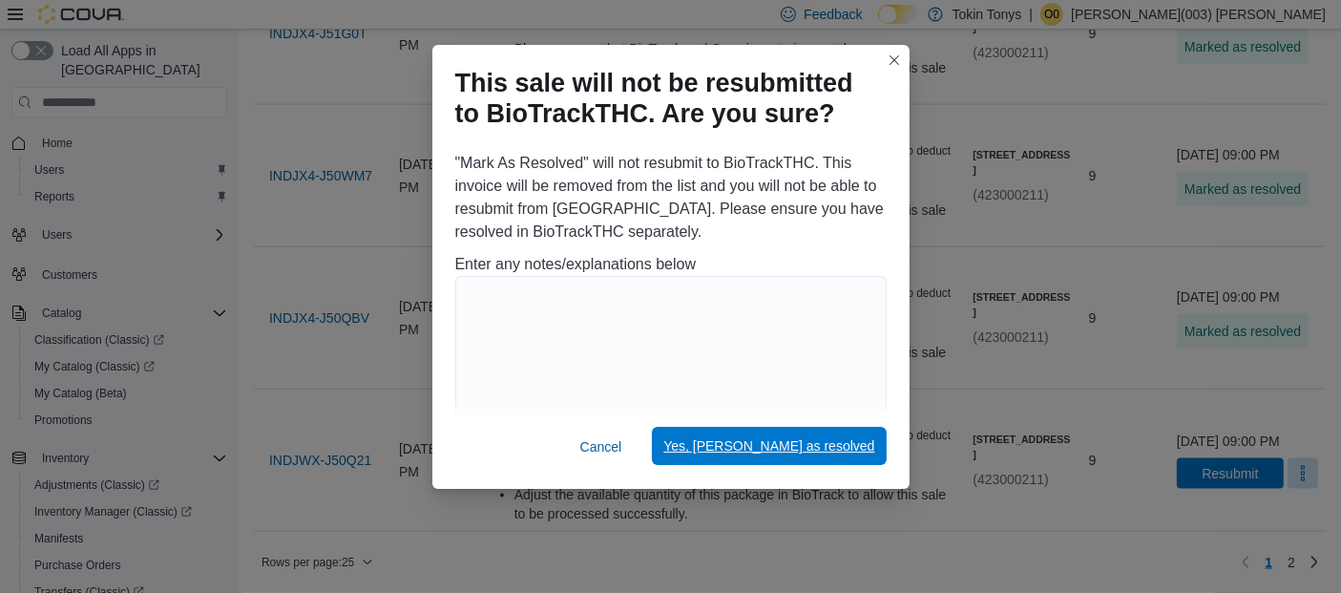
click at [844, 443] on span "Yes, mark as resolved" at bounding box center [769, 445] width 211 height 19
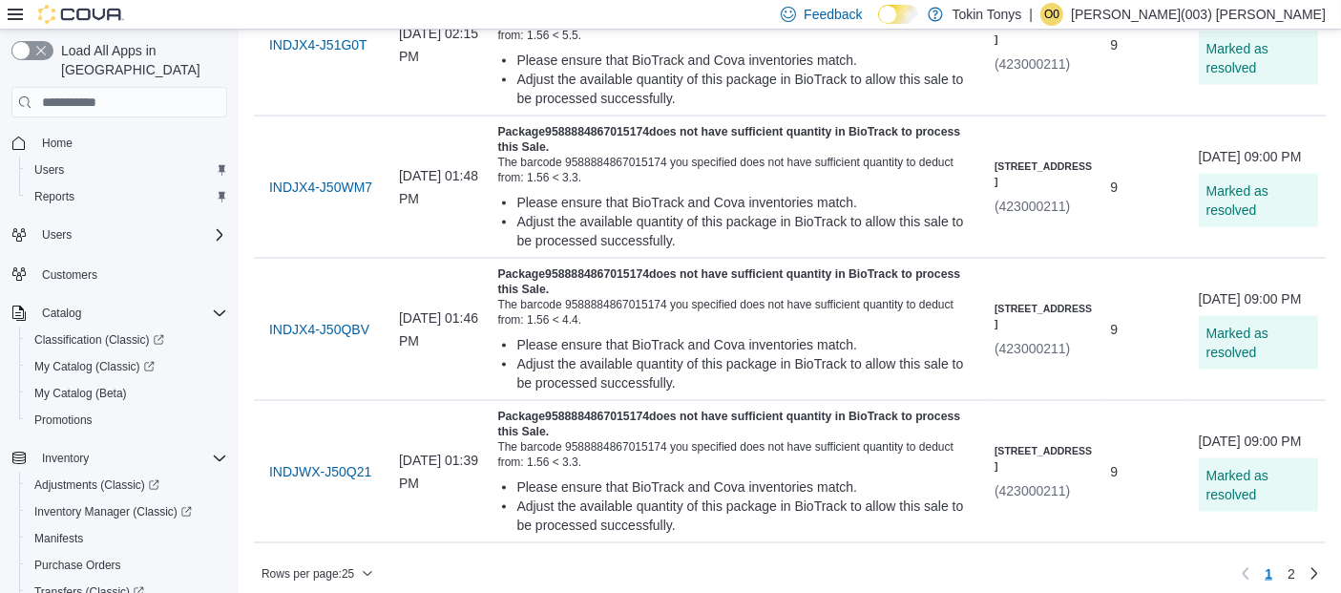
scroll to position [2987, 0]
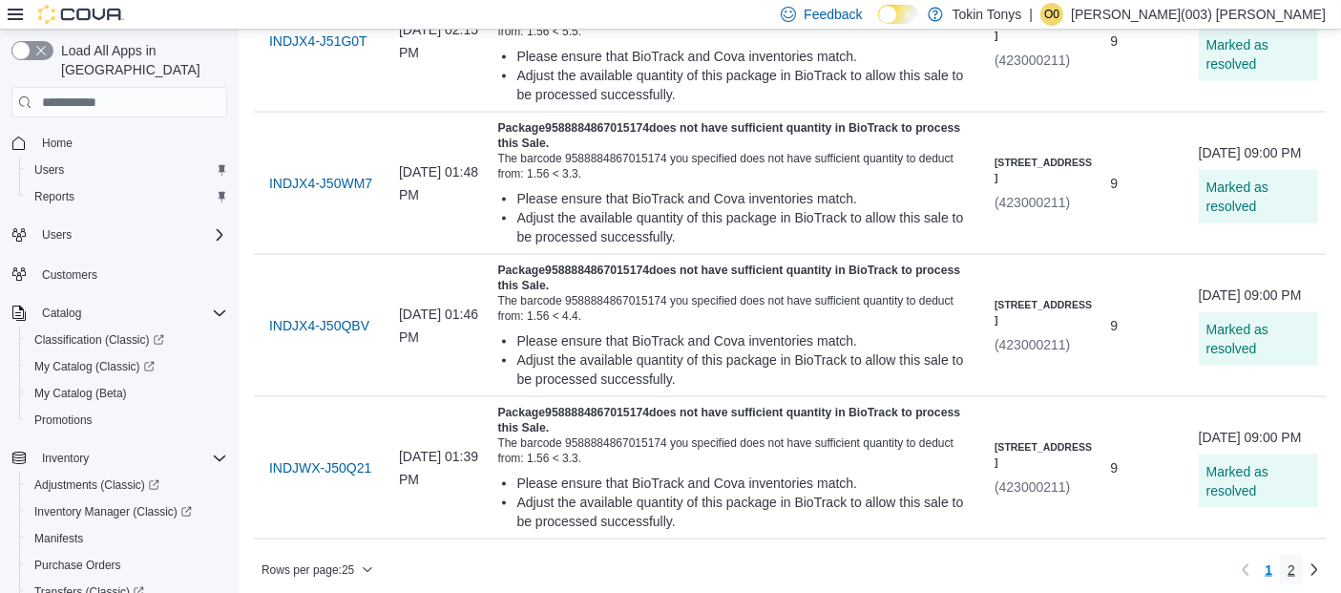
click at [1303, 560] on link "2" at bounding box center [1291, 570] width 23 height 31
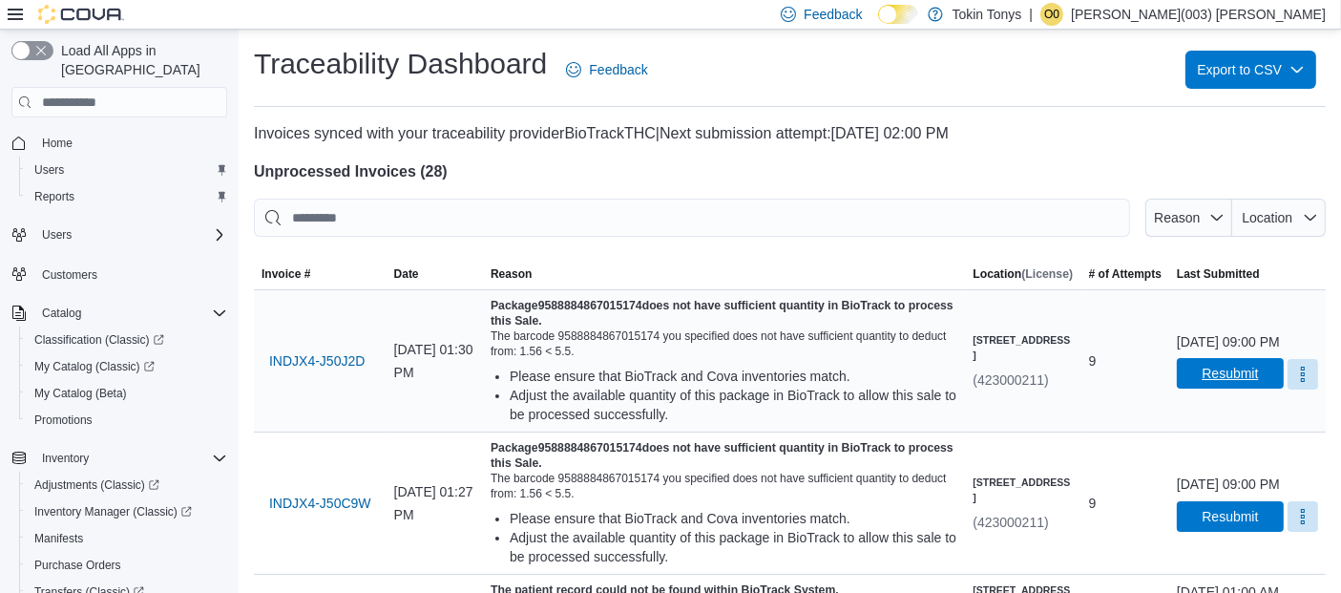
scroll to position [106, 0]
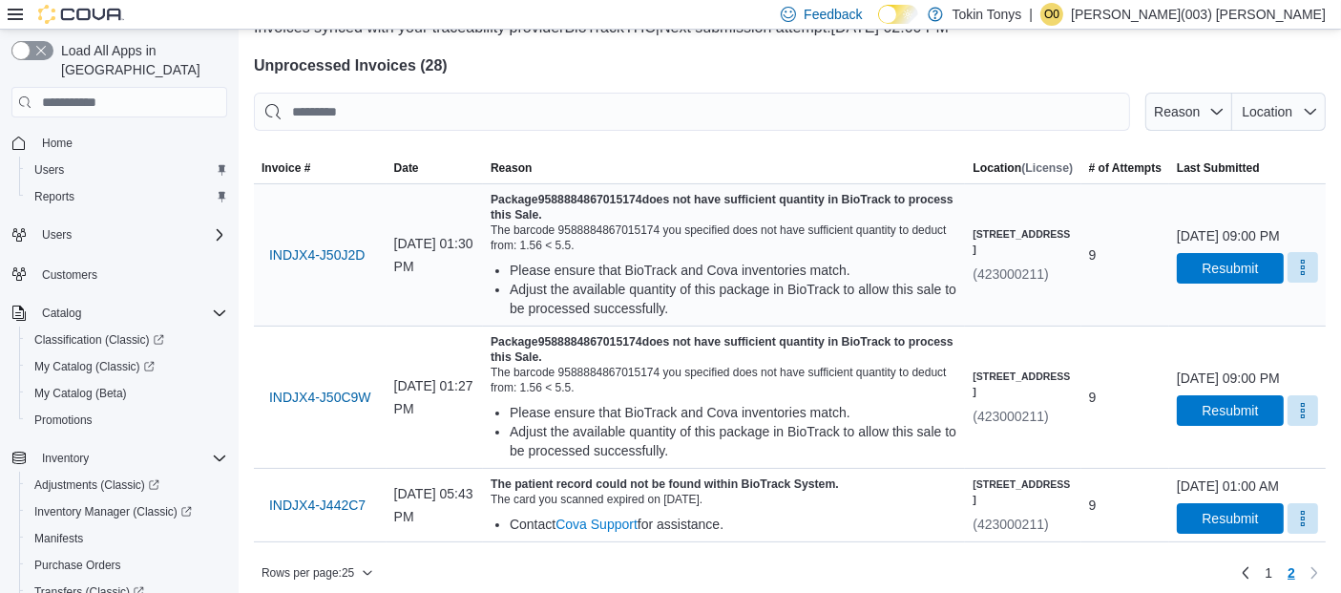
click at [1288, 283] on button "More" at bounding box center [1303, 267] width 31 height 31
click at [1222, 334] on button "Mark as Resolved" at bounding box center [1257, 325] width 122 height 34
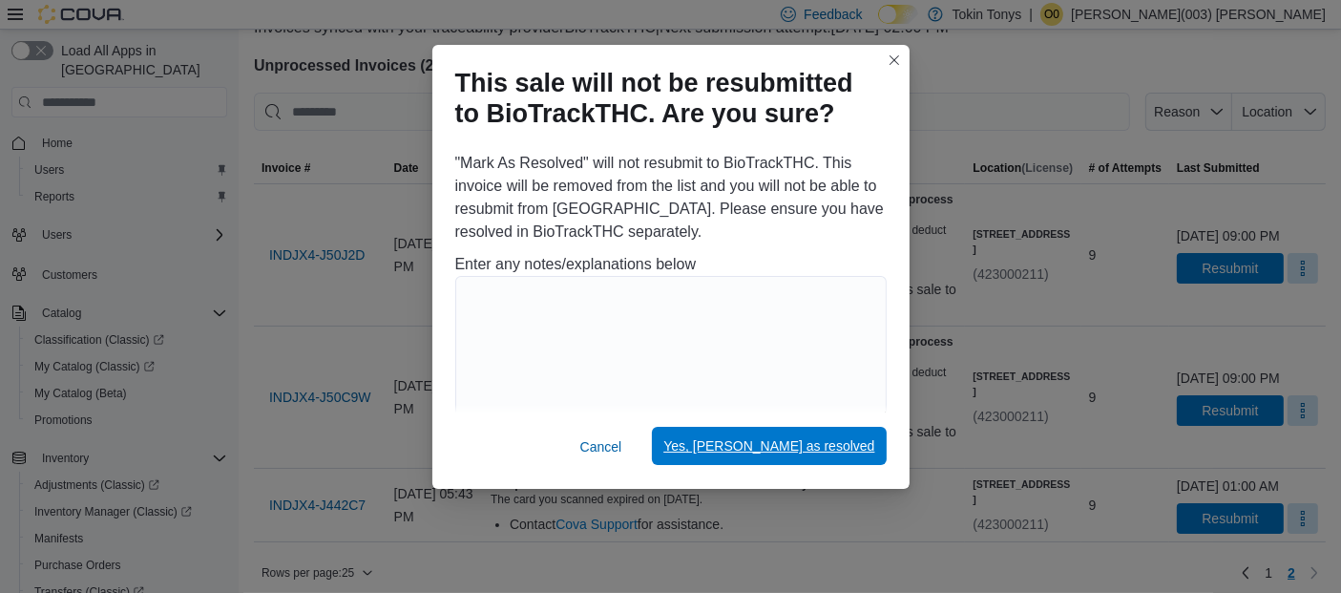
click at [764, 437] on span "Yes, mark as resolved" at bounding box center [769, 446] width 211 height 38
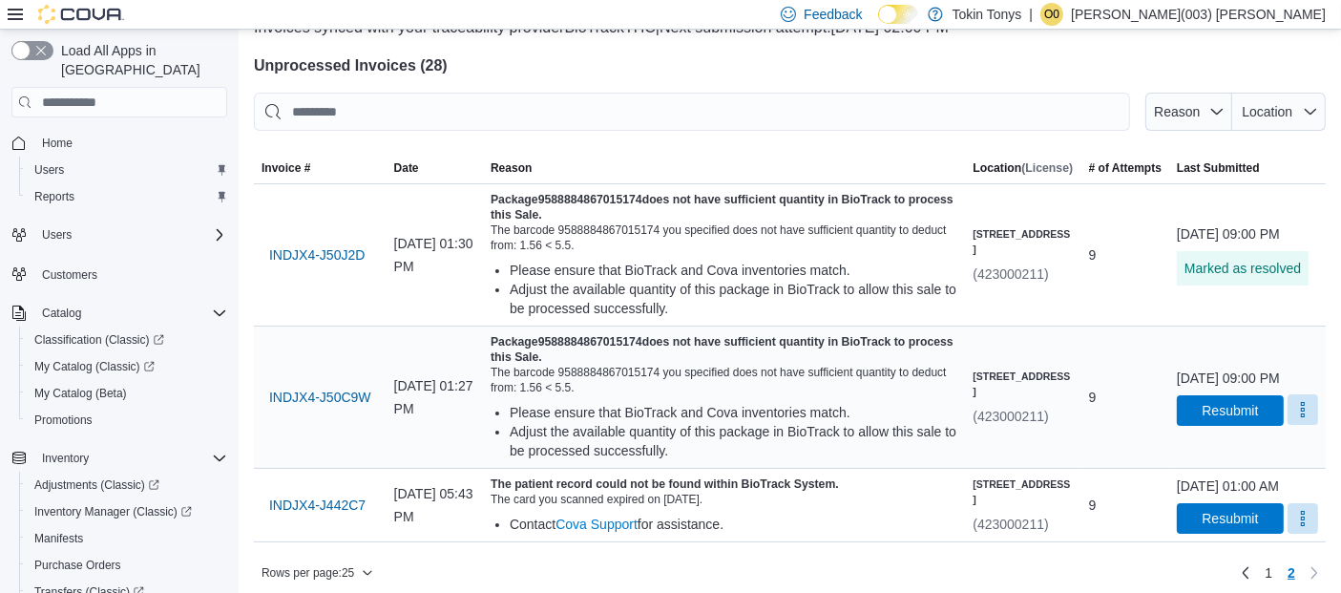
click at [1295, 414] on button "More" at bounding box center [1303, 409] width 31 height 31
click at [1218, 459] on span "Mark as Resolved" at bounding box center [1257, 466] width 107 height 19
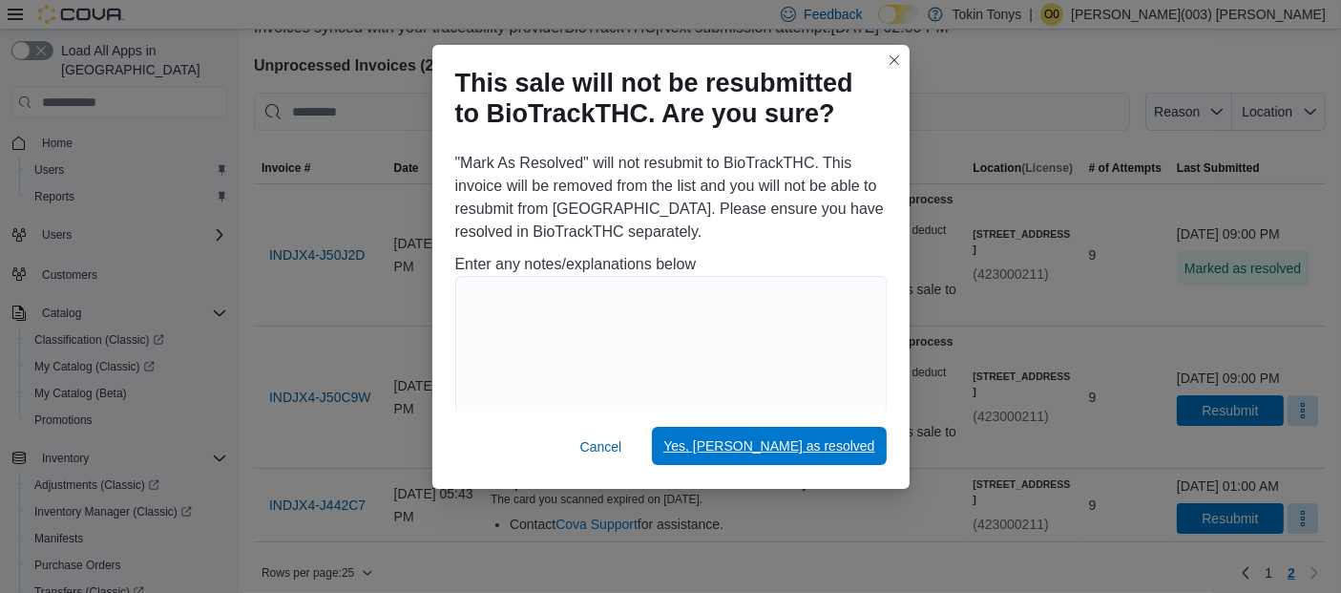
click at [850, 465] on span "Yes, mark as resolved" at bounding box center [769, 446] width 211 height 38
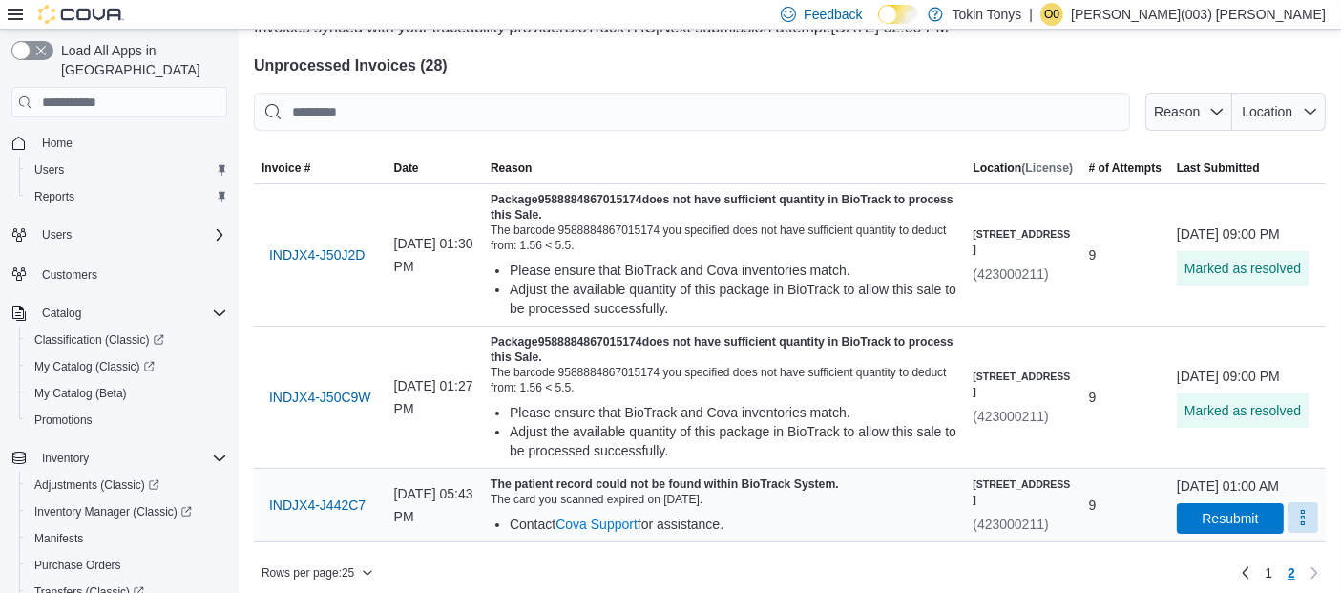
click at [1288, 527] on button "More" at bounding box center [1303, 517] width 31 height 31
click at [1202, 478] on button "Mark as Resolved" at bounding box center [1257, 489] width 122 height 34
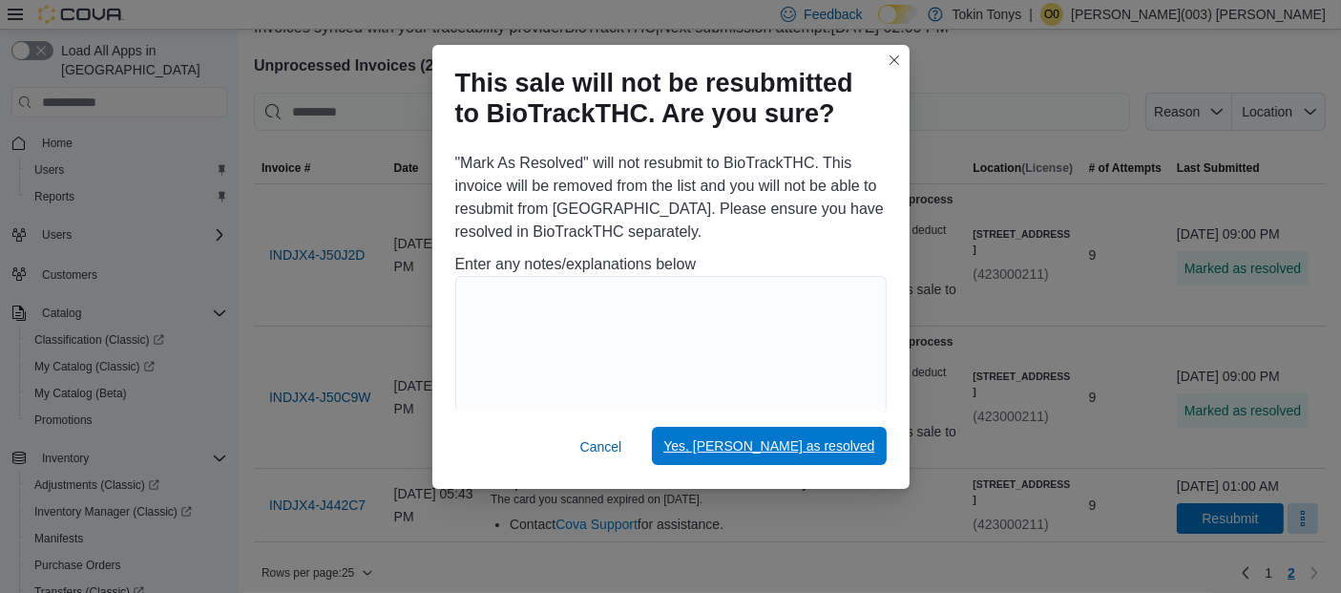
click at [843, 449] on span "Yes, mark as resolved" at bounding box center [769, 445] width 211 height 19
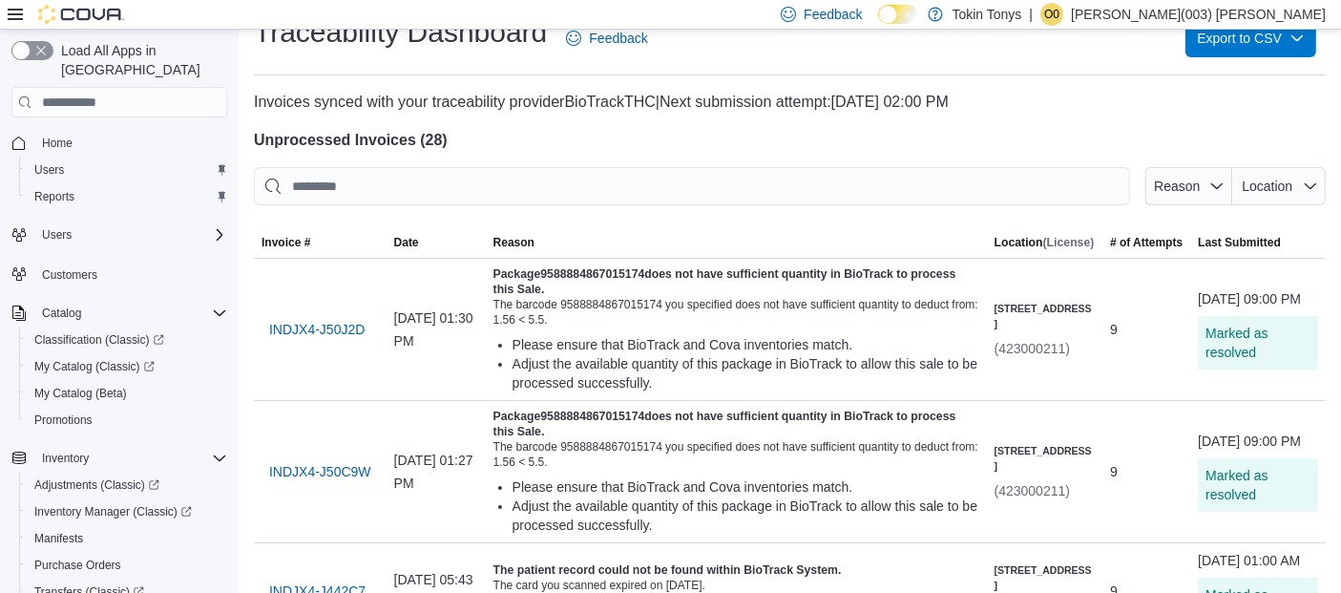
scroll to position [0, 0]
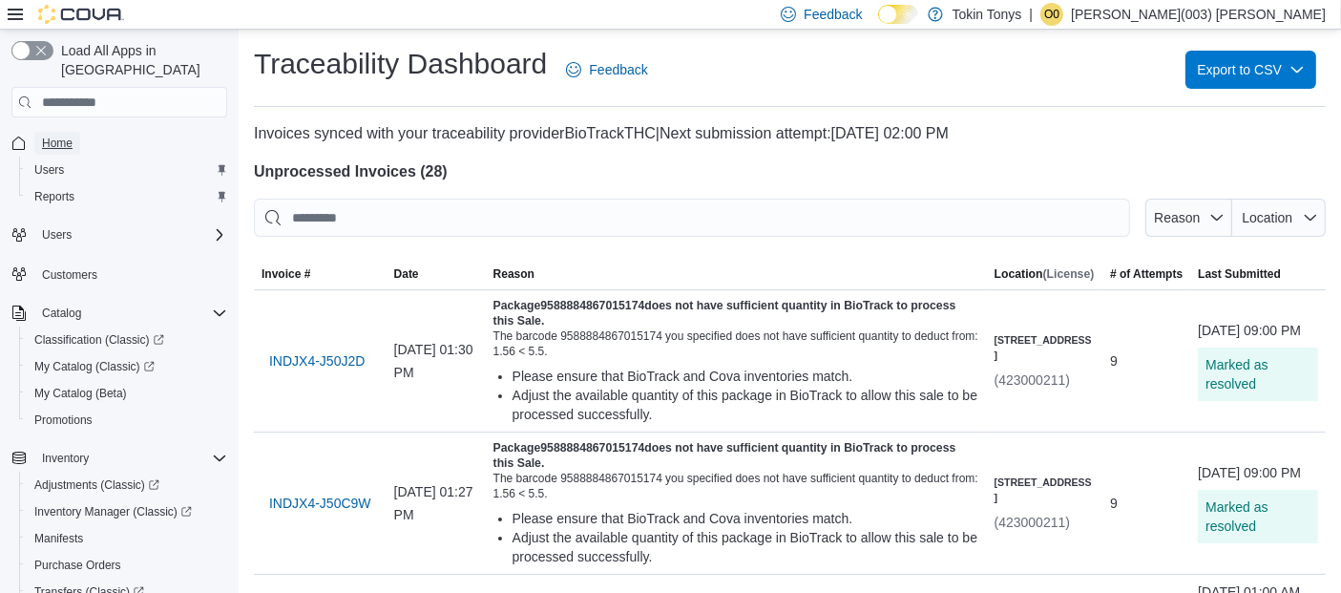
click at [74, 132] on link "Home" at bounding box center [57, 143] width 46 height 23
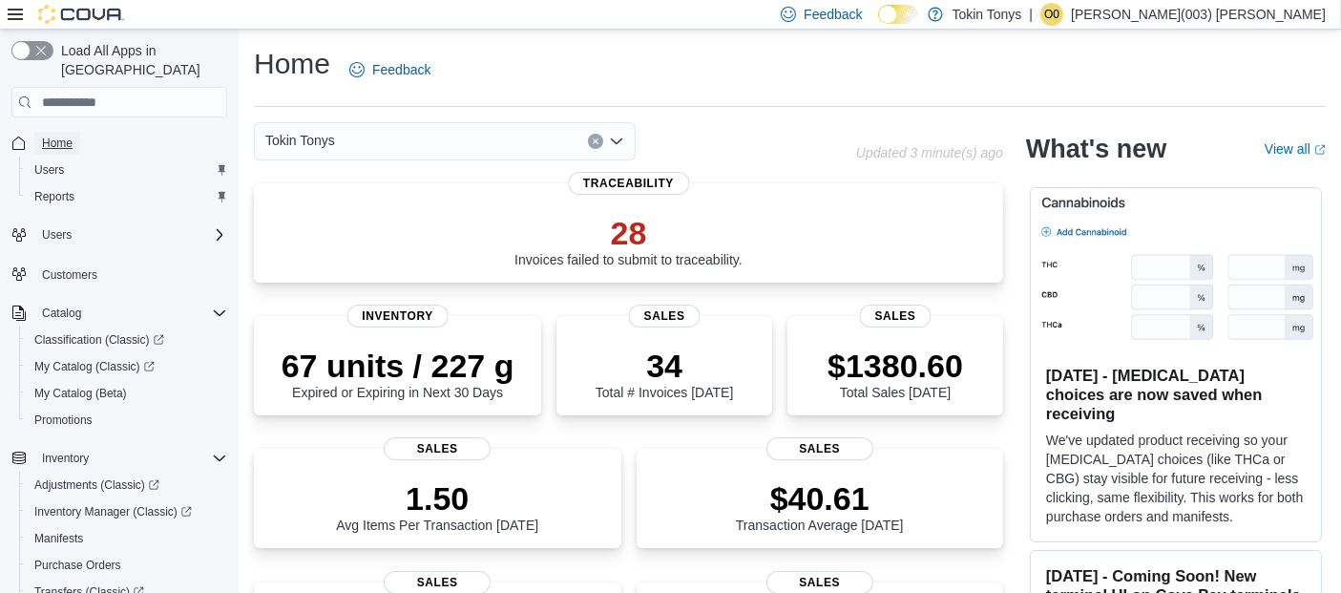
click at [57, 136] on span "Home" at bounding box center [57, 143] width 31 height 15
click at [58, 157] on button "Users" at bounding box center [127, 170] width 216 height 27
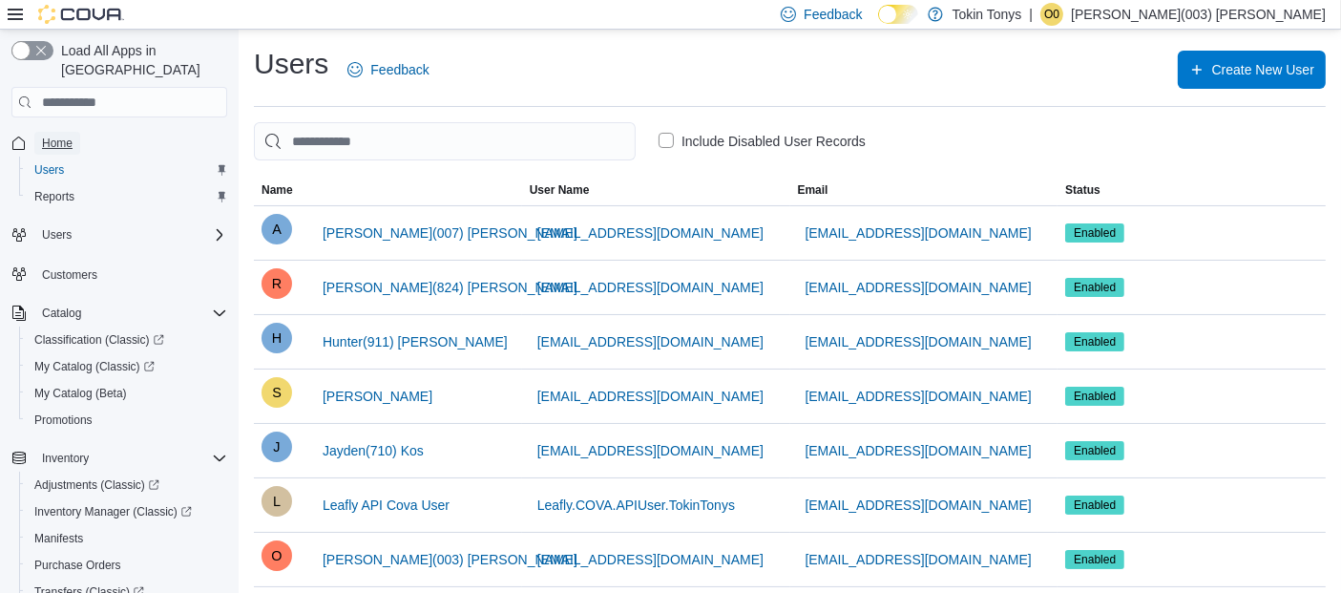
click at [47, 136] on span "Home" at bounding box center [57, 143] width 31 height 15
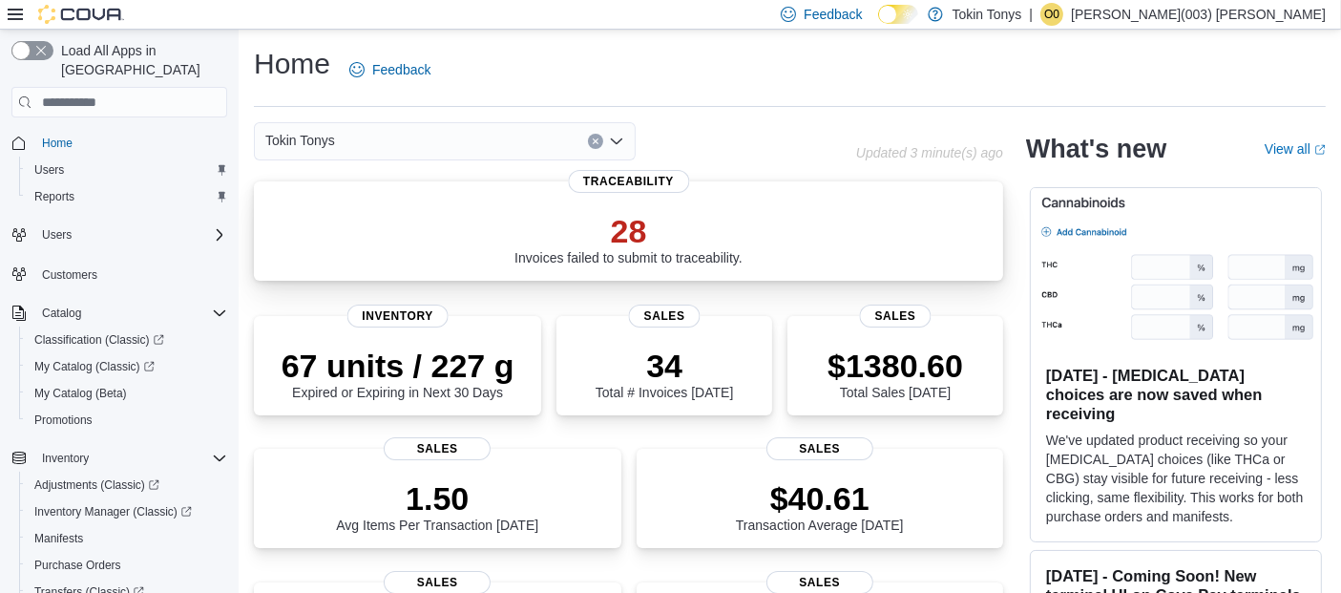
click at [601, 219] on p "28" at bounding box center [629, 231] width 228 height 38
